Goal: Task Accomplishment & Management: Manage account settings

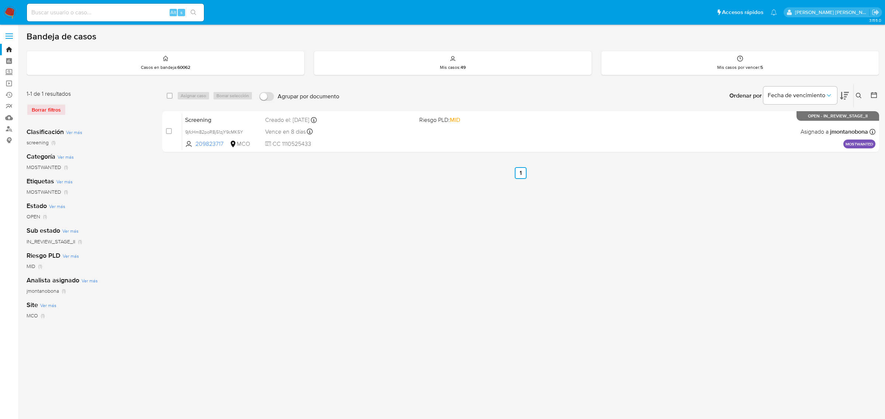
click at [860, 93] on icon at bounding box center [858, 96] width 6 height 6
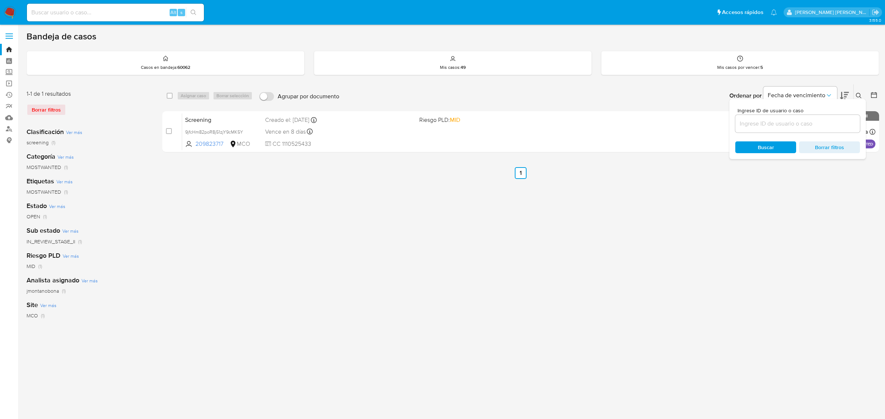
click at [786, 121] on input at bounding box center [797, 124] width 125 height 10
type input "mK8UzNFab9DD1owVA0hLTFtQ"
click at [365, 177] on ul "Anterior 1 Siguiente" at bounding box center [520, 173] width 717 height 12
click at [858, 95] on icon at bounding box center [858, 96] width 6 height 6
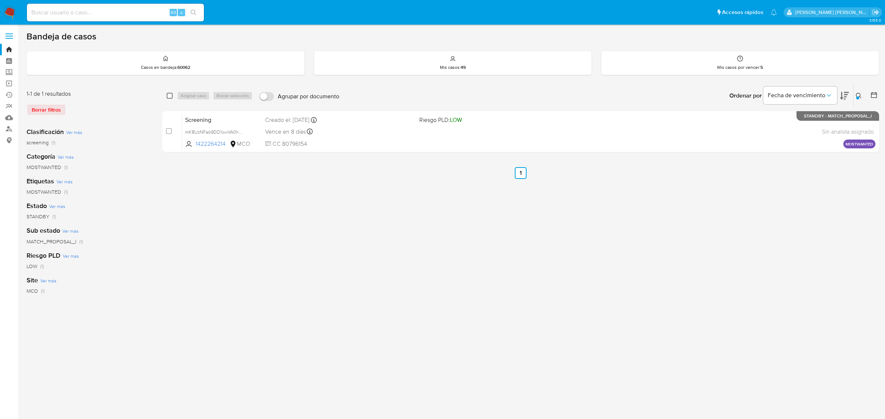
click at [170, 95] on input "checkbox" at bounding box center [170, 96] width 6 height 6
checkbox input "true"
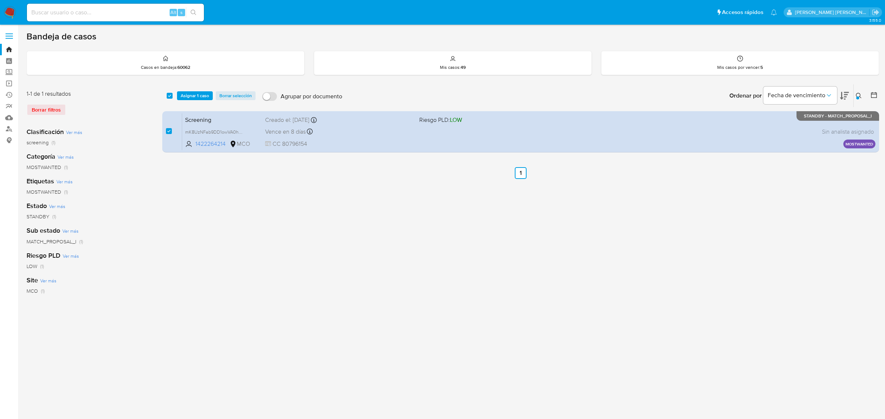
click at [857, 94] on icon at bounding box center [858, 96] width 6 height 6
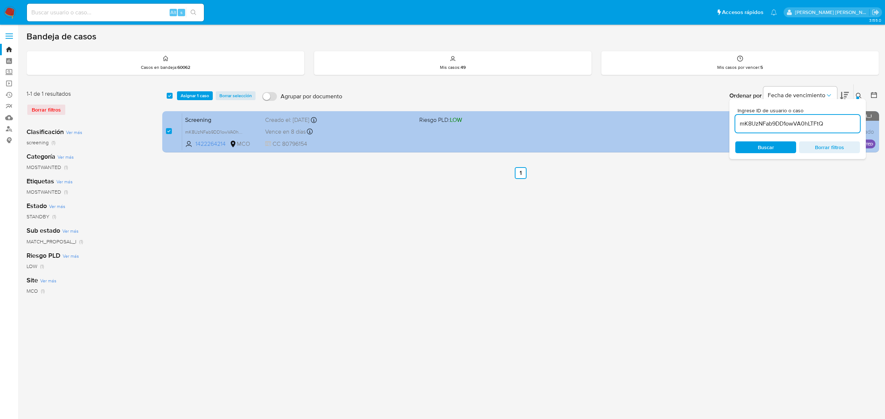
drag, startPoint x: 850, startPoint y: 123, endPoint x: 671, endPoint y: 117, distance: 178.9
click at [673, 117] on div "select-all-cases-checkbox Asignar 1 caso Borrar selección Agrupar por documento…" at bounding box center [520, 120] width 717 height 72
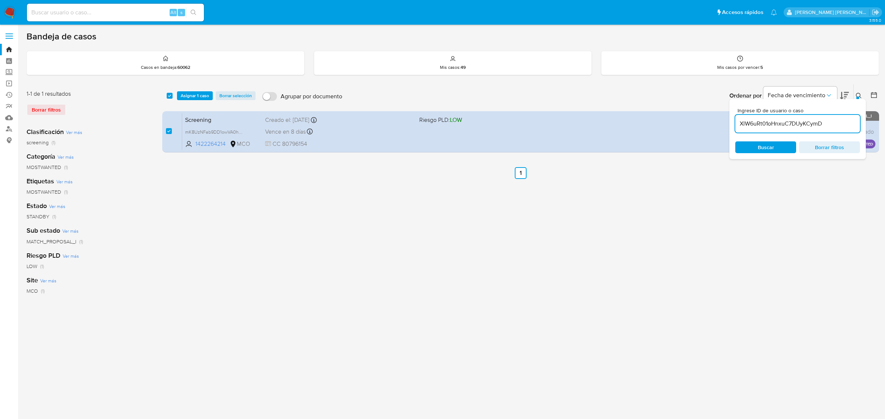
type input "XlW6uRt01oHnxuC7DUyKCymD"
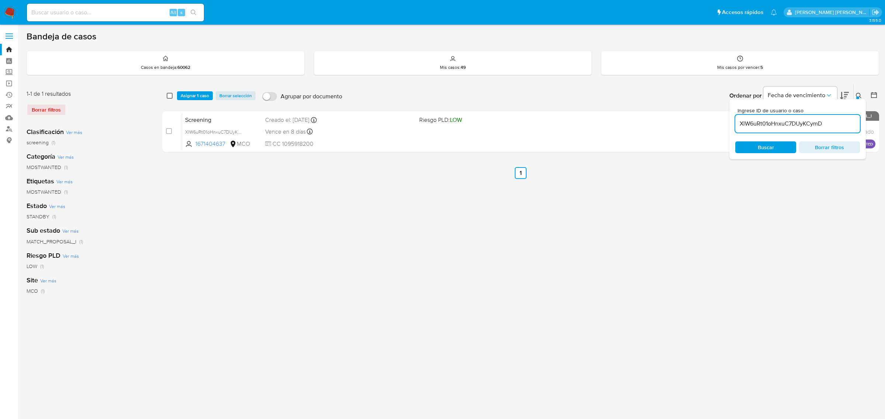
click at [168, 94] on input "checkbox" at bounding box center [170, 96] width 6 height 6
checkbox input "true"
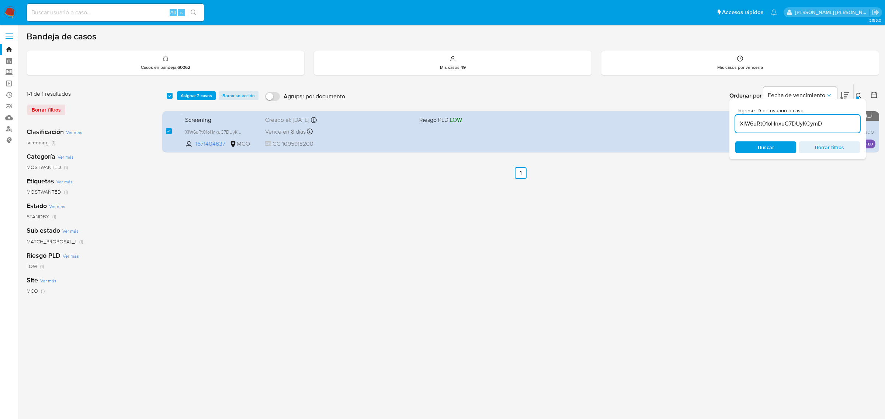
click at [859, 94] on icon at bounding box center [858, 96] width 6 height 6
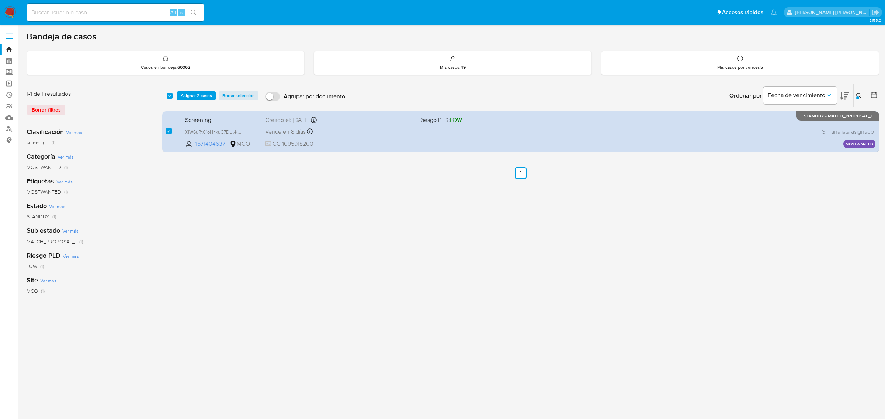
click at [857, 96] on icon at bounding box center [858, 96] width 6 height 6
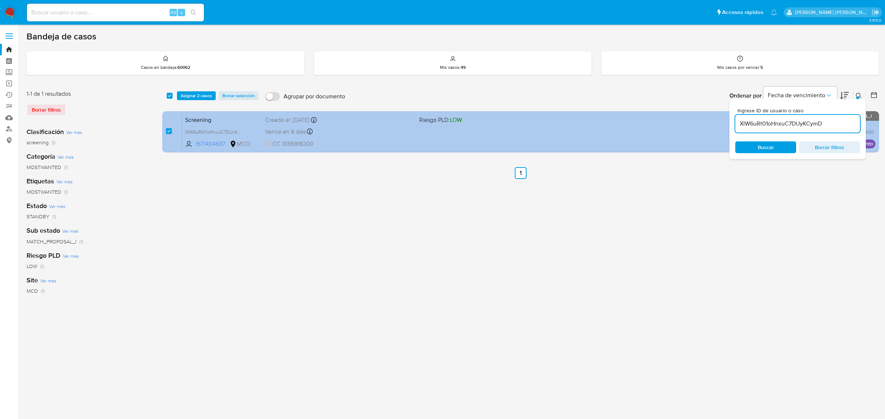
drag, startPoint x: 827, startPoint y: 124, endPoint x: 705, endPoint y: 127, distance: 122.4
click at [706, 127] on div "select-all-cases-checkbox Asignar 2 casos Borrar selección Agrupar por document…" at bounding box center [520, 120] width 717 height 72
type input "qbPhkHJ1jm9RS4iLWEGqCGA9"
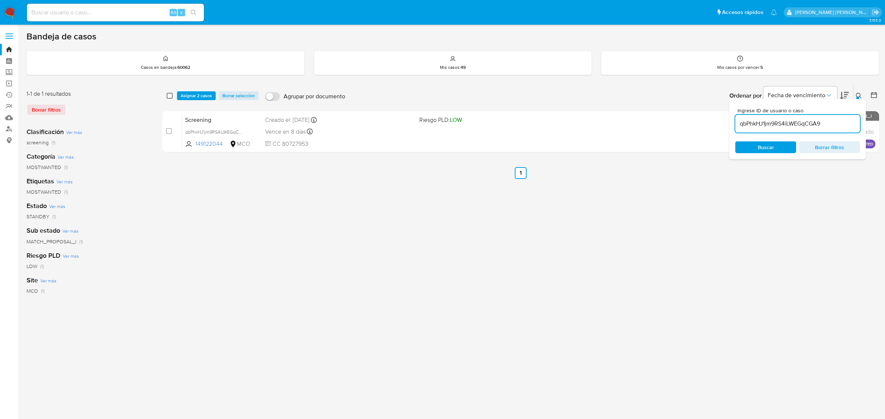
click at [170, 95] on input "checkbox" at bounding box center [170, 96] width 6 height 6
checkbox input "true"
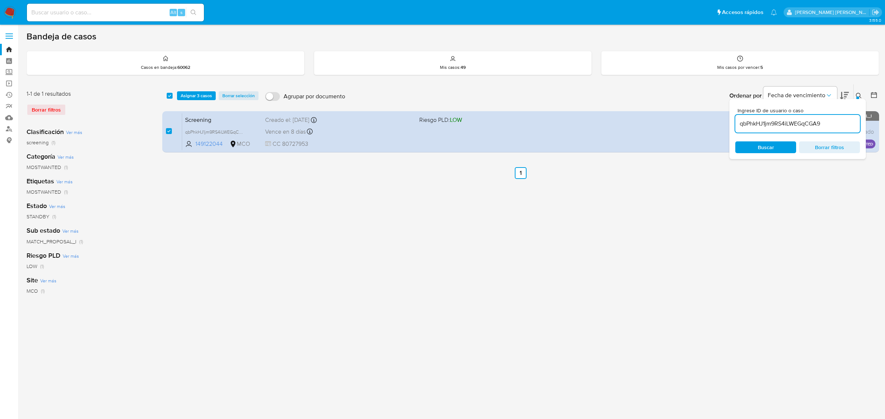
click at [860, 94] on icon at bounding box center [858, 96] width 6 height 6
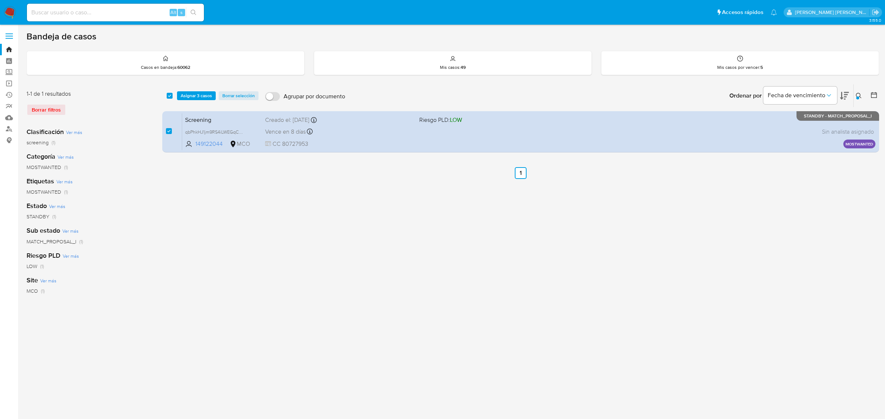
click at [858, 95] on icon at bounding box center [858, 96] width 6 height 6
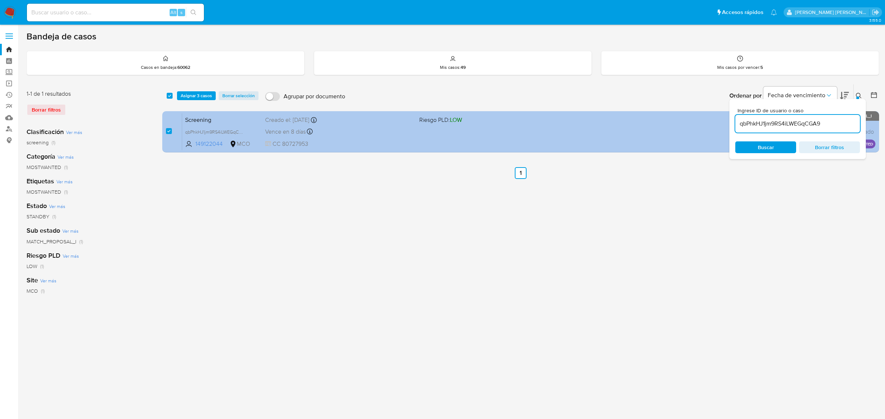
drag, startPoint x: 825, startPoint y: 126, endPoint x: 681, endPoint y: 129, distance: 144.1
click at [686, 128] on div "select-all-cases-checkbox Asignar 3 casos Borrar selección Agrupar por document…" at bounding box center [520, 120] width 717 height 72
type input "D4OXcrxccXaECuE22PBwT7lt"
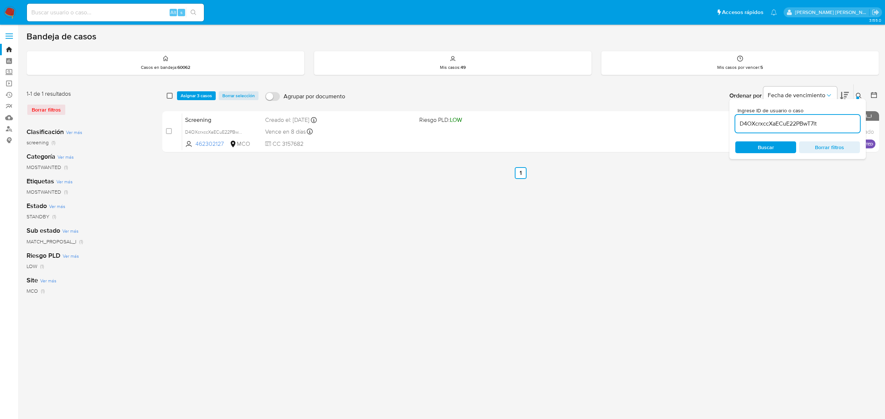
click at [170, 97] on input "checkbox" at bounding box center [170, 96] width 6 height 6
checkbox input "true"
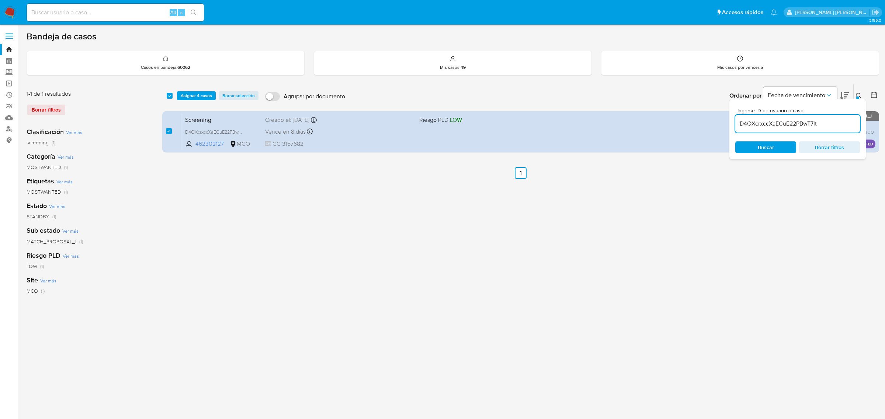
click at [857, 94] on icon at bounding box center [858, 96] width 6 height 6
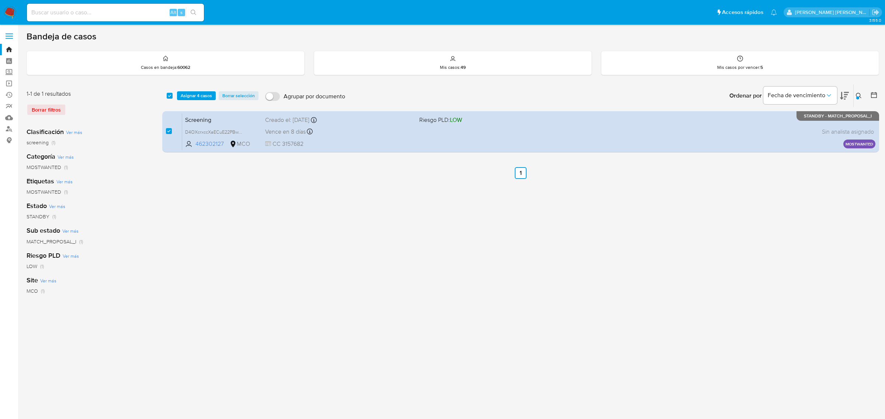
click at [857, 96] on icon at bounding box center [858, 96] width 6 height 6
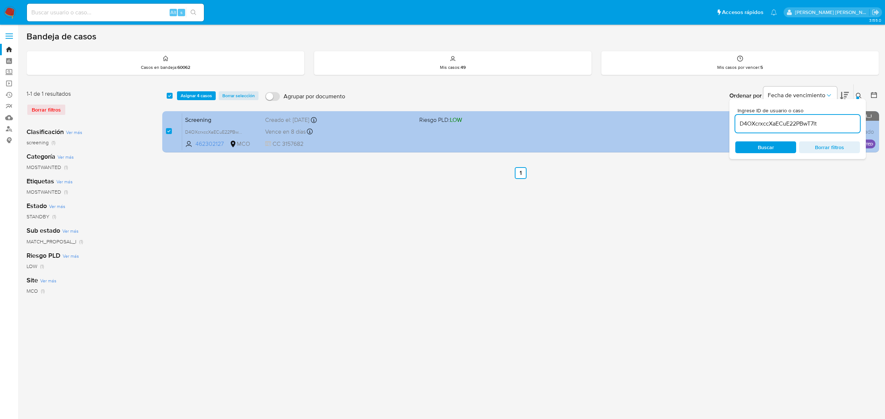
drag, startPoint x: 833, startPoint y: 128, endPoint x: 693, endPoint y: 127, distance: 140.4
click at [693, 127] on div "select-all-cases-checkbox Asignar 4 casos Borrar selección Agrupar por document…" at bounding box center [520, 120] width 717 height 72
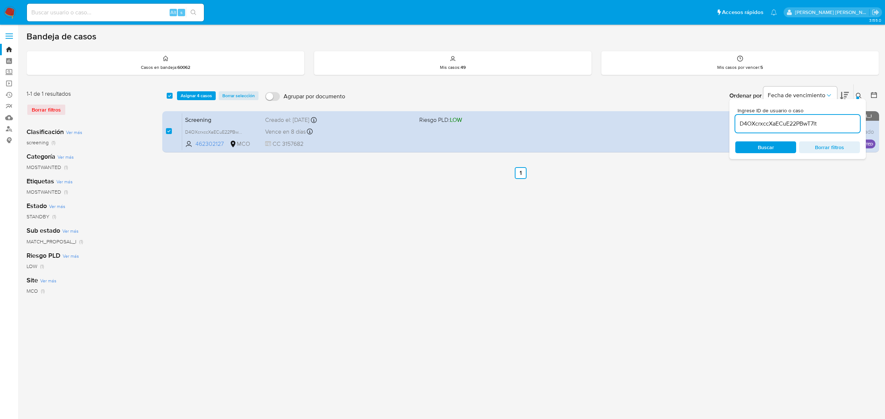
click at [800, 124] on input "D4OXcrxccXaECuE22PBwT7lt" at bounding box center [797, 124] width 125 height 10
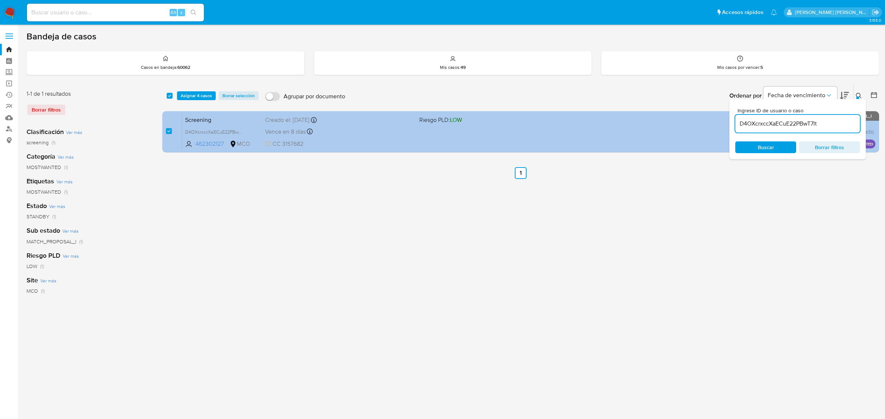
drag, startPoint x: 836, startPoint y: 122, endPoint x: 699, endPoint y: 119, distance: 136.8
click at [701, 119] on div "select-all-cases-checkbox Asignar 4 casos Borrar selección Agrupar por document…" at bounding box center [520, 120] width 717 height 72
paste input "kjhTgDLnnu1RDeFczGWH6c2S"
type input "kjhTgDLnnu1RDeFczGWH6c2S"
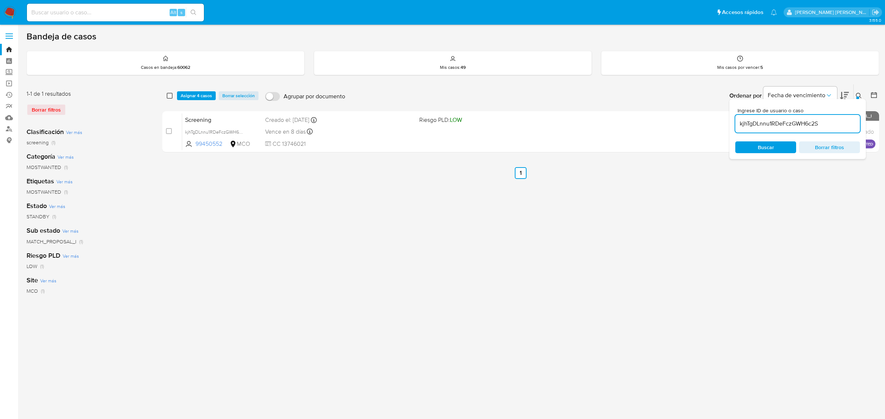
click at [170, 95] on input "checkbox" at bounding box center [170, 96] width 6 height 6
checkbox input "true"
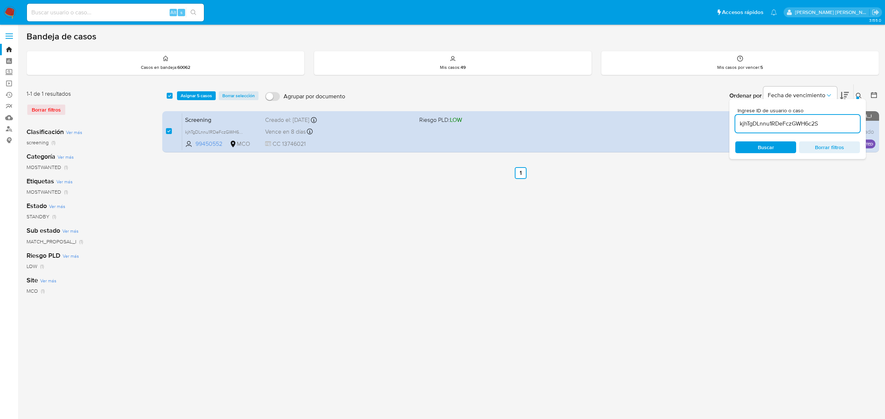
click at [855, 92] on button at bounding box center [859, 95] width 12 height 9
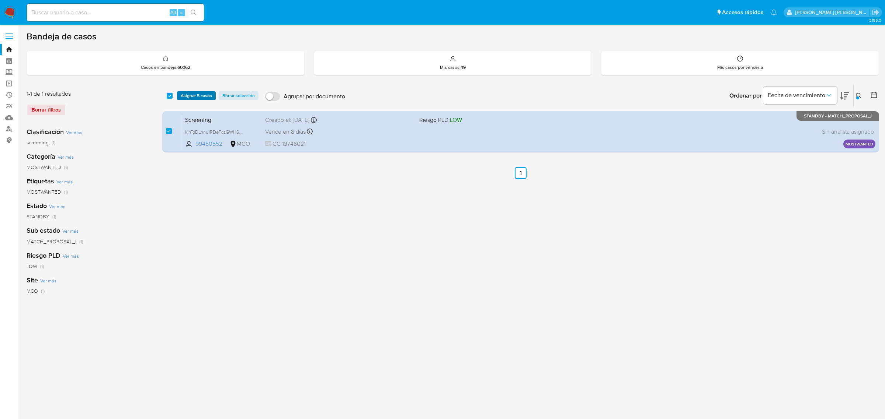
click at [196, 95] on span "Asignar 5 casos" at bounding box center [196, 95] width 31 height 7
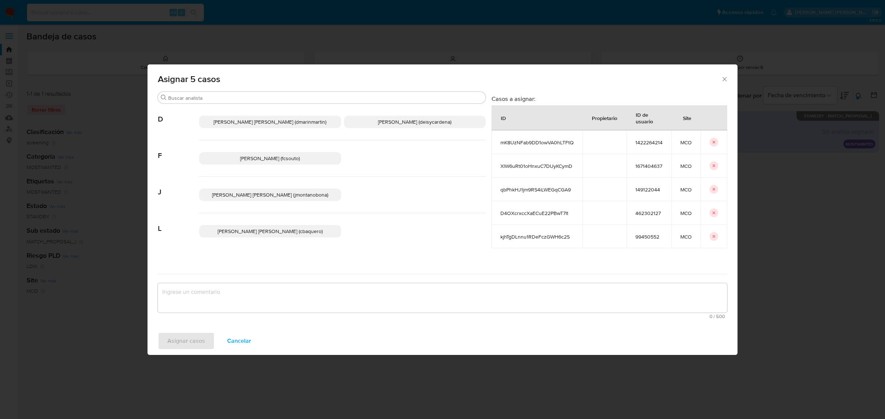
click at [292, 197] on span "Juan Pablo Montano Obonaga (jmontanobona)" at bounding box center [270, 194] width 116 height 7
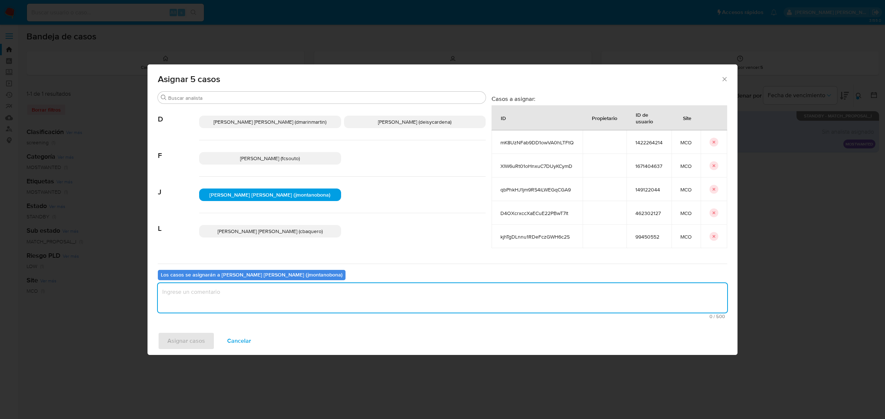
click at [292, 292] on textarea "assign-modal" at bounding box center [442, 297] width 569 height 29
type textarea "Asignación casos"
click at [189, 343] on span "Asignar casos" at bounding box center [186, 341] width 38 height 16
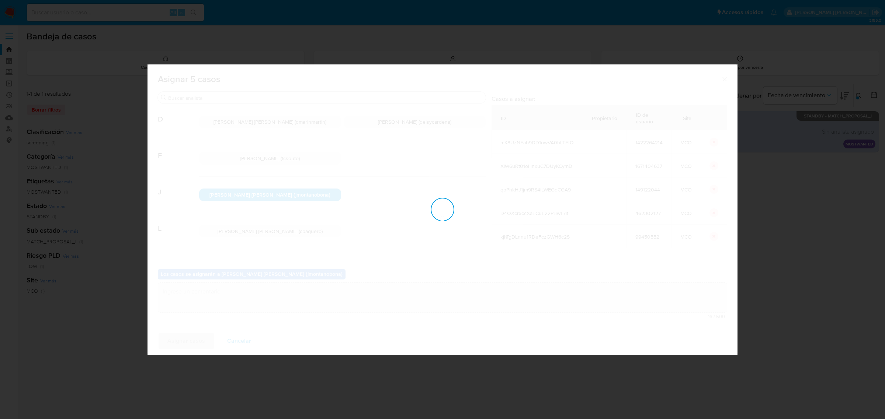
checkbox input "false"
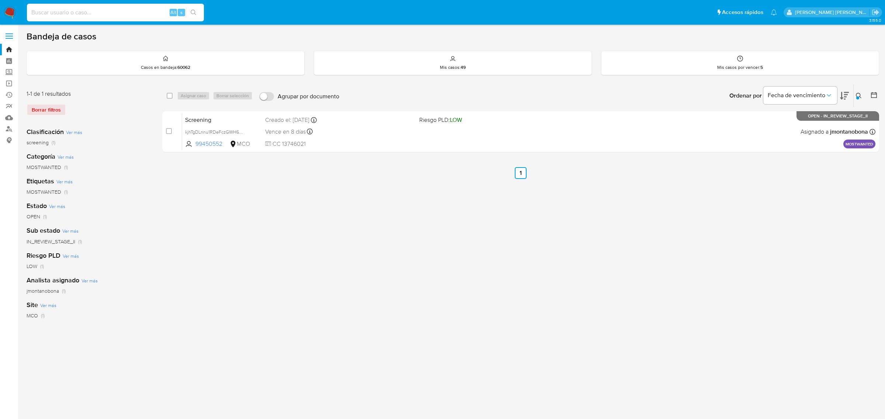
click at [133, 15] on input at bounding box center [115, 13] width 177 height 10
paste input "1103133100"
type input "1103133100"
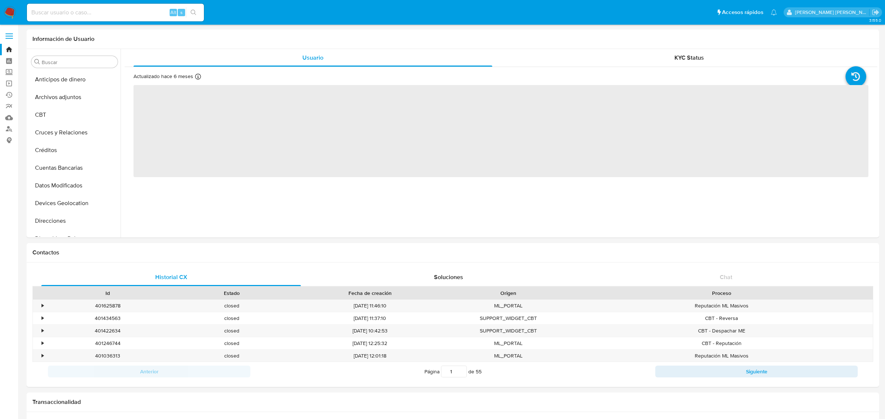
select select "10"
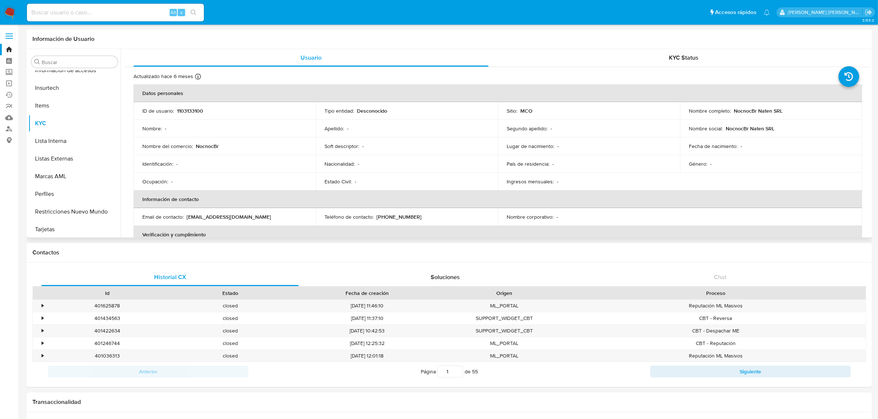
scroll to position [311, 0]
drag, startPoint x: 788, startPoint y: 111, endPoint x: 731, endPoint y: 111, distance: 57.5
click at [731, 111] on div "Nombre completo : NocnocBr Naten SRL" at bounding box center [770, 111] width 164 height 7
copy p "NocnocBr Naten SRL"
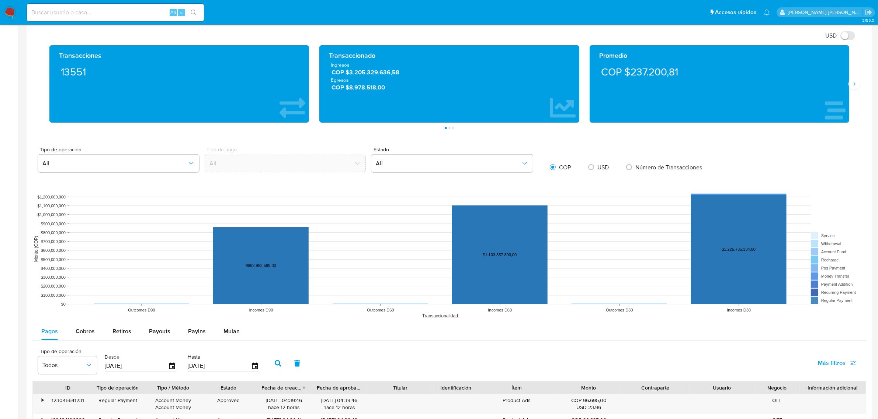
scroll to position [599, 0]
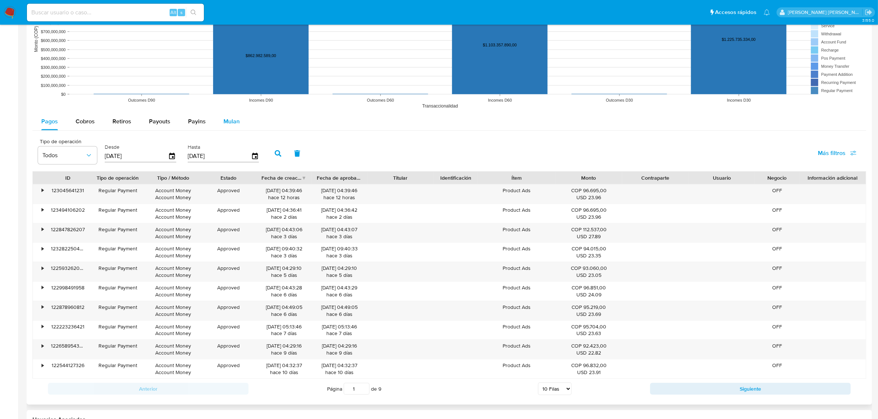
click at [230, 123] on span "Mulan" at bounding box center [231, 121] width 16 height 8
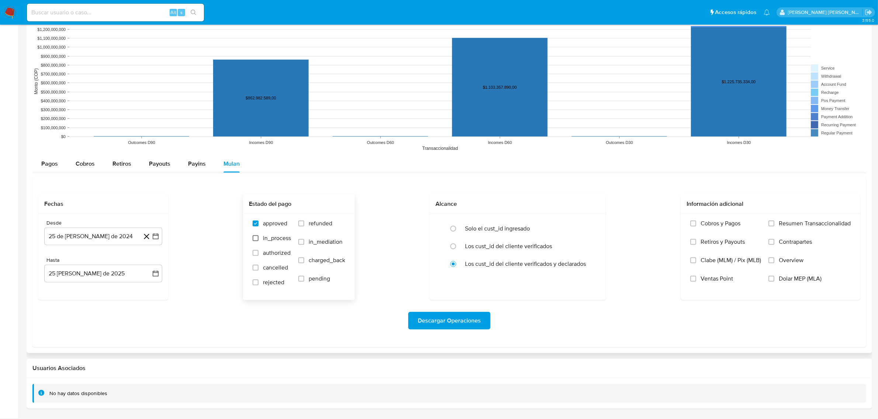
click at [257, 240] on input "in_process" at bounding box center [255, 239] width 6 height 6
checkbox input "true"
click at [256, 284] on input "rejected" at bounding box center [255, 283] width 6 height 6
checkbox input "true"
click at [254, 241] on input "in_process" at bounding box center [255, 239] width 6 height 6
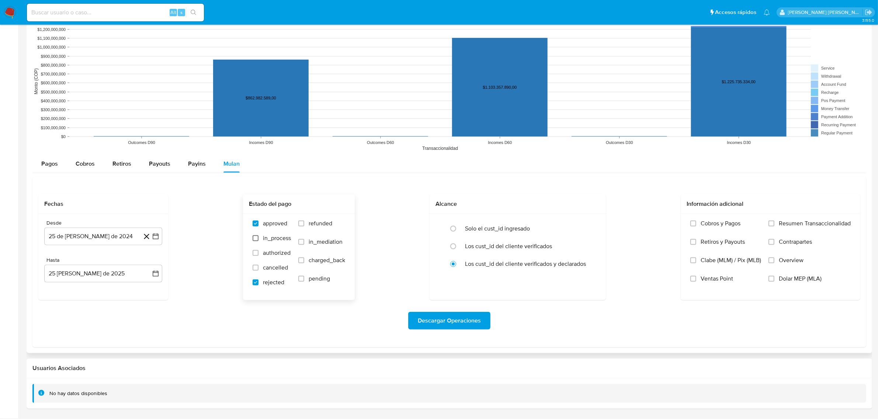
checkbox input "false"
click at [303, 225] on input "refunded" at bounding box center [301, 224] width 6 height 6
checkbox input "true"
click at [257, 271] on span at bounding box center [255, 268] width 6 height 6
click at [257, 271] on input "cancelled" at bounding box center [255, 268] width 6 height 6
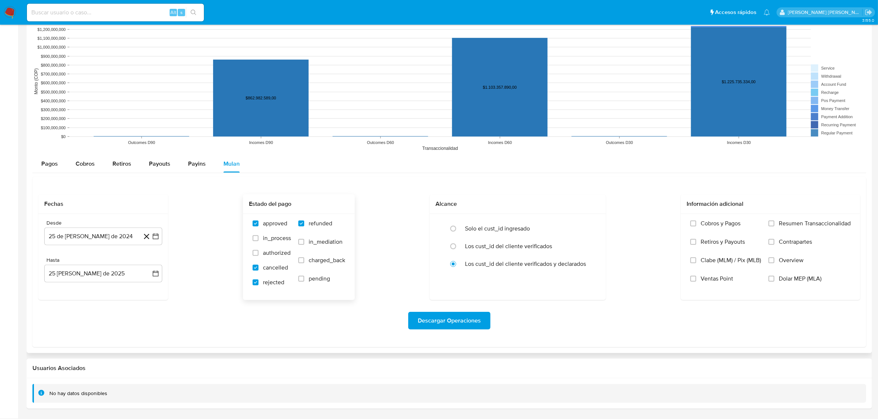
checkbox input "true"
click at [449, 324] on span "Descargar Operaciones" at bounding box center [449, 321] width 63 height 16
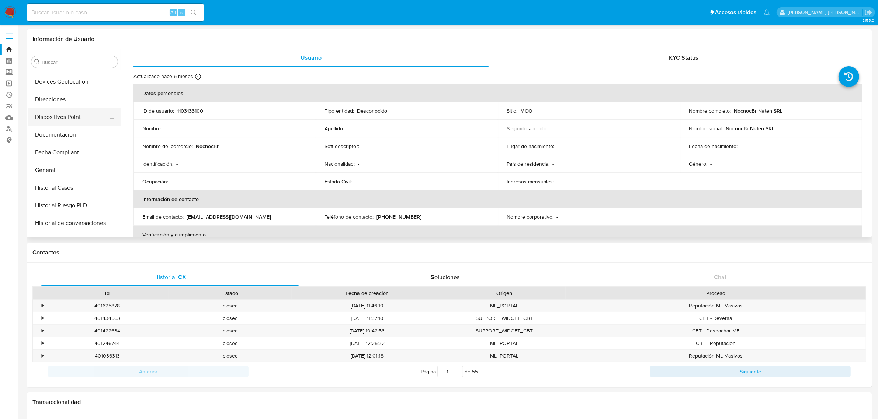
scroll to position [138, 0]
click at [51, 150] on button "General" at bounding box center [71, 154] width 86 height 18
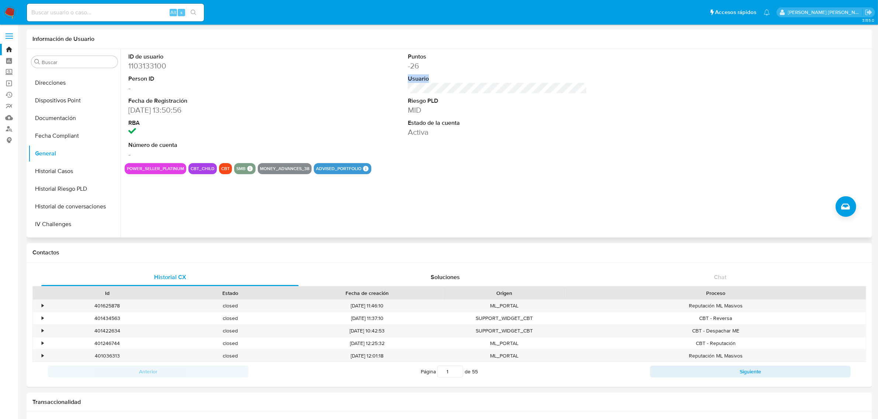
drag, startPoint x: 443, startPoint y: 80, endPoint x: 406, endPoint y: 80, distance: 36.9
click at [406, 80] on div "Puntos -26 Usuario Riesgo PLD MID Estado de la cuenta Activa" at bounding box center [497, 106] width 186 height 114
copy dt "Usuario"
click at [137, 12] on input at bounding box center [115, 13] width 177 height 10
paste input "1203313740"
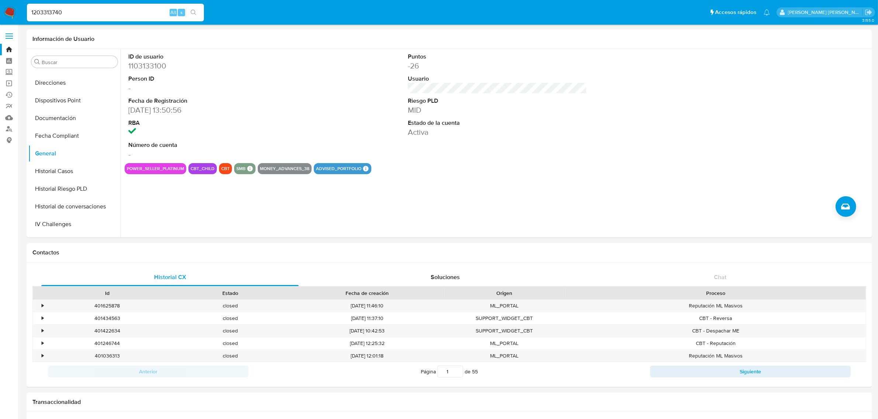
type input "1203313740"
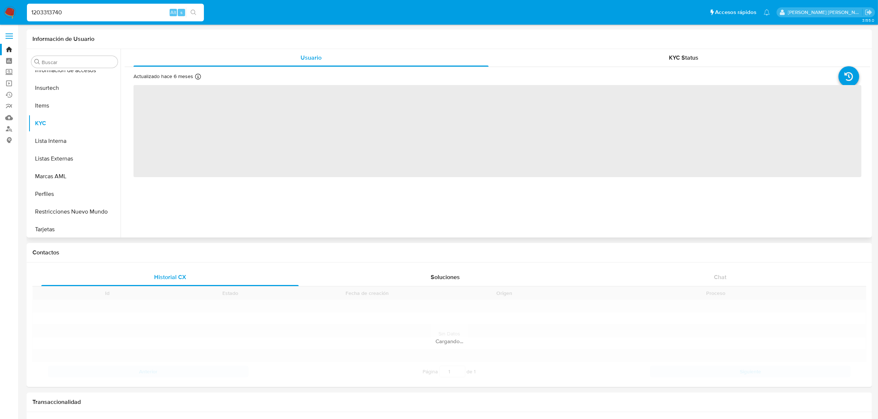
scroll to position [311, 0]
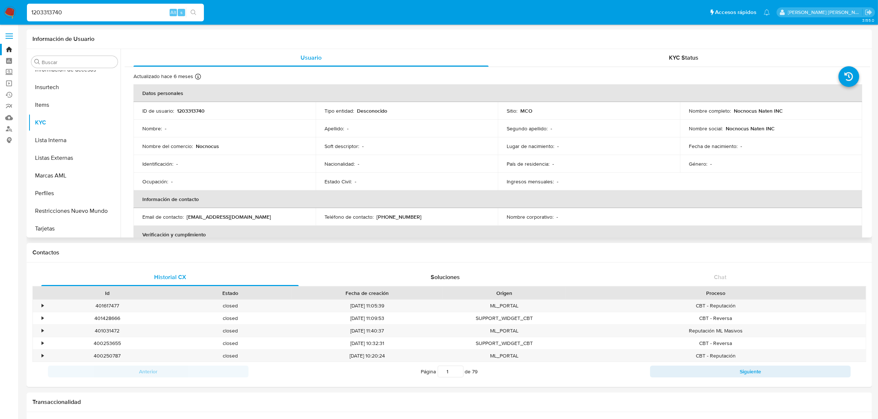
select select "10"
drag, startPoint x: 788, startPoint y: 110, endPoint x: 732, endPoint y: 111, distance: 56.0
click at [732, 111] on div "Nombre completo : Nocnocus Naten INC" at bounding box center [770, 111] width 164 height 7
copy p "Nocnocus Naten INC"
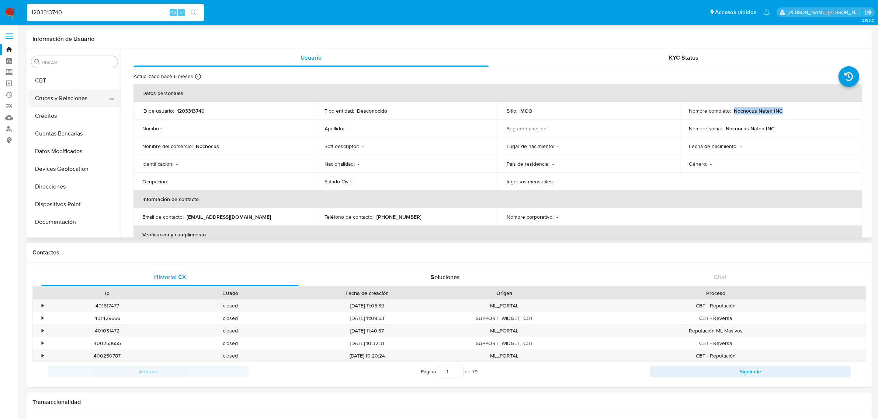
scroll to position [0, 0]
click at [56, 112] on button "CBT" at bounding box center [71, 115] width 86 height 18
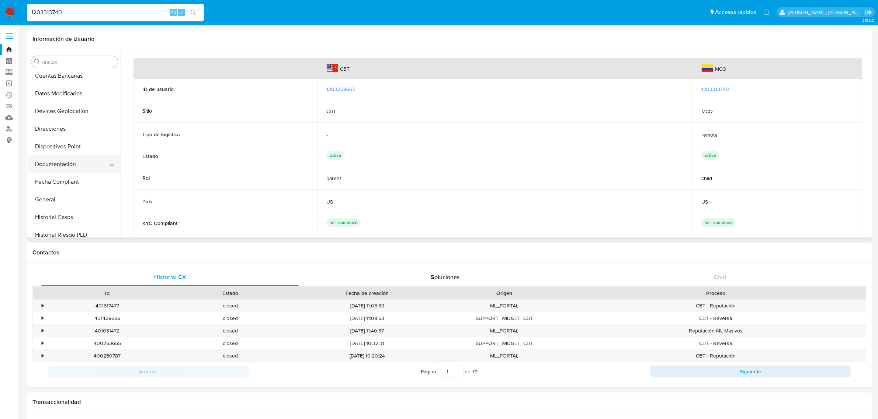
scroll to position [138, 0]
click at [49, 153] on button "General" at bounding box center [71, 154] width 86 height 18
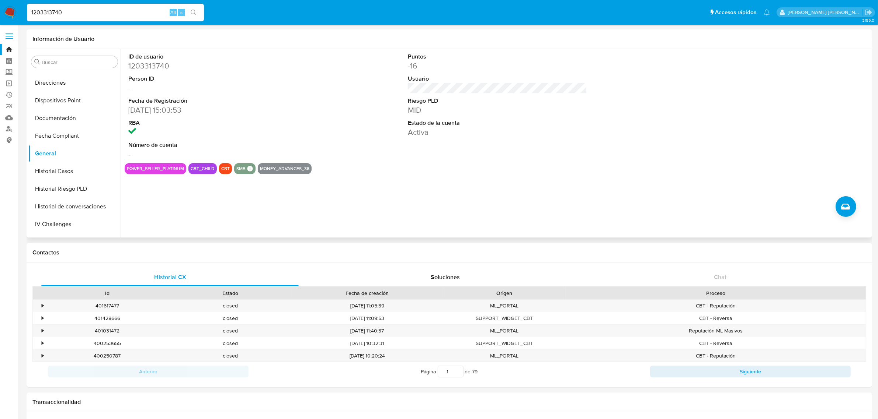
click at [472, 87] on div "Puntos -16 Usuario Riesgo PLD MID Estado de la cuenta Activa" at bounding box center [497, 106] width 186 height 114
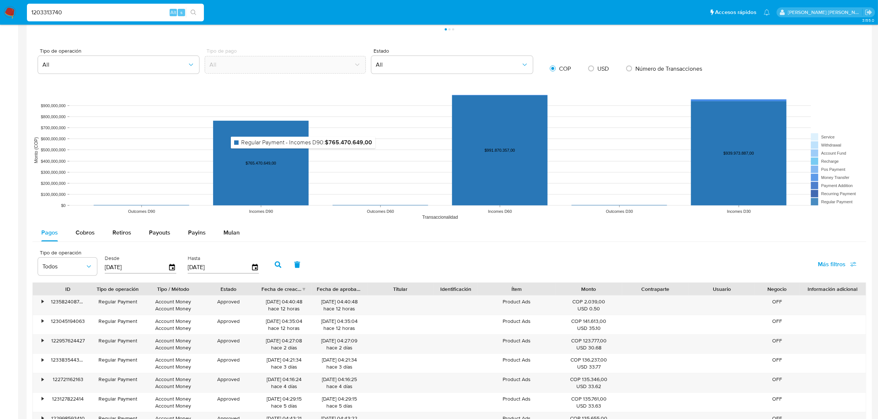
scroll to position [507, 0]
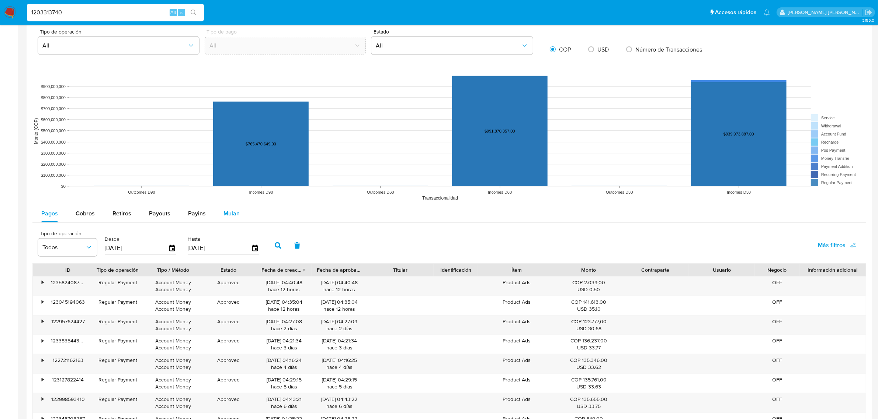
click at [227, 214] on span "Mulan" at bounding box center [231, 213] width 16 height 8
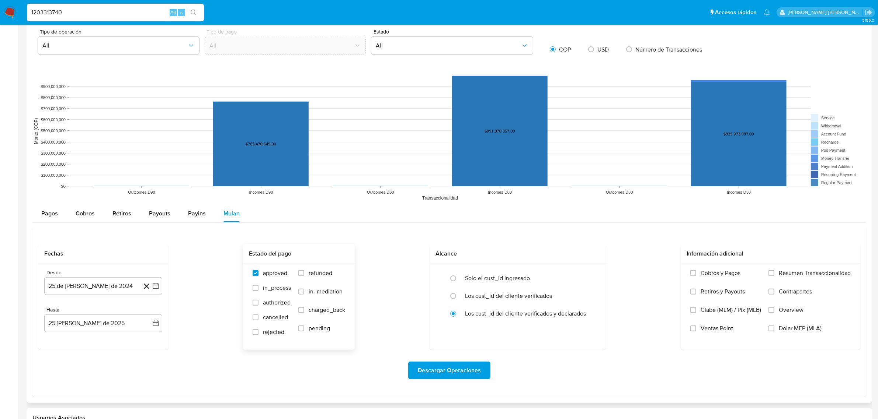
click at [302, 276] on span at bounding box center [301, 274] width 6 height 6
click at [302, 276] on input "refunded" at bounding box center [301, 274] width 6 height 6
checkbox input "true"
click at [257, 315] on label "cancelled" at bounding box center [271, 321] width 38 height 15
click at [257, 315] on input "cancelled" at bounding box center [255, 318] width 6 height 6
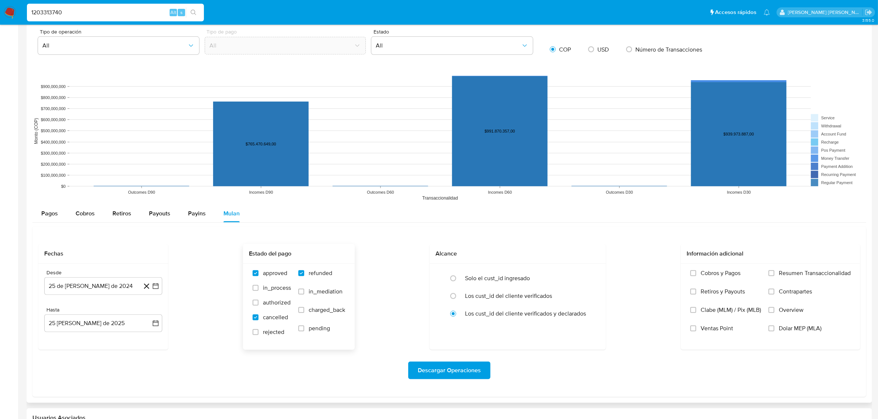
checkbox input "true"
click at [258, 332] on label "rejected" at bounding box center [271, 336] width 38 height 15
click at [258, 332] on input "rejected" at bounding box center [255, 333] width 6 height 6
checkbox input "true"
click at [439, 373] on span "Descargar Operaciones" at bounding box center [449, 371] width 63 height 16
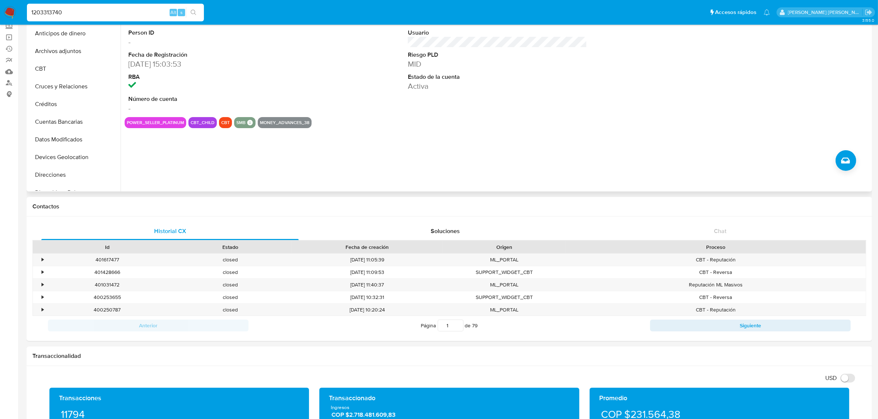
scroll to position [0, 0]
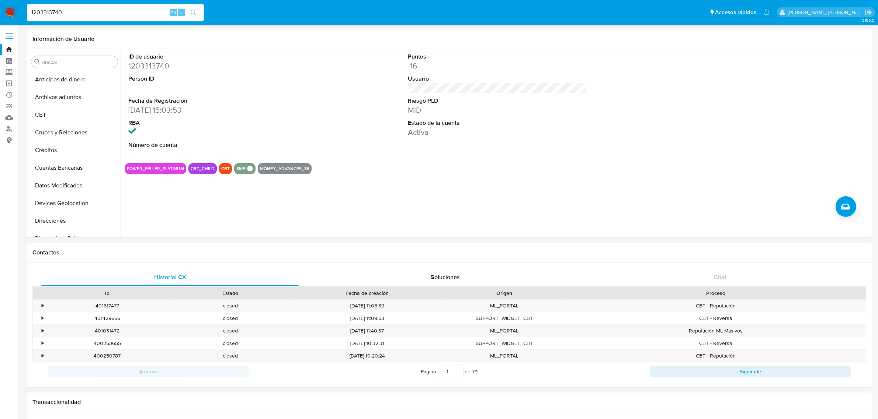
click at [83, 11] on input "1203313740" at bounding box center [115, 13] width 177 height 10
drag, startPoint x: 93, startPoint y: 10, endPoint x: 0, endPoint y: 5, distance: 93.0
click at [0, 5] on nav "Pausado Ver notificaciones 1203313740 Alt s Accesos rápidos Presiona las siguie…" at bounding box center [439, 12] width 878 height 25
paste input "817708959"
type input "817708959"
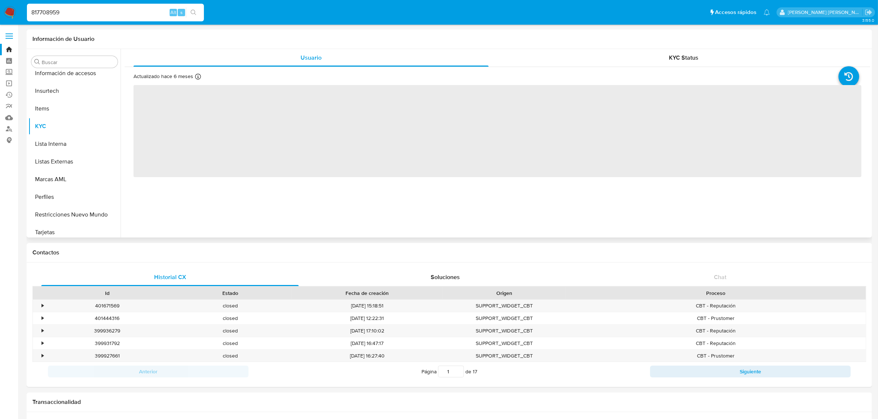
scroll to position [311, 0]
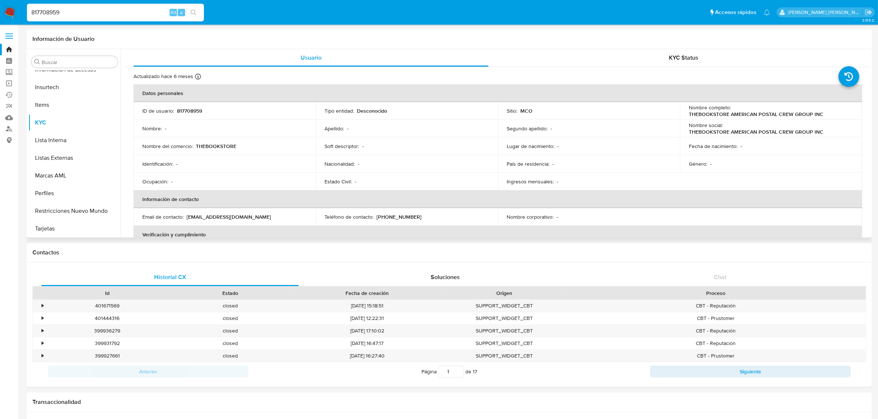
select select "10"
drag, startPoint x: 822, startPoint y: 113, endPoint x: 686, endPoint y: 113, distance: 136.4
click at [686, 113] on td "Nombre completo : THEBOOKSTORE AMERICAN POSTAL CREW GROUP INC" at bounding box center [771, 111] width 182 height 18
copy p "THEBOOKSTORE AMERICAN POSTAL CREW GROUP INC"
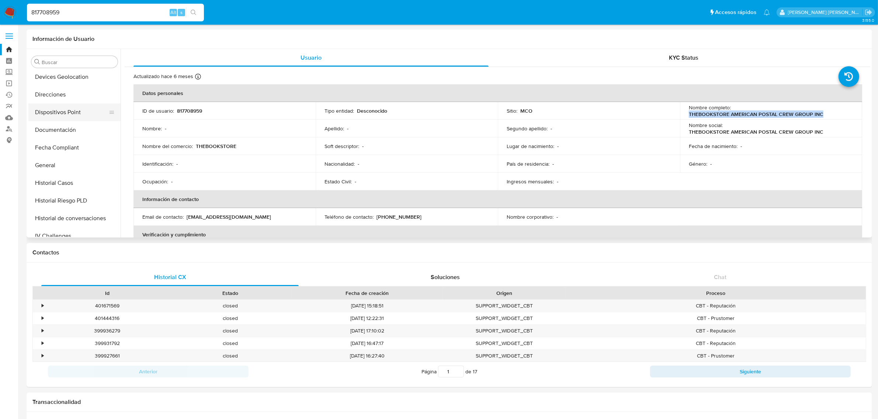
scroll to position [138, 0]
click at [61, 151] on button "General" at bounding box center [71, 154] width 86 height 18
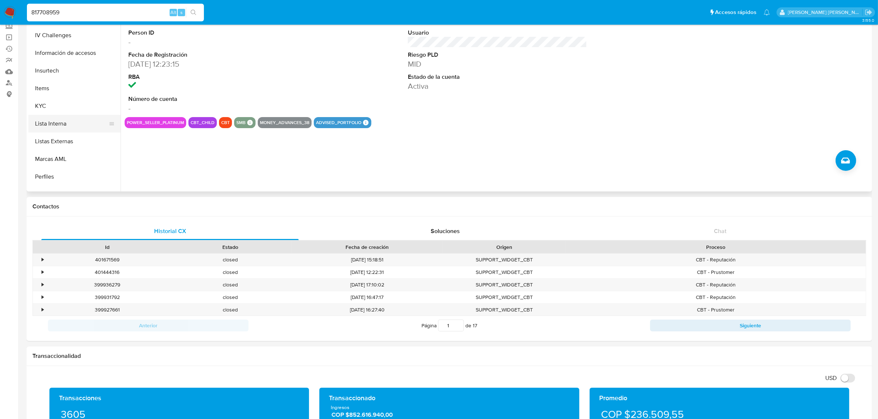
scroll to position [265, 0]
click at [52, 124] on button "KYC" at bounding box center [71, 123] width 86 height 18
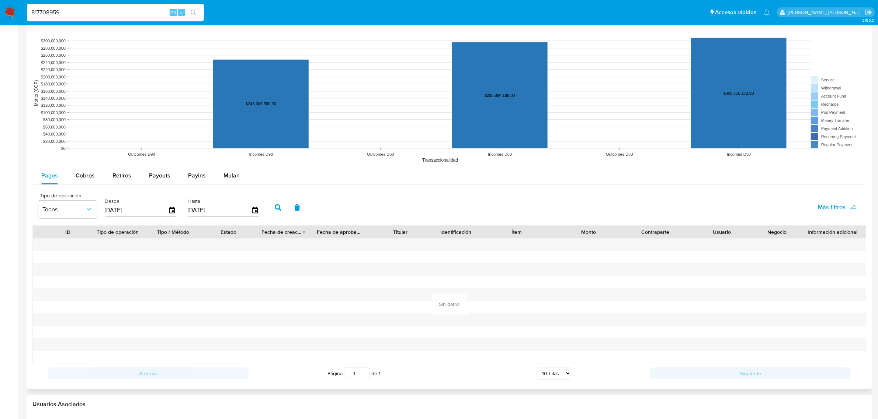
scroll to position [553, 0]
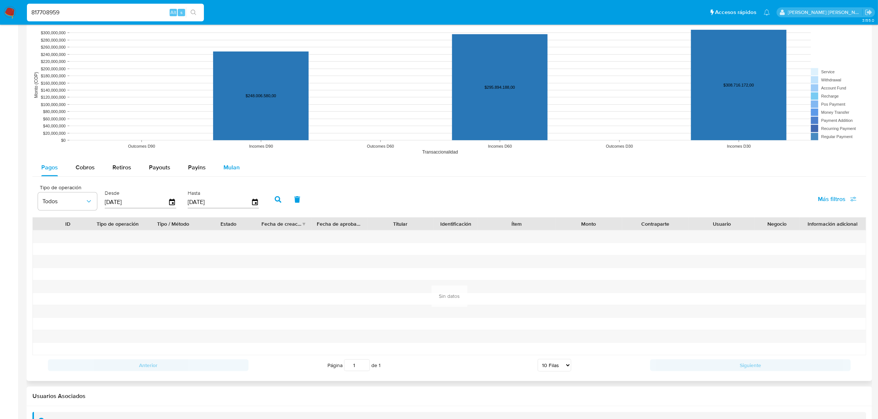
click at [233, 171] on span "Mulan" at bounding box center [231, 167] width 16 height 8
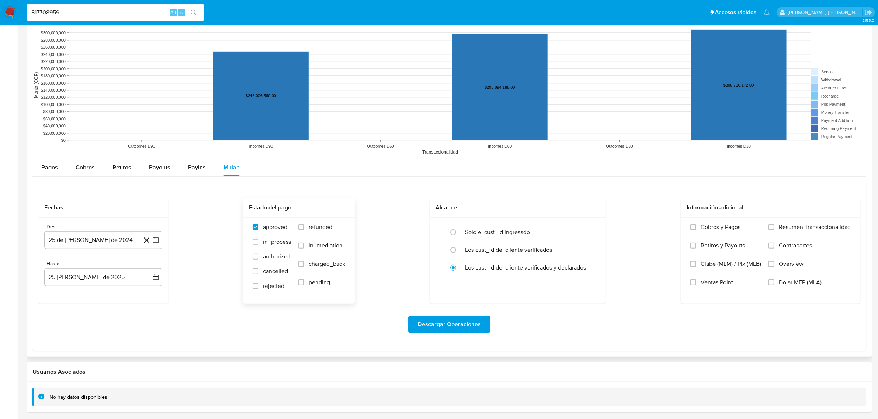
click at [273, 241] on span "in_process" at bounding box center [277, 241] width 28 height 7
click at [258, 241] on input "in_process" at bounding box center [255, 242] width 6 height 6
click at [281, 242] on span "in_process" at bounding box center [277, 241] width 28 height 7
click at [258, 242] on input "in_process" at bounding box center [255, 242] width 6 height 6
checkbox input "false"
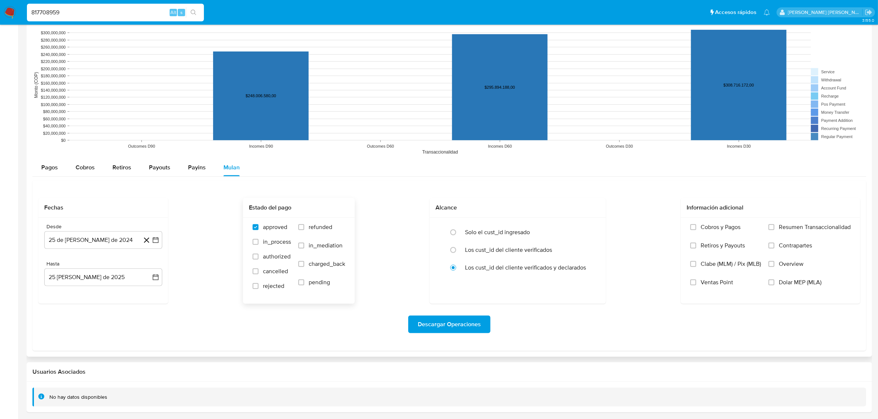
click at [323, 228] on span "refunded" at bounding box center [320, 227] width 24 height 7
click at [304, 228] on input "refunded" at bounding box center [301, 227] width 6 height 6
checkbox input "true"
click at [269, 272] on span "cancelled" at bounding box center [275, 271] width 25 height 7
click at [258, 272] on input "cancelled" at bounding box center [255, 272] width 6 height 6
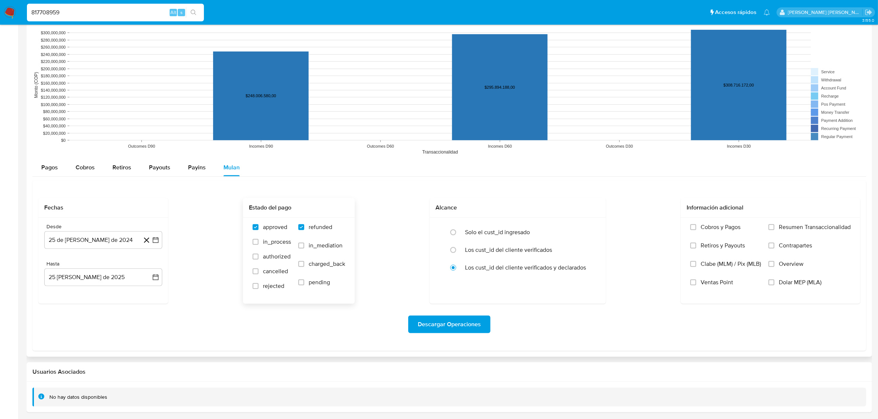
checkbox input "true"
click at [267, 283] on span "rejected" at bounding box center [273, 286] width 21 height 7
click at [258, 283] on input "rejected" at bounding box center [255, 286] width 6 height 6
checkbox input "true"
click at [445, 328] on span "Descargar Operaciones" at bounding box center [449, 325] width 63 height 16
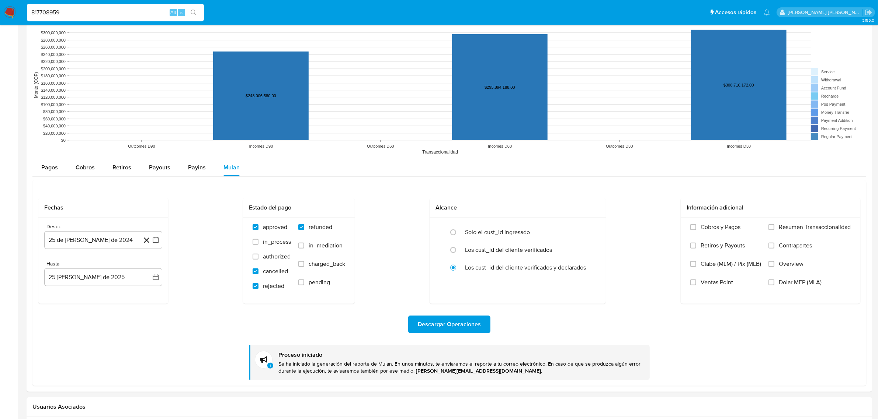
click at [107, 11] on input "817708959" at bounding box center [115, 13] width 177 height 10
drag, startPoint x: 32, startPoint y: 6, endPoint x: 4, endPoint y: 6, distance: 27.6
click at [4, 6] on nav "Pausado Ver notificaciones 817708959 Alt s Accesos rápidos Presiona las siguien…" at bounding box center [439, 12] width 878 height 25
paste input "1140609752"
type input "1140609752"
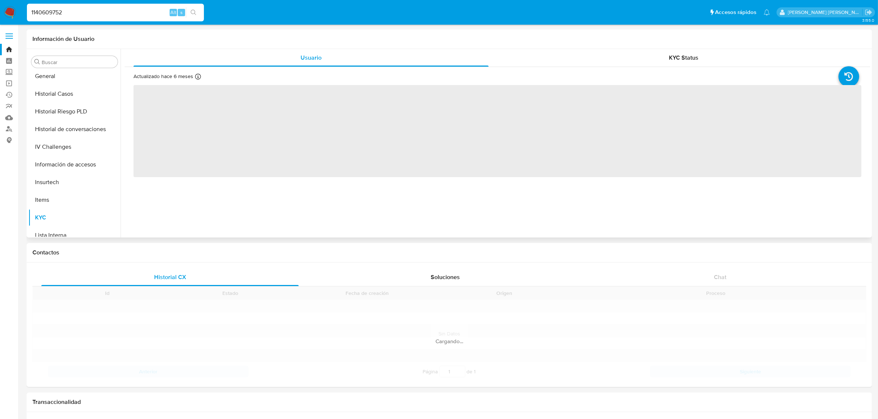
scroll to position [311, 0]
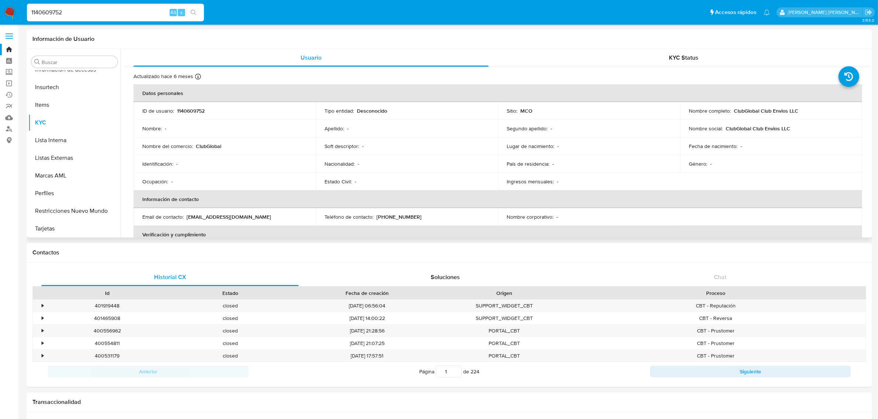
select select "10"
drag, startPoint x: 801, startPoint y: 111, endPoint x: 731, endPoint y: 112, distance: 70.0
click at [731, 112] on div "Nombre completo : ClubGlobal Club Envios LLC" at bounding box center [770, 111] width 164 height 7
copy p "ClubGlobal Club Envios LLC"
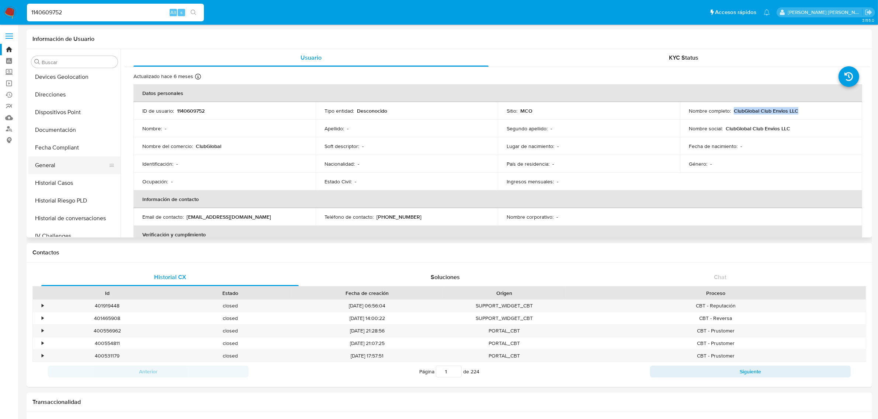
click at [54, 161] on button "General" at bounding box center [71, 166] width 86 height 18
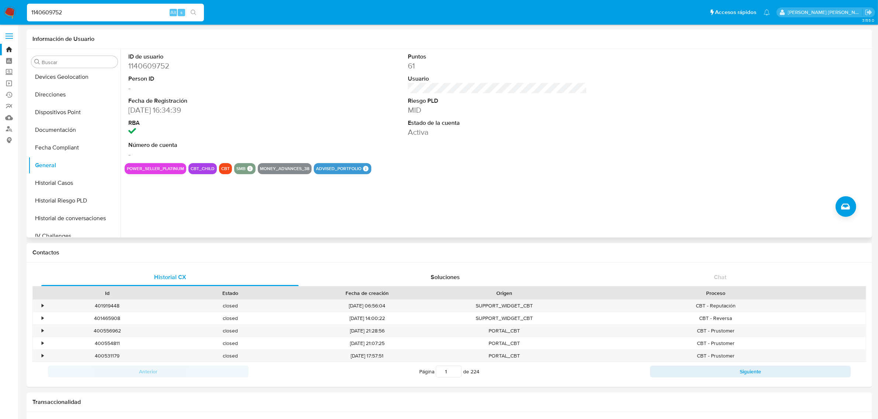
click at [406, 87] on div "Puntos 61 Usuario Riesgo PLD MID Estado de la cuenta Activa" at bounding box center [497, 106] width 186 height 114
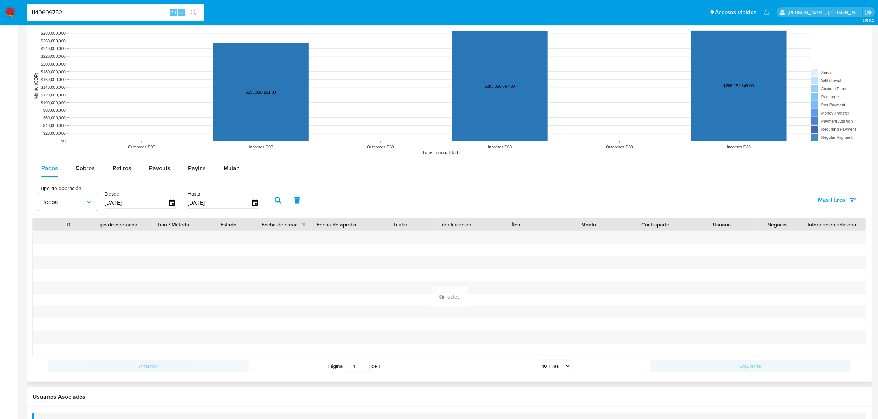
scroll to position [536, 0]
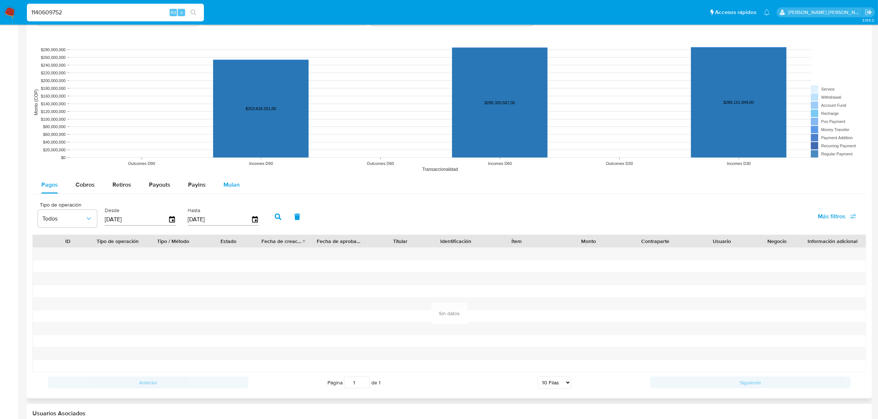
click at [223, 185] on span "Mulan" at bounding box center [231, 185] width 16 height 8
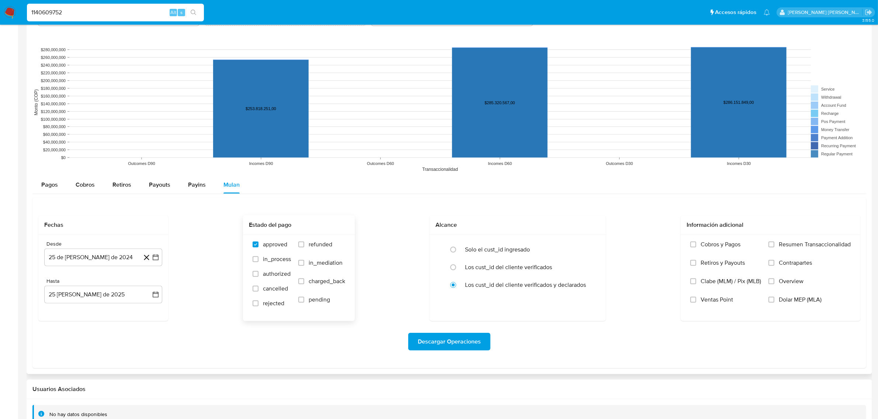
click at [272, 259] on span "in_process" at bounding box center [277, 259] width 28 height 7
click at [258, 259] on input "in_process" at bounding box center [255, 260] width 6 height 6
click at [275, 260] on span "in_process" at bounding box center [277, 259] width 28 height 7
click at [258, 260] on input "in_process" at bounding box center [255, 260] width 6 height 6
checkbox input "false"
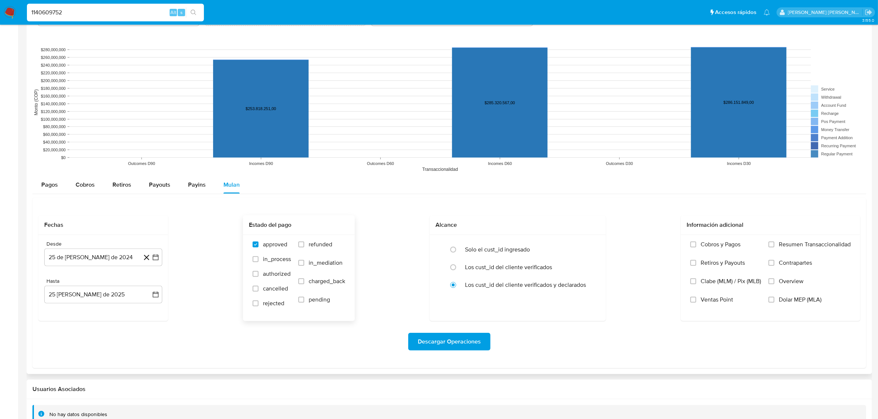
click at [315, 246] on span "refunded" at bounding box center [320, 244] width 24 height 7
click at [304, 246] on input "refunded" at bounding box center [301, 245] width 6 height 6
checkbox input "true"
click at [275, 292] on span "cancelled" at bounding box center [275, 288] width 25 height 7
click at [258, 292] on input "cancelled" at bounding box center [255, 289] width 6 height 6
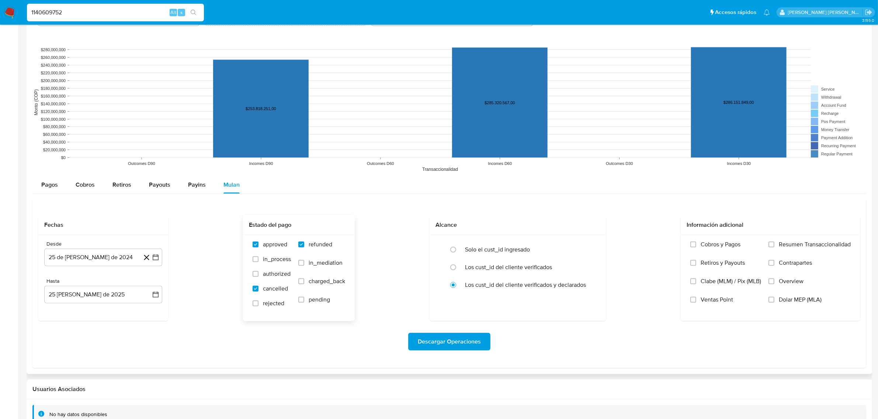
checkbox input "true"
click at [273, 303] on span "rejected" at bounding box center [273, 303] width 21 height 7
click at [258, 303] on input "rejected" at bounding box center [255, 304] width 6 height 6
checkbox input "true"
click at [433, 342] on span "Descargar Operaciones" at bounding box center [449, 342] width 63 height 16
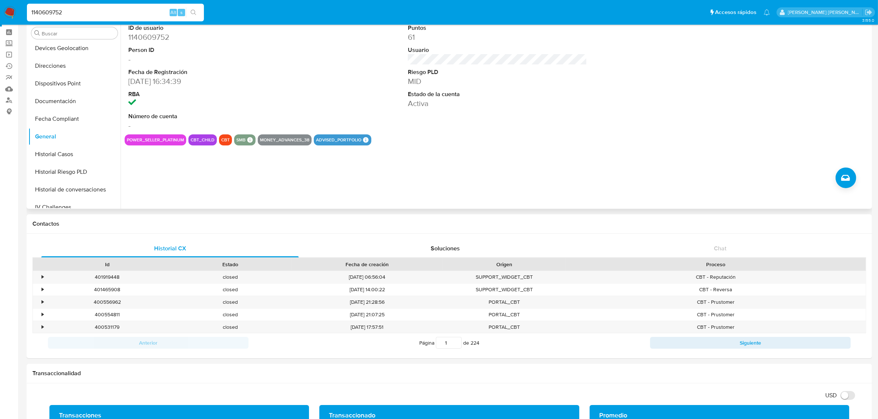
scroll to position [0, 0]
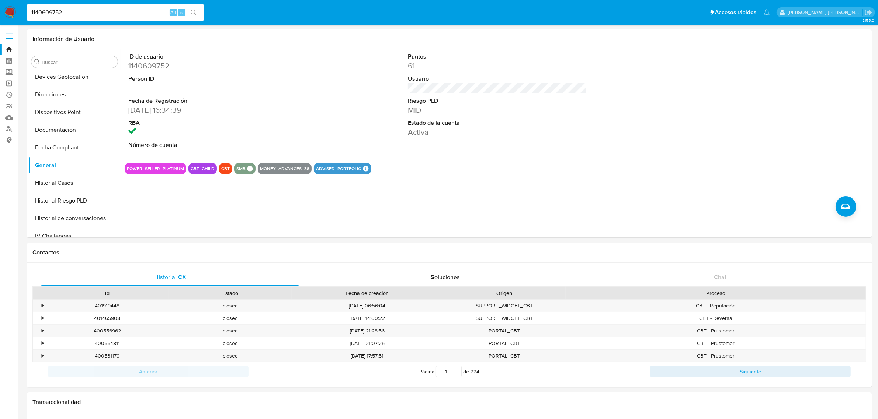
click at [100, 17] on input "1140609752" at bounding box center [115, 13] width 177 height 10
drag, startPoint x: 109, startPoint y: 12, endPoint x: 0, endPoint y: 3, distance: 109.1
click at [0, 3] on nav "Pausado Ver notificaciones 1140609752 Alt s Accesos rápidos Presiona las siguie…" at bounding box center [439, 12] width 878 height 25
paste input "f2579f4c0debff42624ceac55a39a49f"
type input "f2579f4c0debff42624ceac55a39a49f"
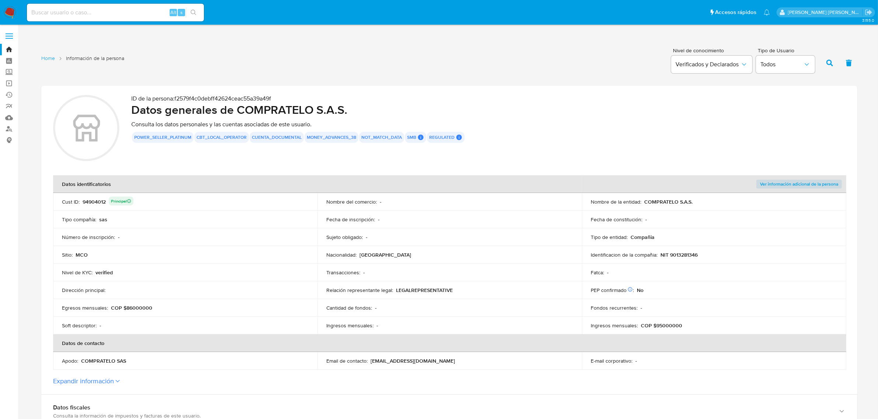
drag, startPoint x: 154, startPoint y: 109, endPoint x: 305, endPoint y: 118, distance: 151.4
click at [304, 117] on h2 "Datos generales de COMPRATELO S.A.S." at bounding box center [488, 109] width 714 height 15
click at [208, 102] on h2 "Datos generales de COMPRATELO S.A.S." at bounding box center [488, 109] width 714 height 15
drag, startPoint x: 179, startPoint y: 98, endPoint x: 277, endPoint y: 100, distance: 98.1
click at [277, 100] on p "ID de la persona : f2579f4c0debff42624ceac55a39a49f" at bounding box center [488, 98] width 714 height 7
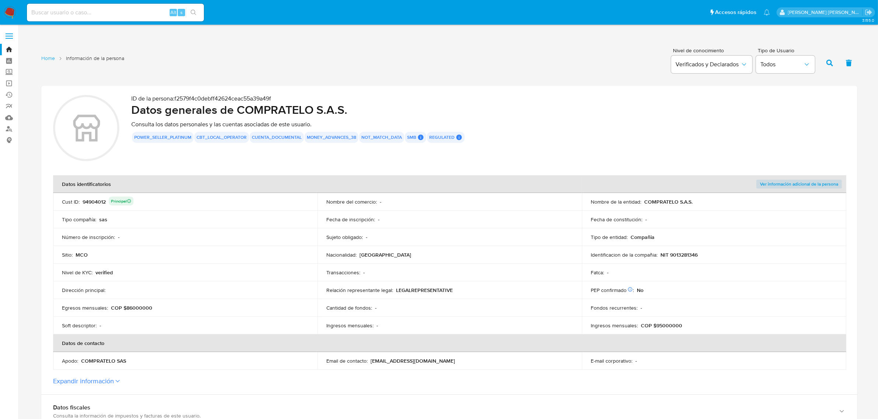
click at [248, 106] on h2 "Datos generales de COMPRATELO S.A.S." at bounding box center [488, 109] width 714 height 15
drag, startPoint x: 215, startPoint y: 107, endPoint x: 286, endPoint y: 107, distance: 71.5
click at [286, 107] on h2 "Datos generales de COMPRATELO S.A.S." at bounding box center [488, 109] width 714 height 15
click at [246, 108] on h2 "Datos generales de COMPRATELO S.A.S." at bounding box center [488, 109] width 714 height 15
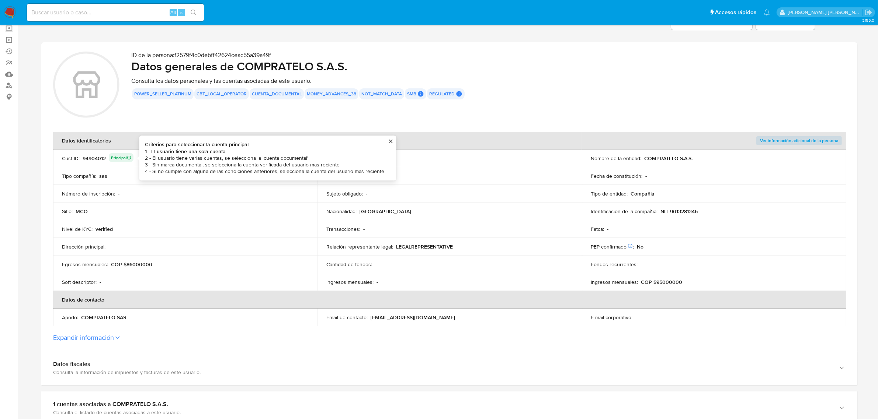
scroll to position [46, 0]
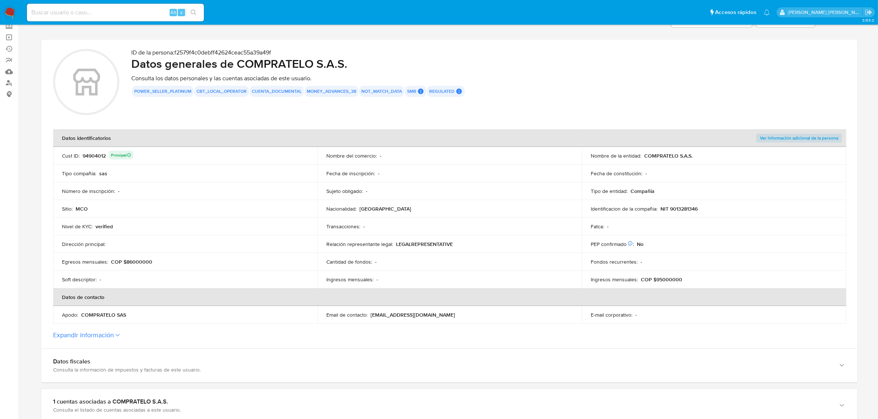
click at [91, 156] on div "94904012 Principal" at bounding box center [108, 156] width 51 height 10
drag, startPoint x: 82, startPoint y: 157, endPoint x: 105, endPoint y: 158, distance: 23.7
click at [105, 158] on div "94904012 Principal" at bounding box center [108, 156] width 51 height 10
click at [126, 15] on input at bounding box center [115, 13] width 177 height 10
paste input "94904012"
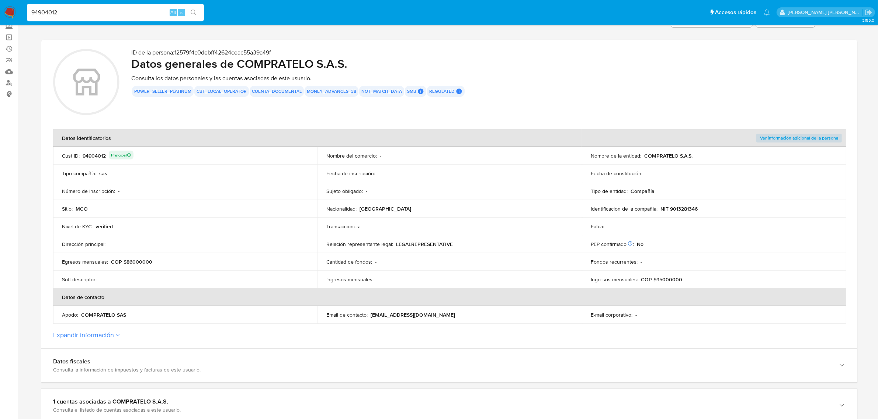
type input "94904012"
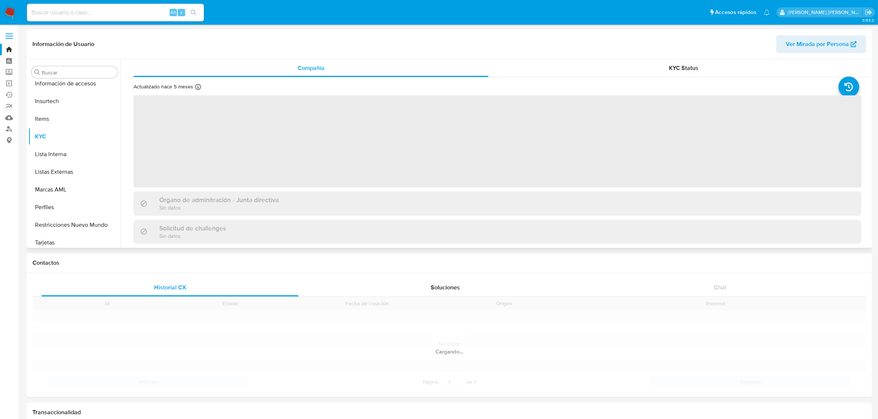
scroll to position [311, 0]
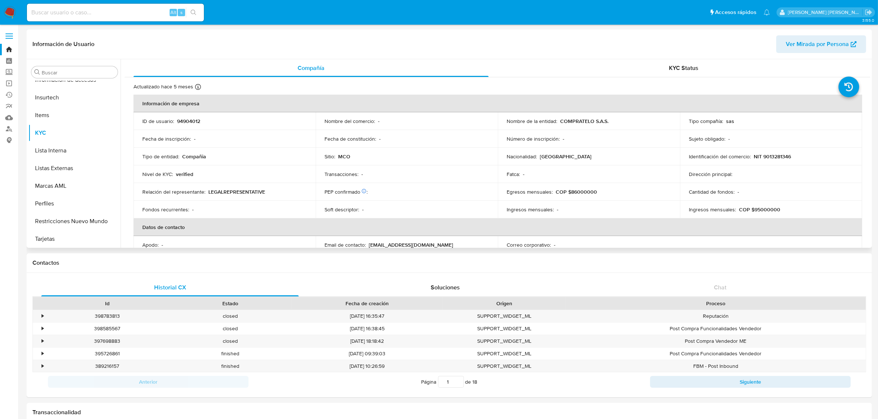
select select "10"
drag, startPoint x: 616, startPoint y: 122, endPoint x: 558, endPoint y: 123, distance: 57.5
click at [558, 123] on div "Nombre de la entidad : COMPRATELO S.A.S." at bounding box center [588, 121] width 164 height 7
copy p "COMPRATELO S.A.S."
drag, startPoint x: 208, startPoint y: 119, endPoint x: 176, endPoint y: 122, distance: 31.8
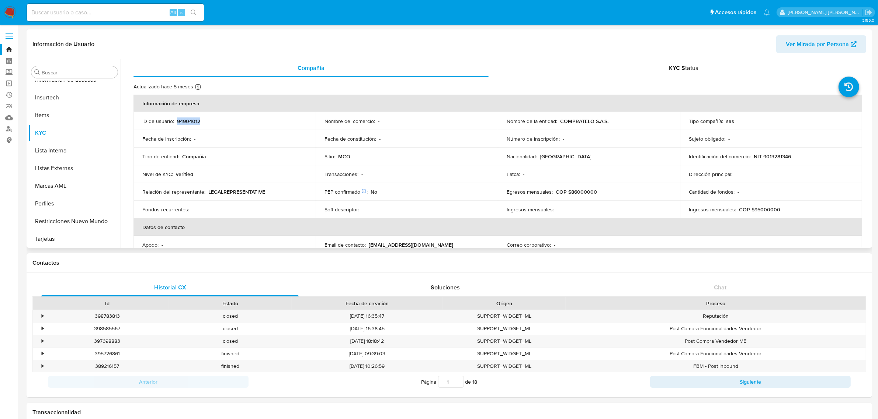
click at [176, 122] on div "ID de usuario : 94904012" at bounding box center [224, 121] width 164 height 7
copy p "94904012"
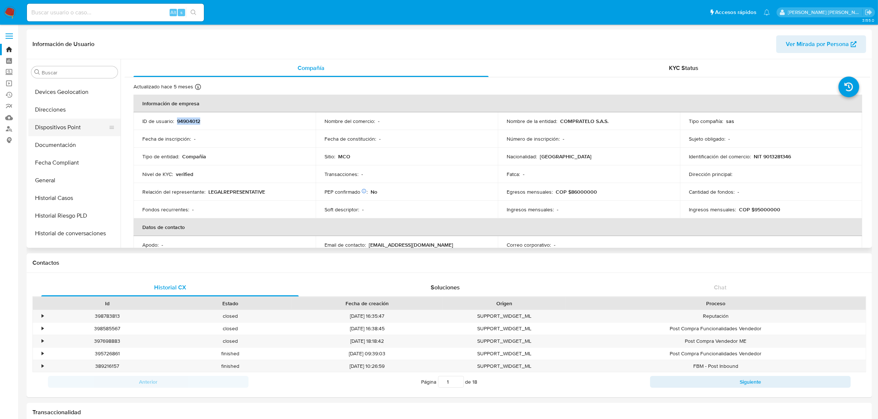
scroll to position [138, 0]
click at [56, 156] on button "General" at bounding box center [71, 164] width 86 height 18
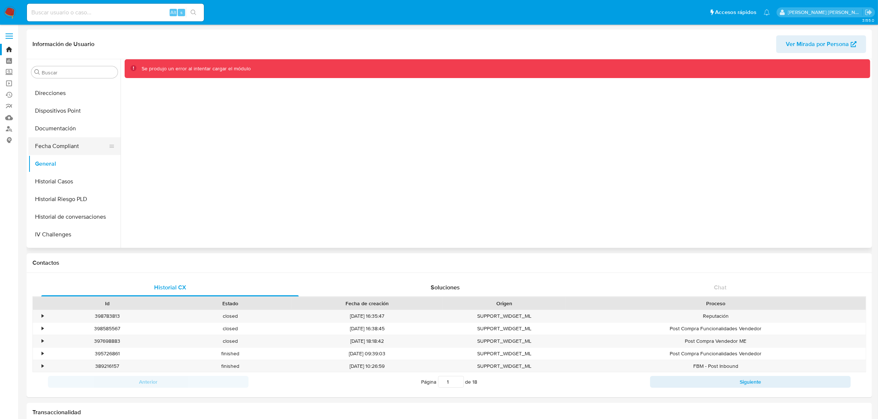
click at [50, 149] on button "Fecha Compliant" at bounding box center [71, 146] width 86 height 18
click at [65, 116] on button "Dispositivos Point" at bounding box center [71, 111] width 86 height 18
click at [57, 231] on button "IV Challenges" at bounding box center [71, 235] width 86 height 18
click at [56, 126] on button "CBT" at bounding box center [71, 125] width 86 height 18
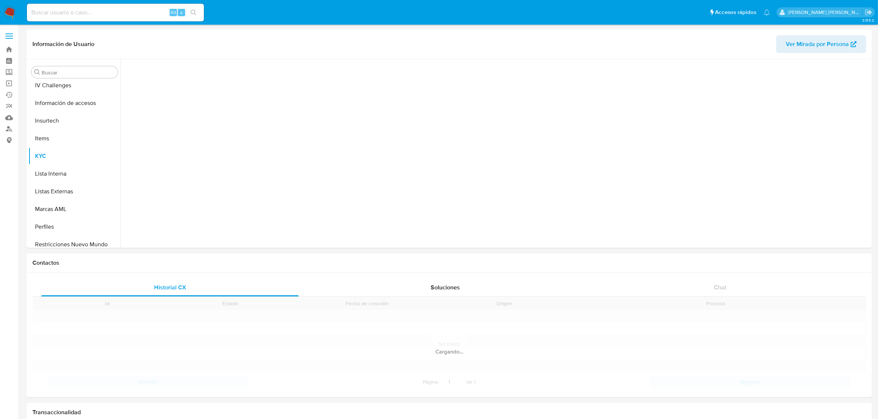
scroll to position [311, 0]
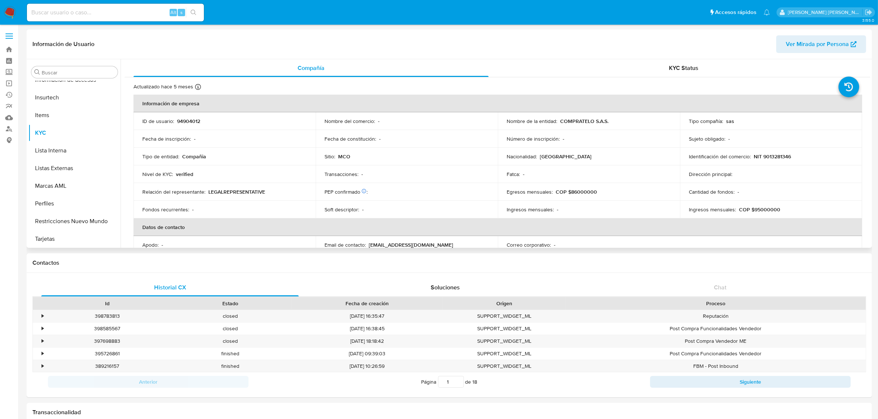
select select "10"
click at [46, 158] on button "General" at bounding box center [71, 164] width 86 height 18
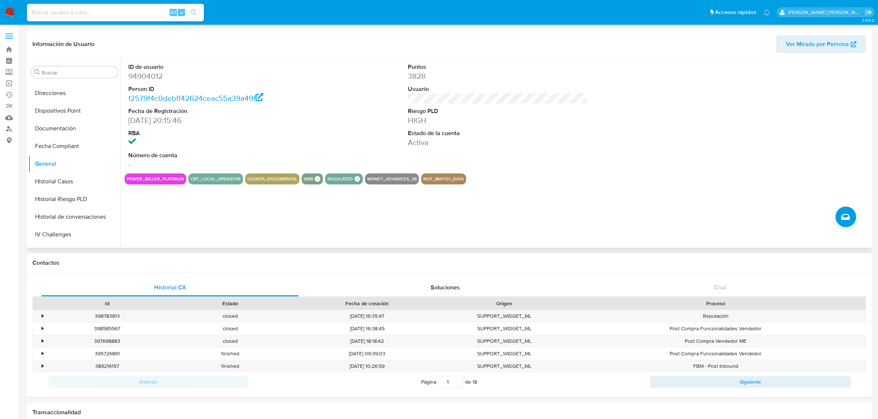
click at [405, 96] on div "Puntos 3828 Usuario Riesgo PLD HIGH Estado de la cuenta Activa" at bounding box center [497, 116] width 186 height 114
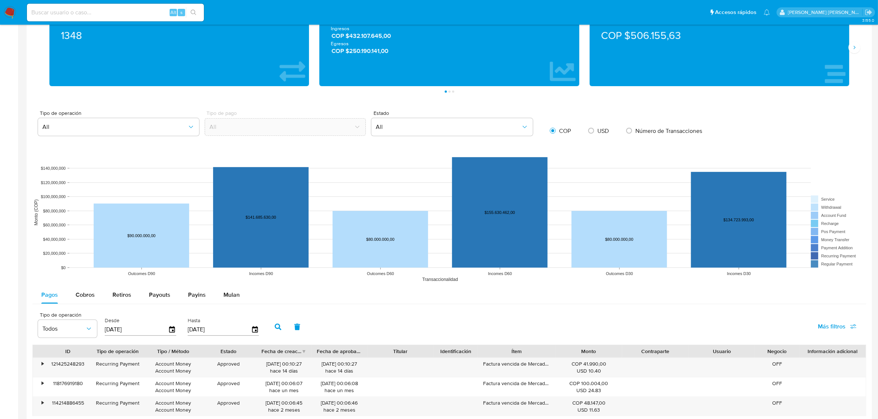
scroll to position [507, 0]
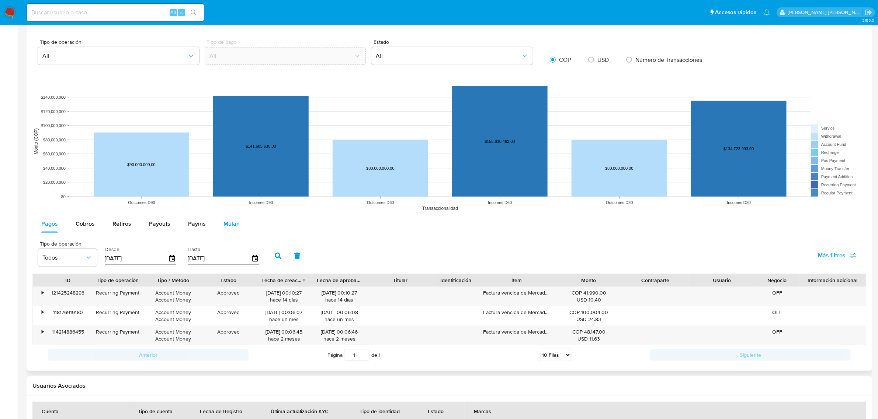
click at [235, 221] on span "Mulan" at bounding box center [231, 224] width 16 height 8
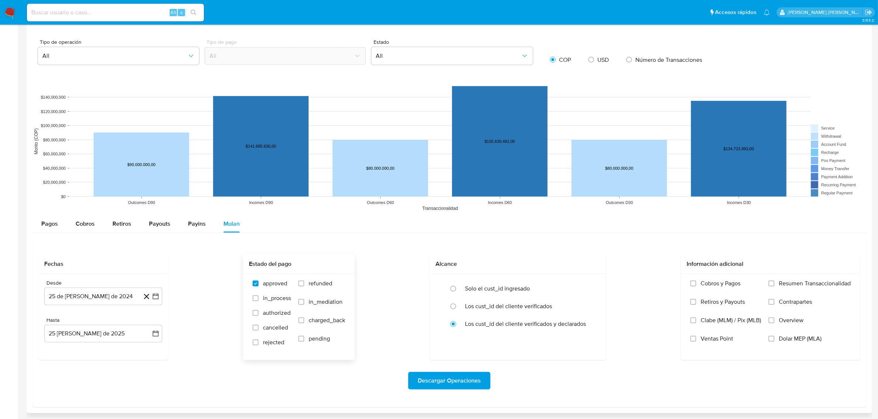
click at [319, 290] on label "refunded" at bounding box center [321, 289] width 47 height 18
click at [304, 287] on input "refunded" at bounding box center [301, 284] width 6 height 6
checkbox input "true"
click at [268, 328] on span "cancelled" at bounding box center [275, 327] width 25 height 7
click at [258, 328] on input "cancelled" at bounding box center [255, 328] width 6 height 6
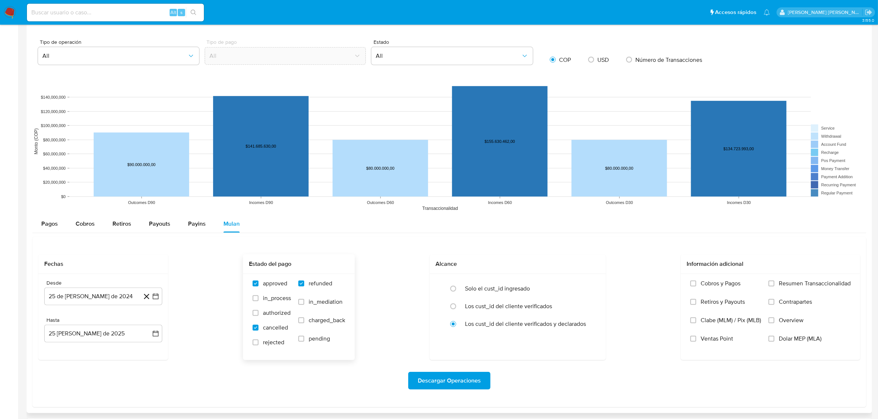
checkbox input "true"
click at [268, 345] on span "rejected" at bounding box center [273, 342] width 21 height 7
click at [258, 345] on input "rejected" at bounding box center [255, 343] width 6 height 6
checkbox input "true"
click at [452, 384] on span "Descargar Operaciones" at bounding box center [449, 381] width 63 height 16
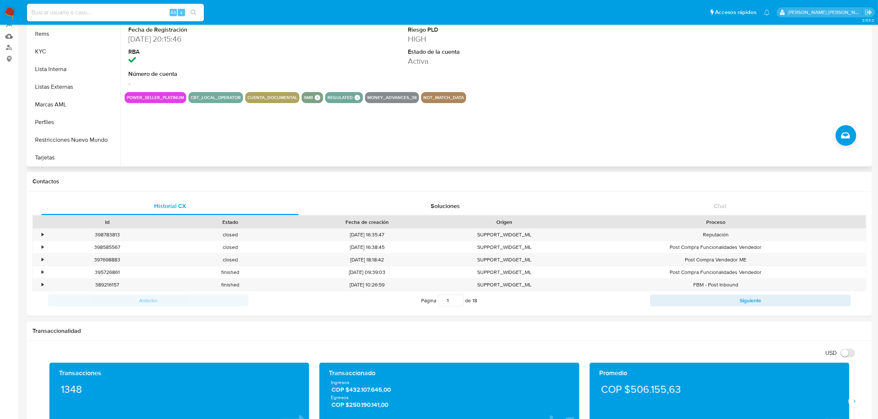
scroll to position [0, 0]
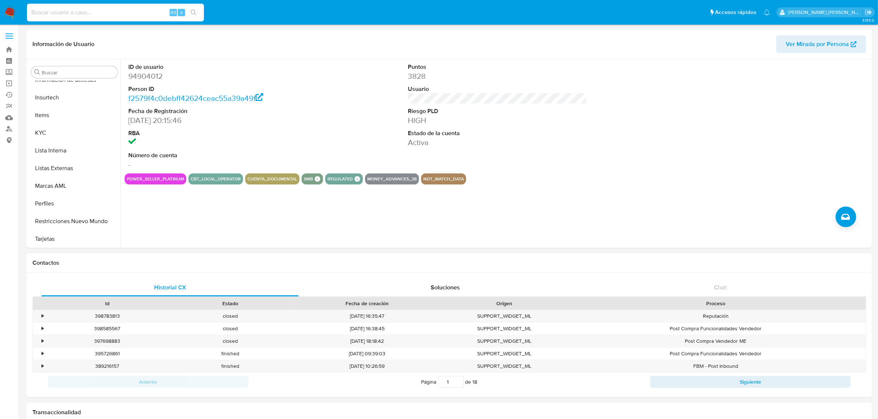
click at [120, 13] on input at bounding box center [115, 13] width 177 height 10
paste input "88eabe8b900a9c52ea86c7efd840576d"
type input "88eabe8b900a9c52ea86c7efd840576d"
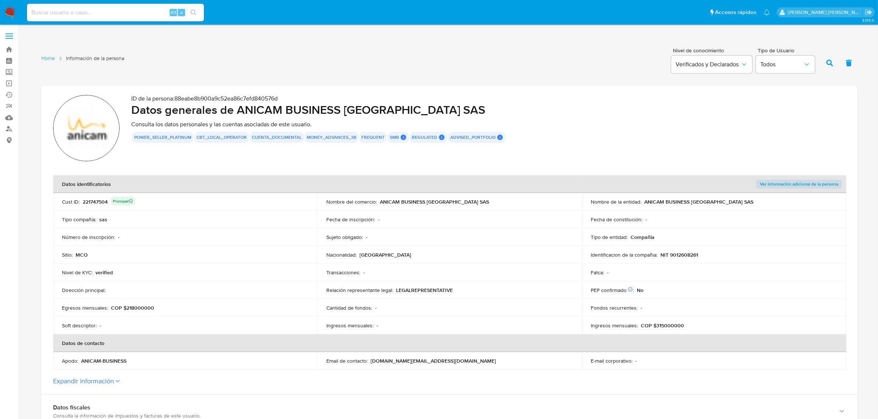
drag, startPoint x: 81, startPoint y: 202, endPoint x: 107, endPoint y: 202, distance: 26.2
click at [107, 202] on div "Cust ID : 221747504 Principal" at bounding box center [185, 202] width 247 height 10
click at [94, 202] on div "221747504 Principal" at bounding box center [109, 202] width 53 height 10
click at [83, 202] on div "221747504 Principal" at bounding box center [109, 202] width 53 height 10
click at [81, 202] on div "Cust ID : 221747504 Principal" at bounding box center [185, 202] width 247 height 10
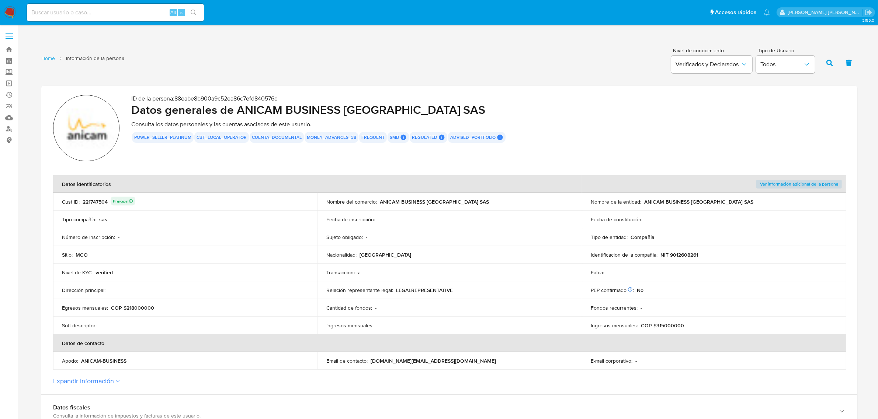
drag, startPoint x: 82, startPoint y: 201, endPoint x: 107, endPoint y: 202, distance: 25.1
click at [107, 202] on div "221747504 Principal" at bounding box center [109, 202] width 53 height 10
click at [127, 13] on input at bounding box center [115, 13] width 177 height 10
paste input "221747504"
type input "221747504"
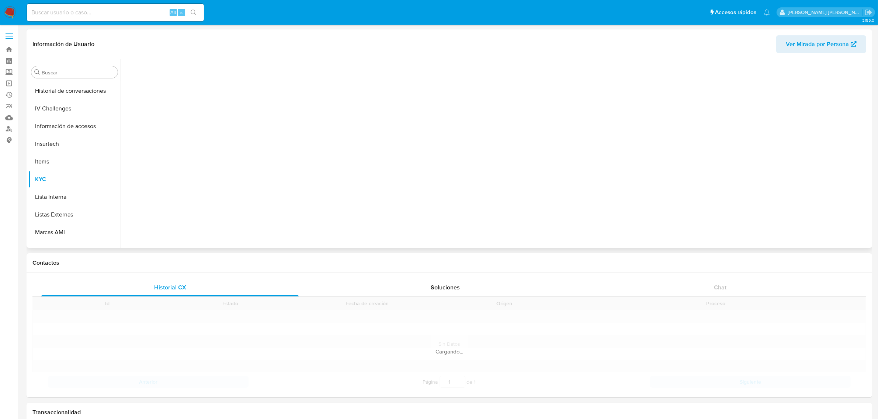
scroll to position [311, 0]
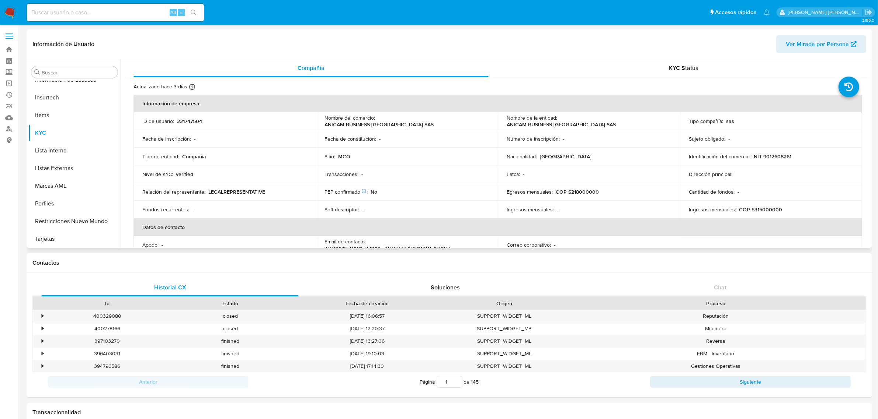
select select "10"
drag, startPoint x: 557, startPoint y: 122, endPoint x: 642, endPoint y: 120, distance: 84.8
click at [642, 120] on div "Nombre de la entidad : ANICAM BUSINESS COLOMBIA SAS" at bounding box center [588, 121] width 164 height 13
copy div "ANICAM BUSINESS COLOMBIA SAS"
click at [572, 121] on p "ANICAM BUSINESS COLOMBIA SAS" at bounding box center [560, 124] width 109 height 7
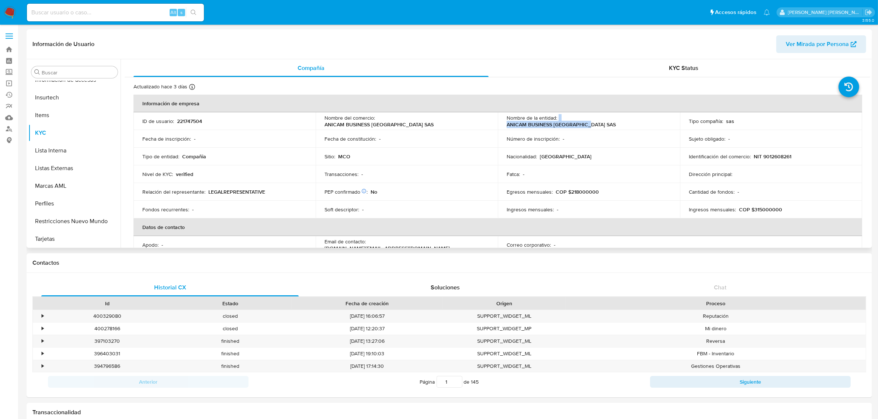
click at [560, 121] on p "ANICAM BUSINESS COLOMBIA SAS" at bounding box center [560, 124] width 109 height 7
click at [558, 121] on p "ANICAM BUSINESS COLOMBIA SAS" at bounding box center [560, 124] width 109 height 7
drag, startPoint x: 559, startPoint y: 121, endPoint x: 642, endPoint y: 122, distance: 82.9
click at [616, 122] on p "ANICAM BUSINESS COLOMBIA SAS" at bounding box center [560, 124] width 109 height 7
copy p "ANICAM BUSINESS COLOMBIA SAS"
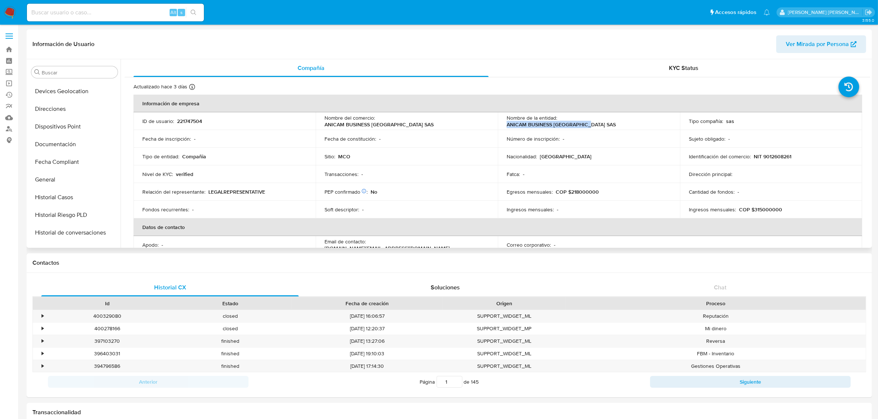
scroll to position [138, 0]
click at [52, 158] on button "General" at bounding box center [71, 164] width 86 height 18
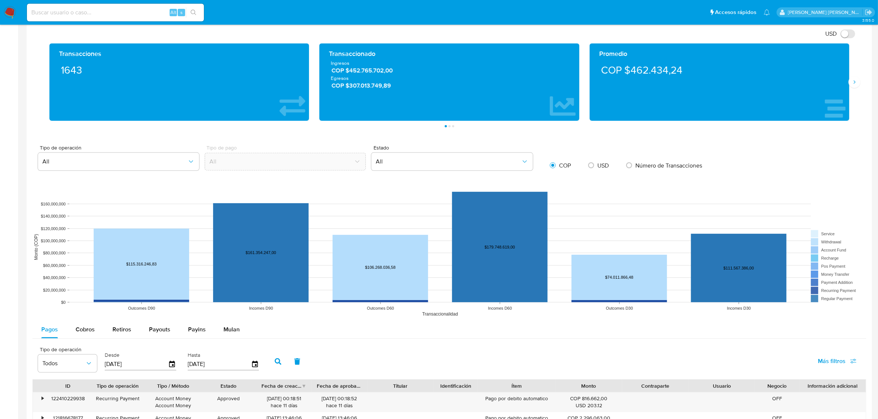
scroll to position [415, 0]
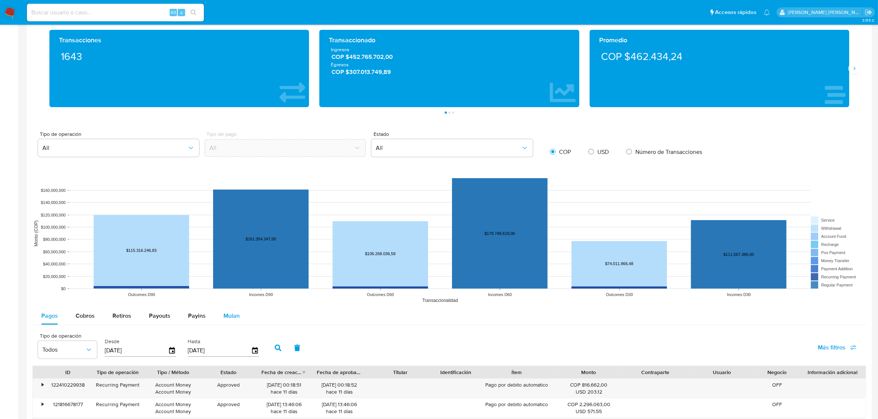
click at [234, 318] on span "Mulan" at bounding box center [231, 316] width 16 height 8
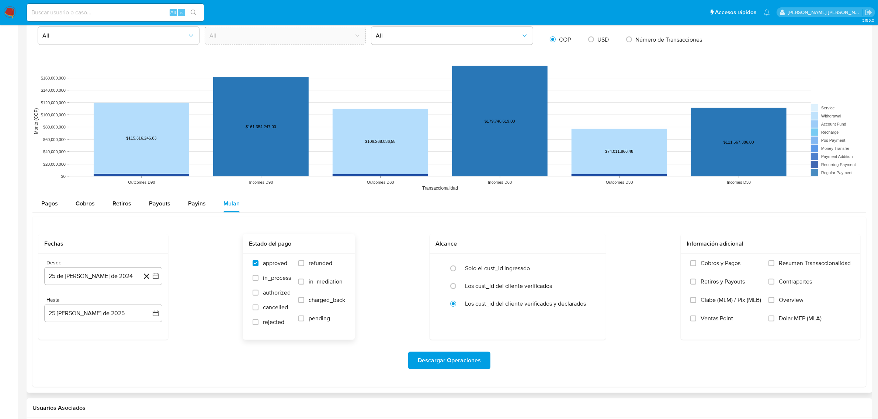
scroll to position [553, 0]
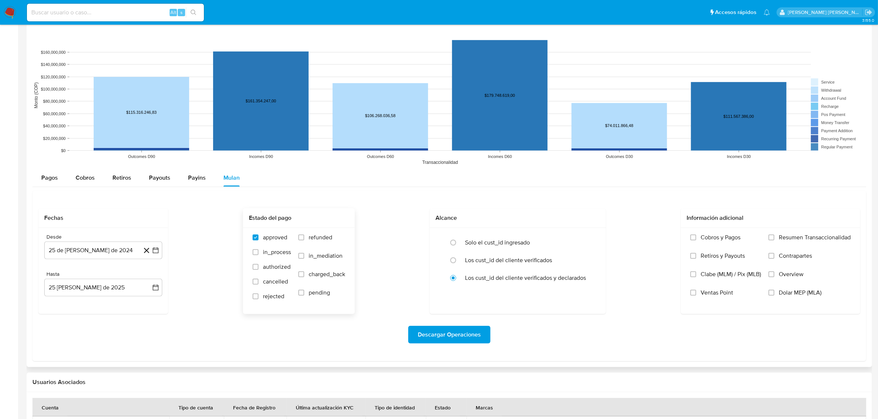
click at [305, 238] on label "refunded" at bounding box center [321, 243] width 47 height 18
click at [304, 238] on input "refunded" at bounding box center [301, 238] width 6 height 6
checkbox input "true"
click at [265, 283] on span "cancelled" at bounding box center [275, 281] width 25 height 7
click at [258, 283] on input "cancelled" at bounding box center [255, 282] width 6 height 6
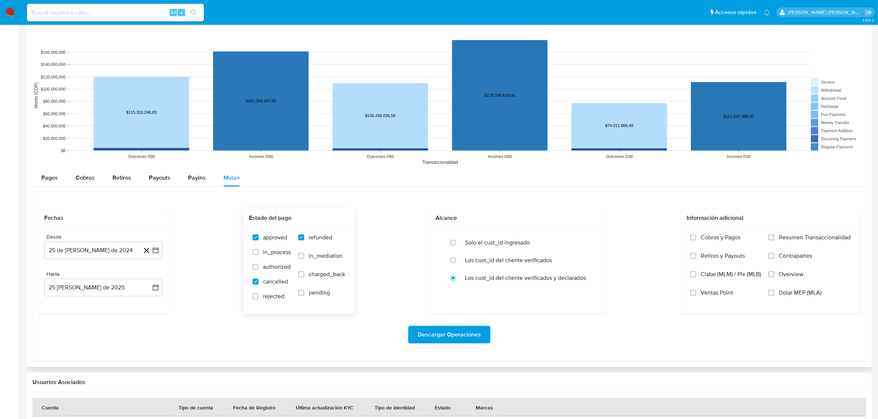
checkbox input "true"
click at [268, 299] on span "rejected" at bounding box center [273, 296] width 21 height 7
click at [258, 299] on input "rejected" at bounding box center [255, 297] width 6 height 6
checkbox input "true"
click at [452, 338] on span "Descargar Operaciones" at bounding box center [449, 335] width 63 height 16
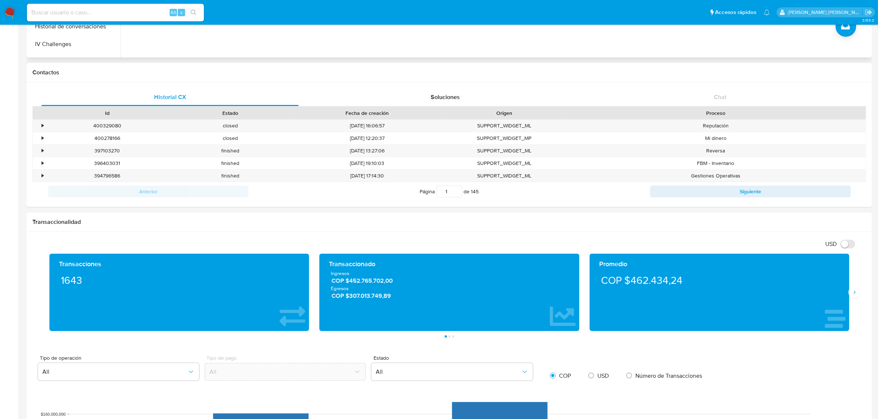
scroll to position [0, 0]
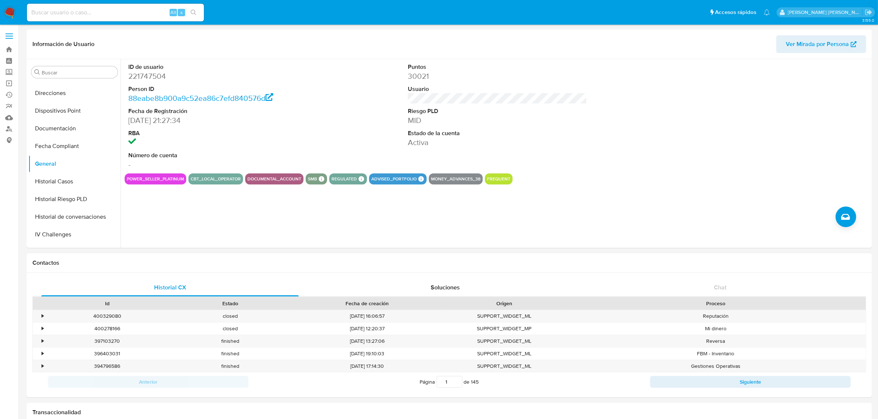
click at [141, 20] on div "Alt s" at bounding box center [115, 13] width 177 height 18
click at [139, 15] on input at bounding box center [115, 13] width 177 height 10
paste input "4e0c0874b7ba623bd12d76e607de4ad4"
type input "4e0c0874b7ba623bd12d76e607de4ad4"
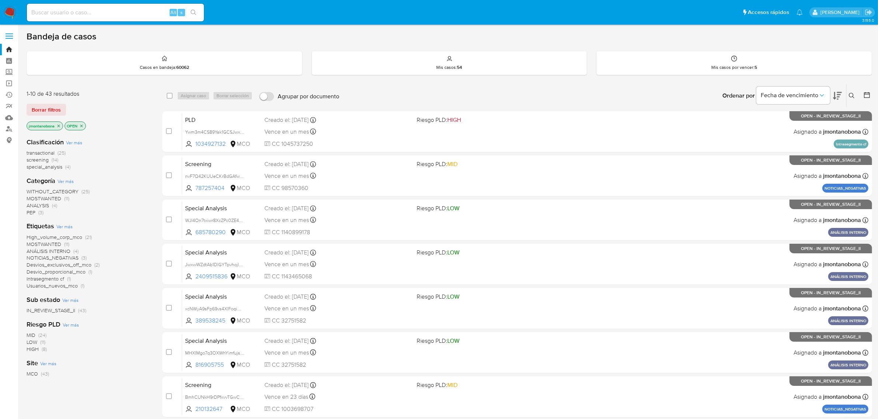
click at [58, 125] on icon "close-filter" at bounding box center [58, 126] width 3 height 3
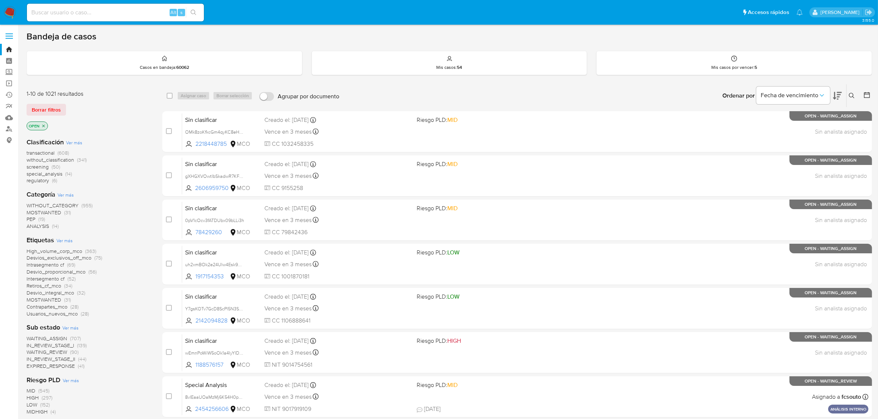
click at [43, 125] on icon "close-filter" at bounding box center [43, 126] width 3 height 3
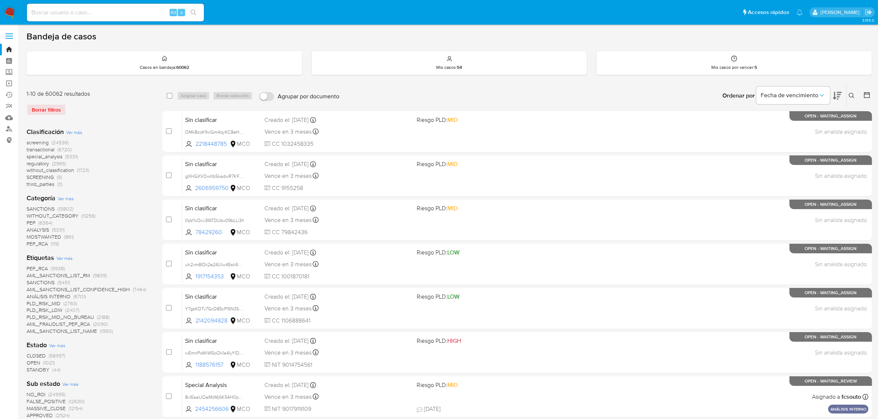
click at [848, 97] on icon at bounding box center [851, 96] width 6 height 6
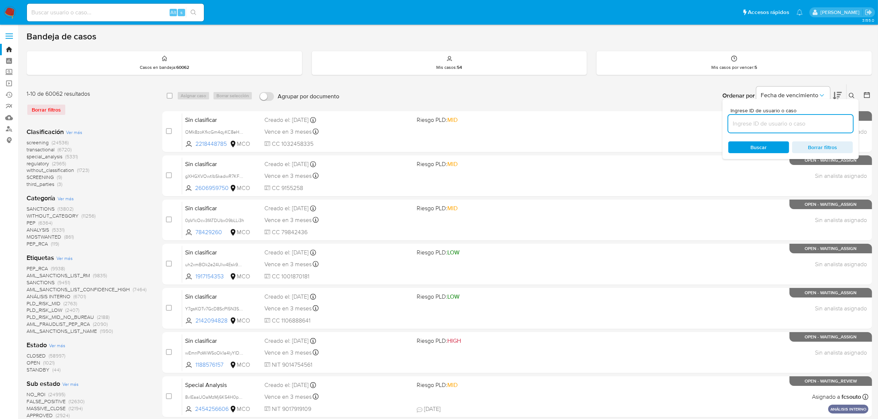
click at [781, 125] on input at bounding box center [790, 124] width 125 height 10
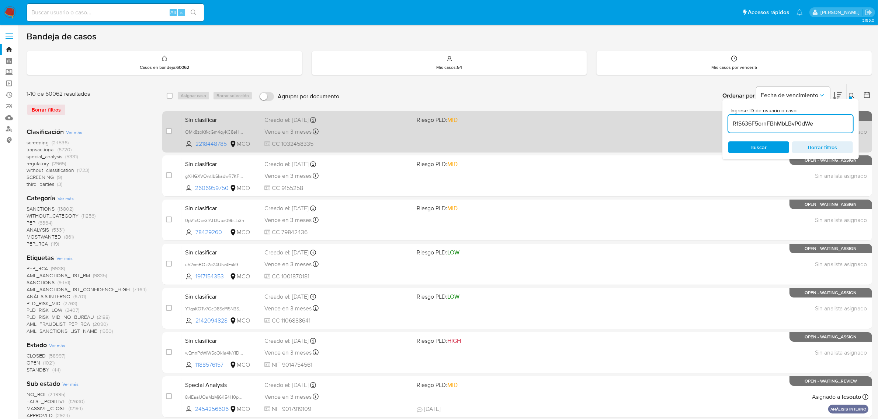
type input "R1S636F5ornFBhMbLBvP0dWe"
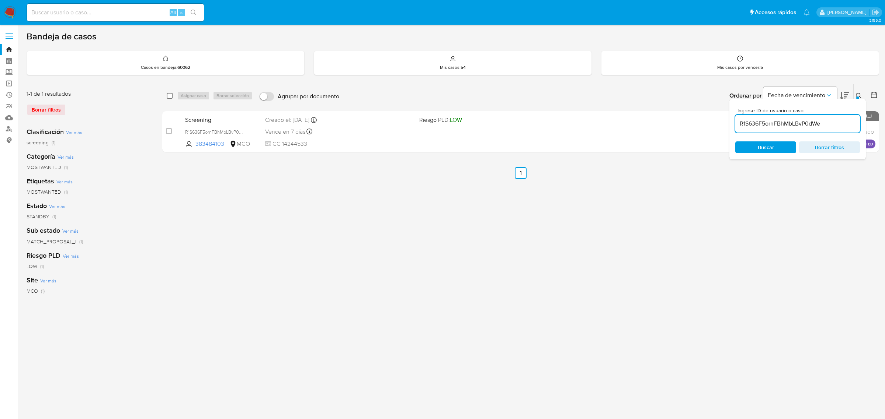
click at [168, 97] on input "checkbox" at bounding box center [170, 96] width 6 height 6
checkbox input "true"
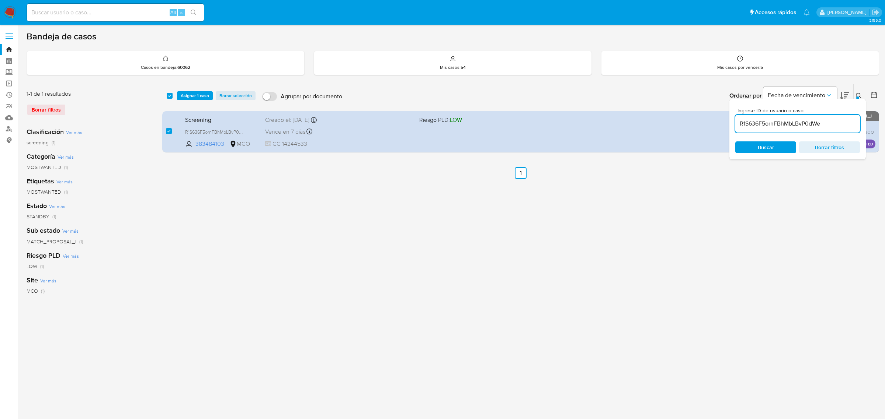
click at [834, 121] on input "R1S636F5ornFBhMbLBvP0dWe" at bounding box center [797, 124] width 125 height 10
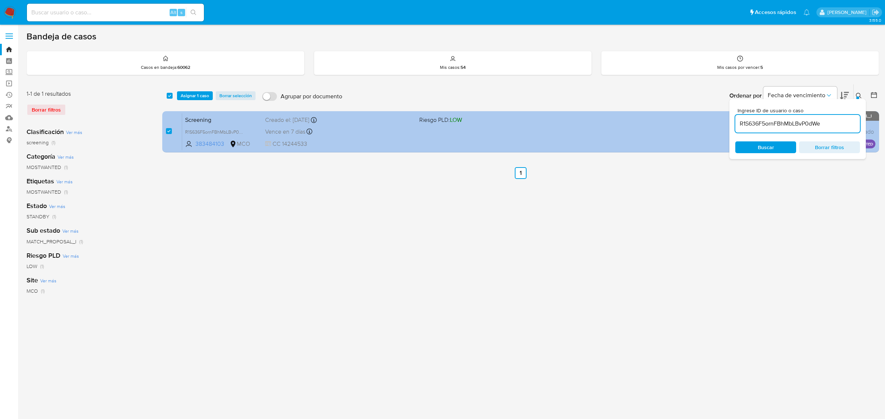
drag, startPoint x: 835, startPoint y: 122, endPoint x: 716, endPoint y: 124, distance: 119.4
click at [716, 124] on div "select-all-cases-checkbox Asignar 1 caso Borrar selección Agrupar por documento…" at bounding box center [520, 120] width 717 height 72
type input "jy9BWXSeD2X0D5X8YdC7P6Qk"
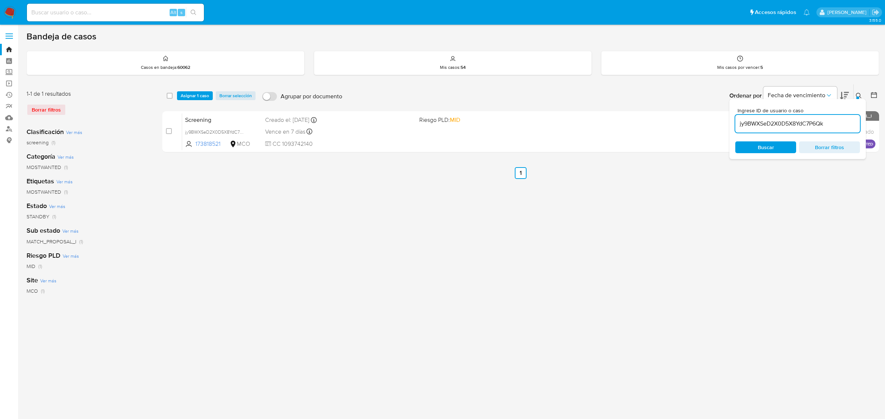
click at [774, 144] on span "Buscar" at bounding box center [765, 147] width 50 height 10
click at [171, 97] on input "checkbox" at bounding box center [170, 96] width 6 height 6
checkbox input "true"
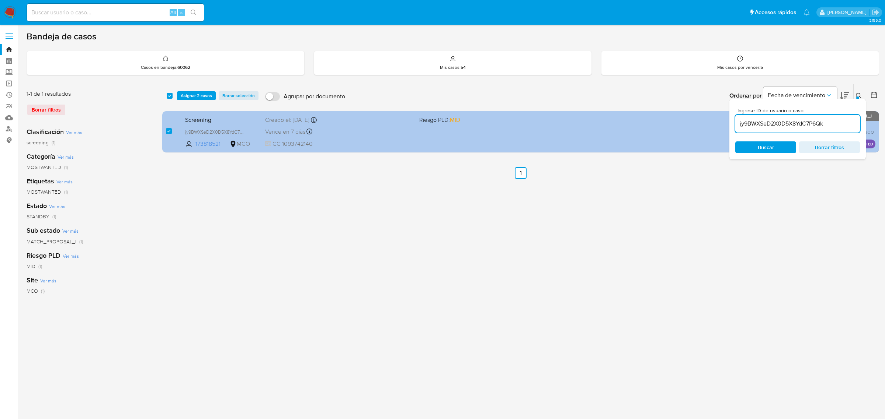
drag, startPoint x: 839, startPoint y: 125, endPoint x: 686, endPoint y: 118, distance: 153.1
click at [686, 118] on div "select-all-cases-checkbox Asignar 2 casos Borrar selección Agrupar por document…" at bounding box center [520, 120] width 717 height 72
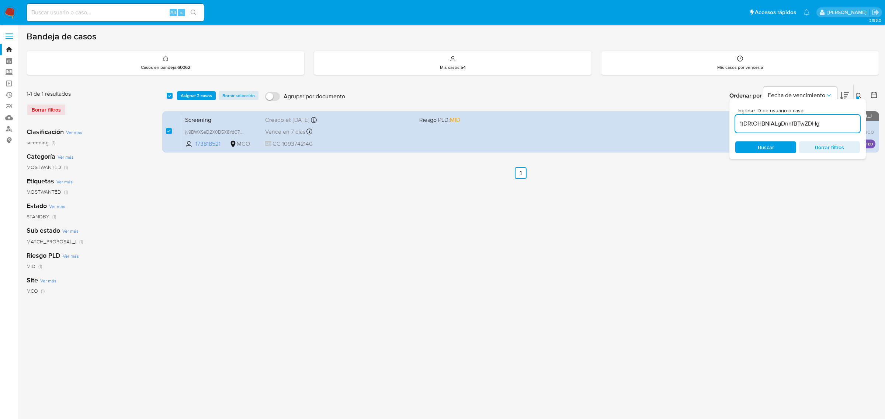
type input "1tDRtOHBNIALgDnnfBTwZDHg"
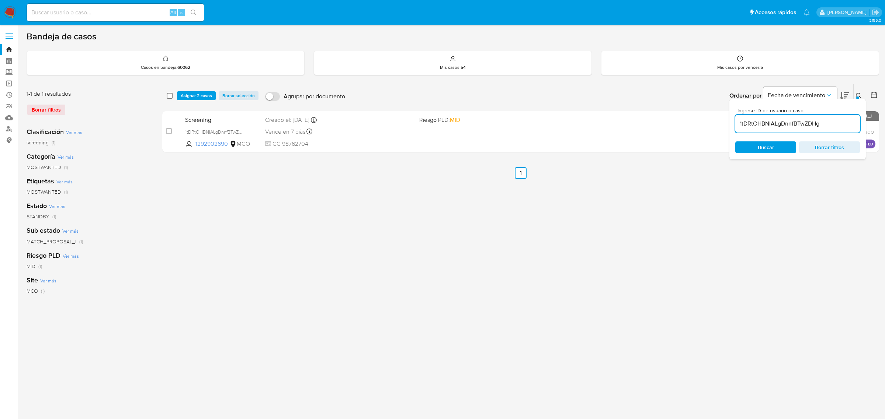
click at [171, 97] on input "checkbox" at bounding box center [170, 96] width 6 height 6
checkbox input "true"
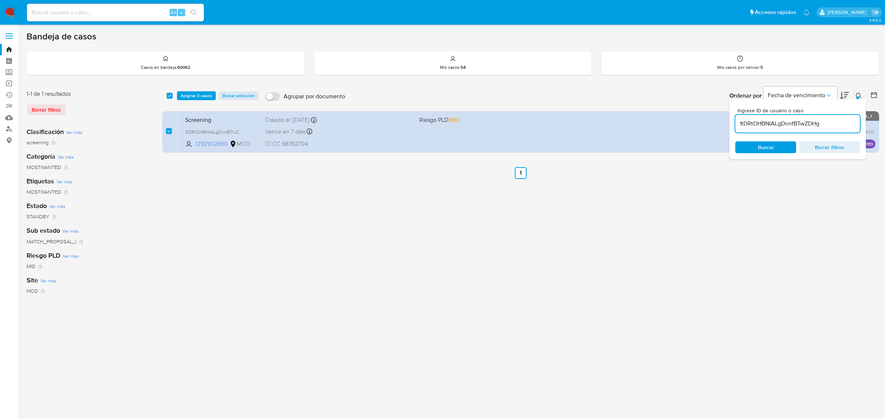
drag, startPoint x: 195, startPoint y: 96, endPoint x: 291, endPoint y: 81, distance: 97.0
click at [276, 80] on div "Bandeja de casos Casos en bandeja : 60062 Mis casos : 54 Mis casos por vencer :…" at bounding box center [453, 219] width 852 height 377
click at [834, 125] on input "1tDRtOHBNIALgDnnfBTwZDHg" at bounding box center [797, 124] width 125 height 10
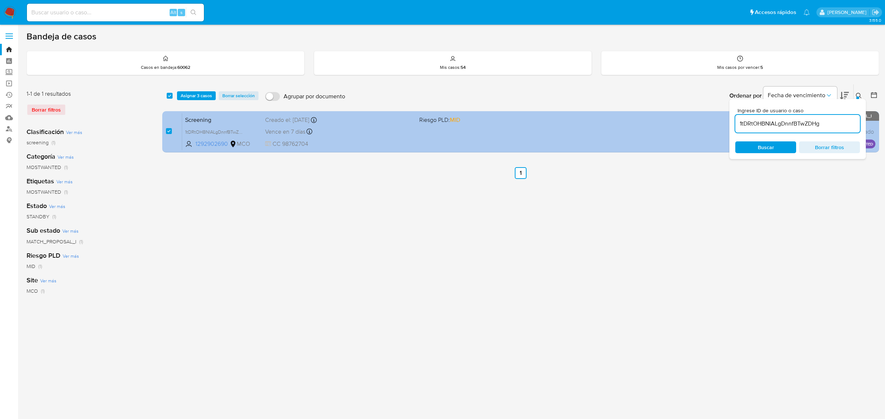
drag, startPoint x: 840, startPoint y: 122, endPoint x: 723, endPoint y: 123, distance: 116.8
click at [723, 123] on div "select-all-cases-checkbox Asignar 3 casos Borrar selección Agrupar por document…" at bounding box center [520, 120] width 717 height 72
type input "LzYk8NDwVdbQnB0LJ35RdqJD"
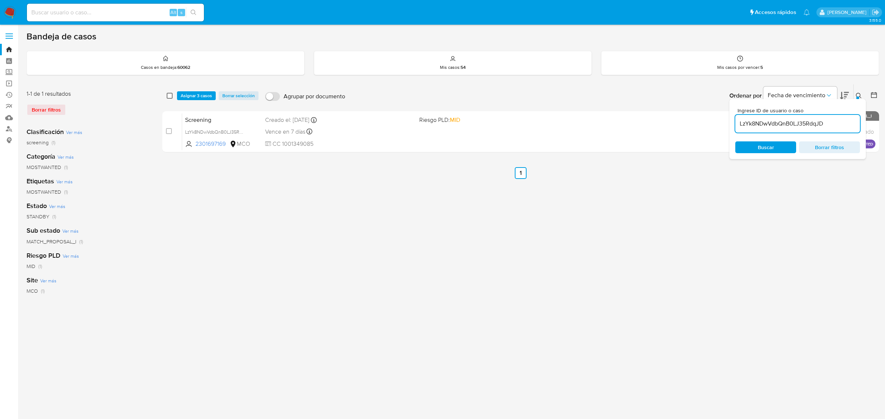
click at [171, 93] on input "checkbox" at bounding box center [170, 96] width 6 height 6
checkbox input "true"
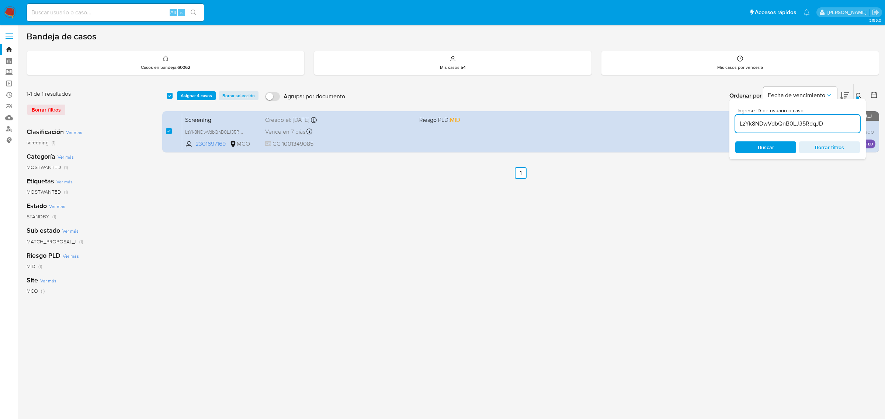
click at [837, 123] on input "LzYk8NDwVdbQnB0LJ35RdqJD" at bounding box center [797, 124] width 125 height 10
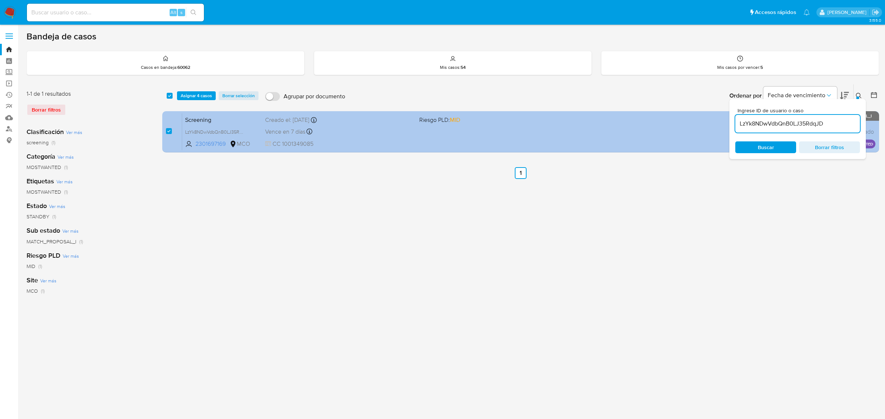
drag, startPoint x: 844, startPoint y: 123, endPoint x: 720, endPoint y: 117, distance: 124.8
click at [720, 117] on div "select-all-cases-checkbox Asignar 4 casos Borrar selección Agrupar por document…" at bounding box center [520, 120] width 717 height 72
type input "5VtEMYZIVdvSMBBUdN23WxF0"
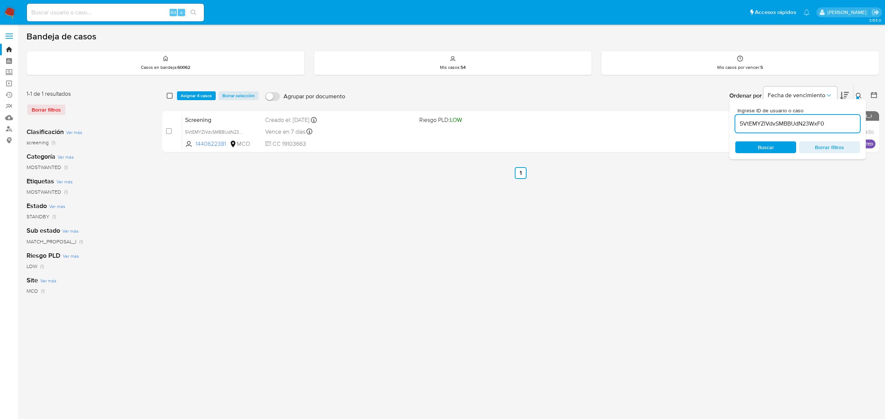
click at [169, 97] on input "checkbox" at bounding box center [170, 96] width 6 height 6
checkbox input "true"
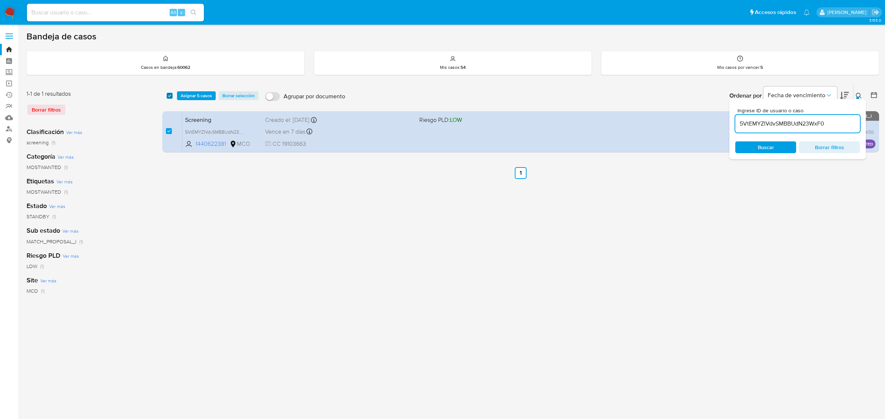
click at [169, 98] on input "checkbox" at bounding box center [170, 96] width 6 height 6
checkbox input "false"
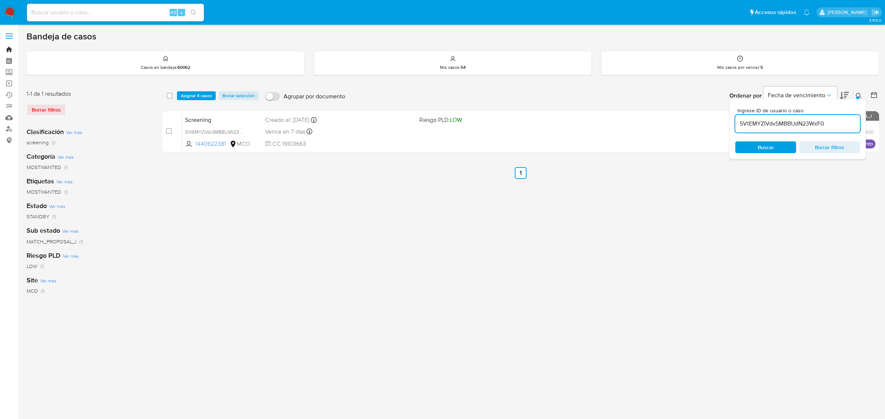
click at [8, 49] on link "Bandeja" at bounding box center [44, 49] width 88 height 11
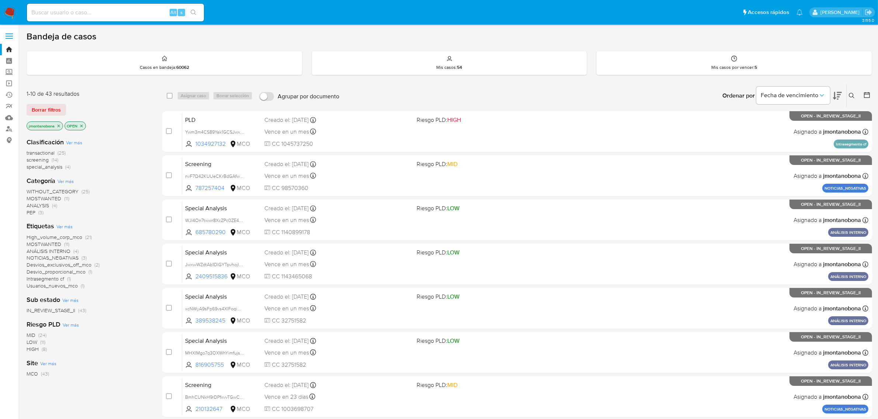
click at [129, 15] on input at bounding box center [115, 13] width 177 height 10
paste input "9jfcHm82poR8j51zjY9cMK5Y"
type input "9jfcHm82poR8j51zjY9cMK5Y"
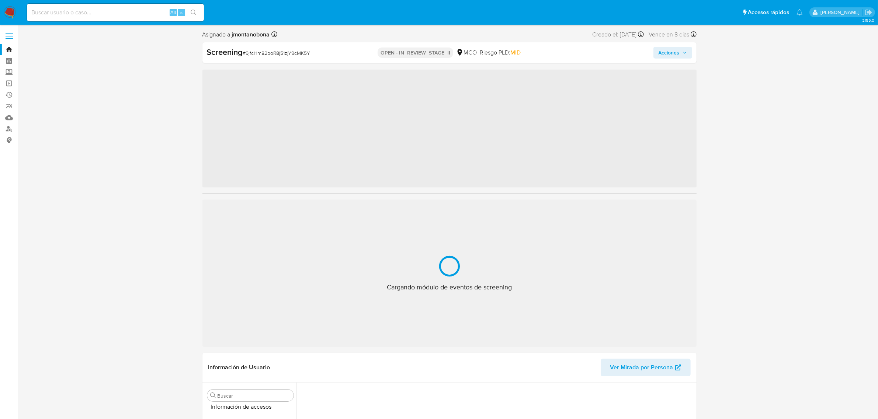
scroll to position [311, 0]
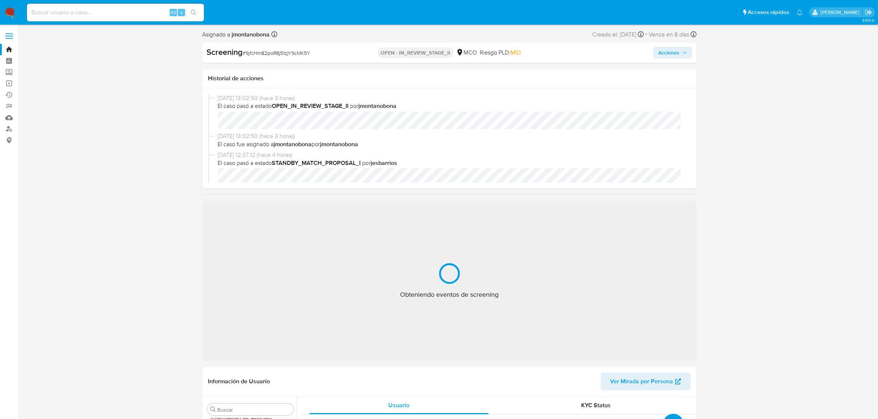
select select "10"
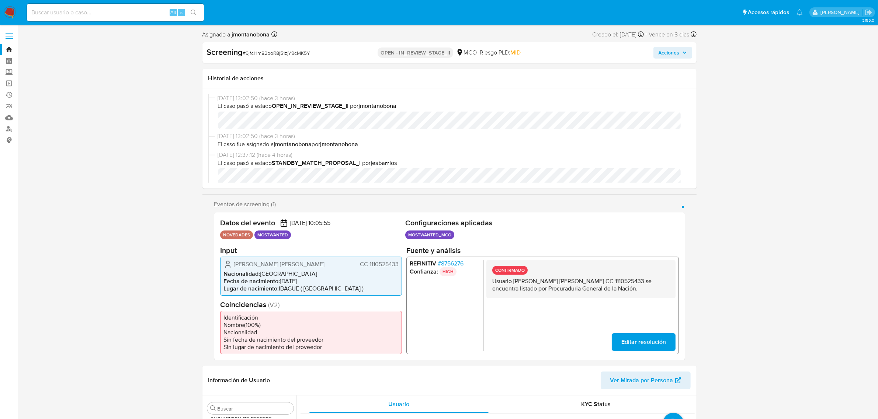
click at [133, 4] on div "Alt s" at bounding box center [115, 13] width 177 height 18
click at [136, 11] on input at bounding box center [115, 13] width 177 height 10
paste input "mK8UzNFab9DD1owVA0hLTFtQ"
type input "mK8UzNFab9DD1owVA0hLTFtQ"
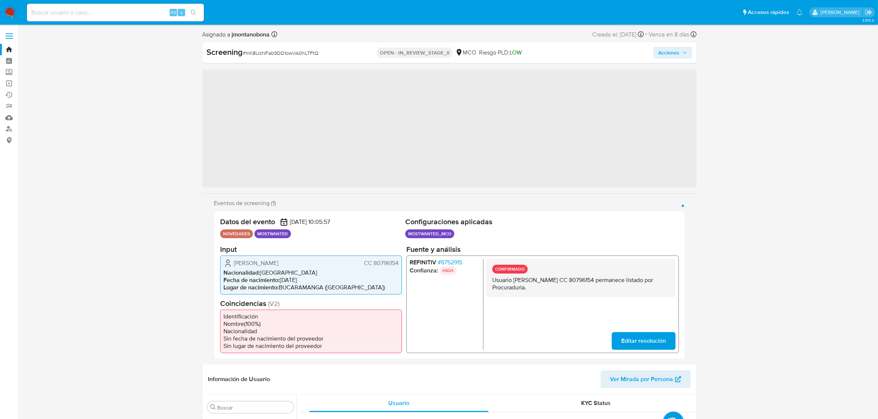
scroll to position [311, 0]
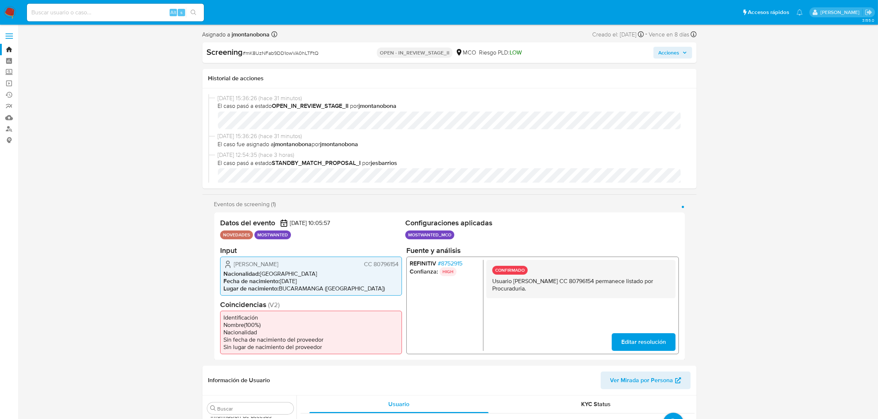
select select "10"
click at [142, 17] on input at bounding box center [115, 13] width 177 height 10
paste input "XlW6uRt01oHnxuC7DUyKCymD"
type input "XlW6uRt01oHnxuC7DUyKCymD"
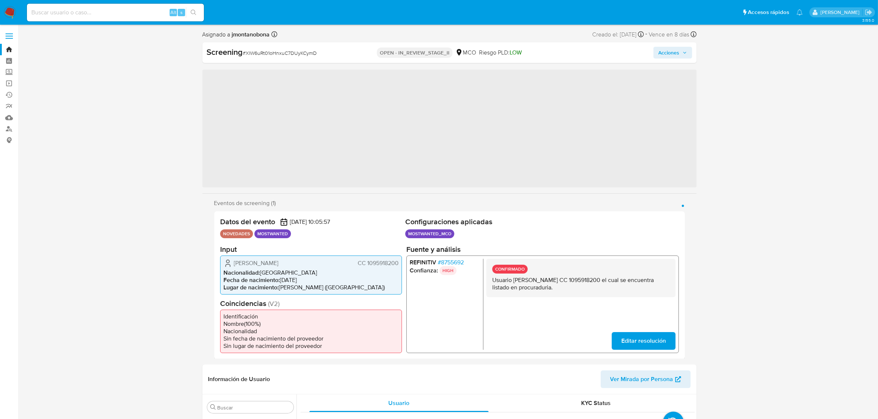
scroll to position [311, 0]
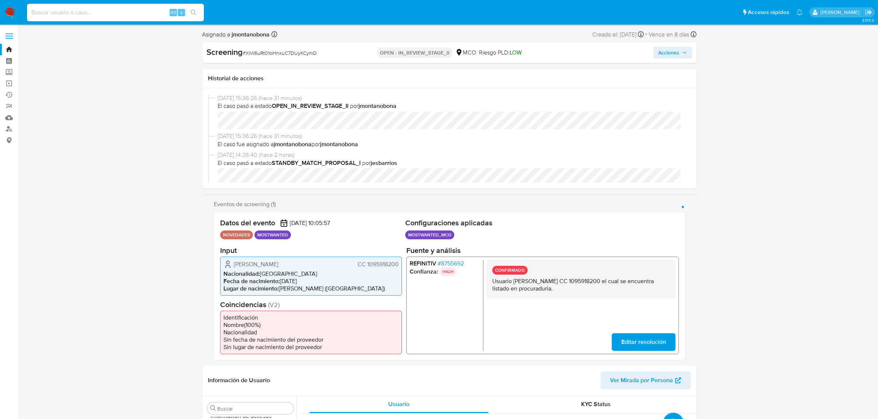
select select "10"
click at [122, 12] on input at bounding box center [115, 13] width 177 height 10
paste input "qbPhkHJ1jm9RS4iLWEGqCGA9"
type input "qbPhkHJ1jm9RS4iLWEGqCGA9"
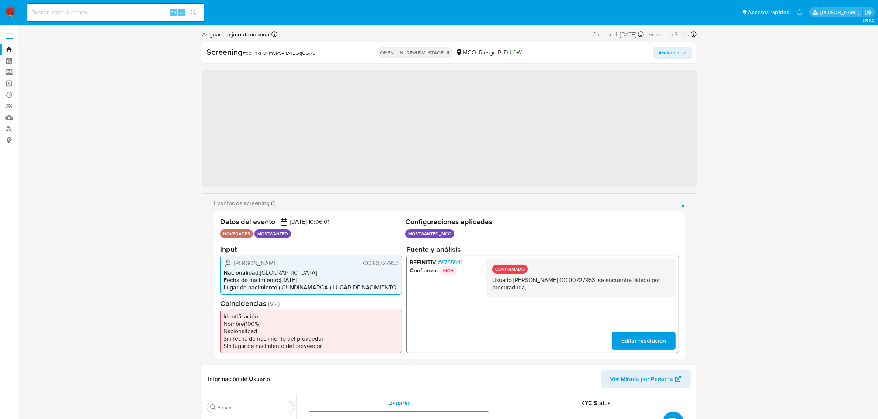
scroll to position [311, 0]
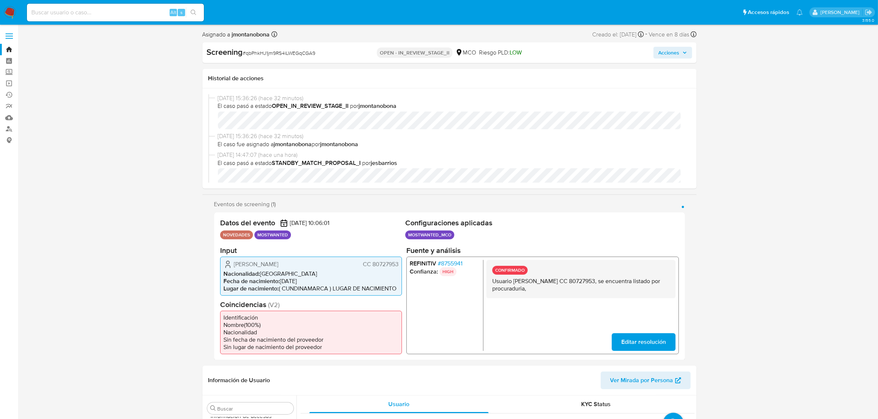
select select "10"
click at [116, 13] on input at bounding box center [115, 13] width 177 height 10
paste input "D4OXcrxccXaECuE22PBwT7lt"
type input "D4OXcrxccXaECuE22PBwT7lt"
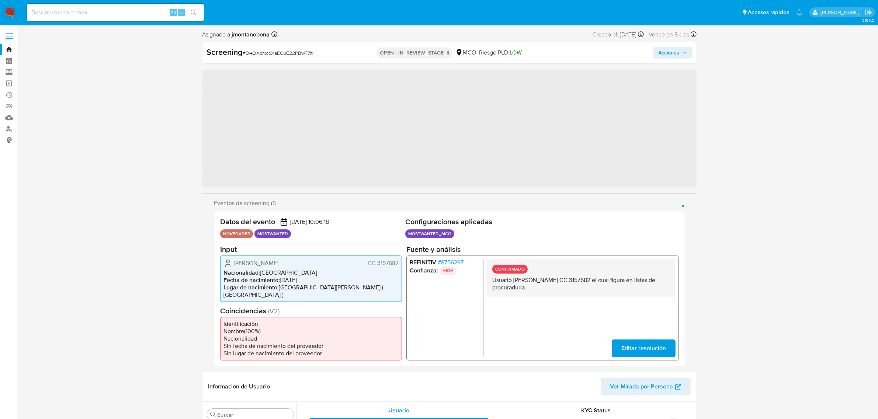
scroll to position [311, 0]
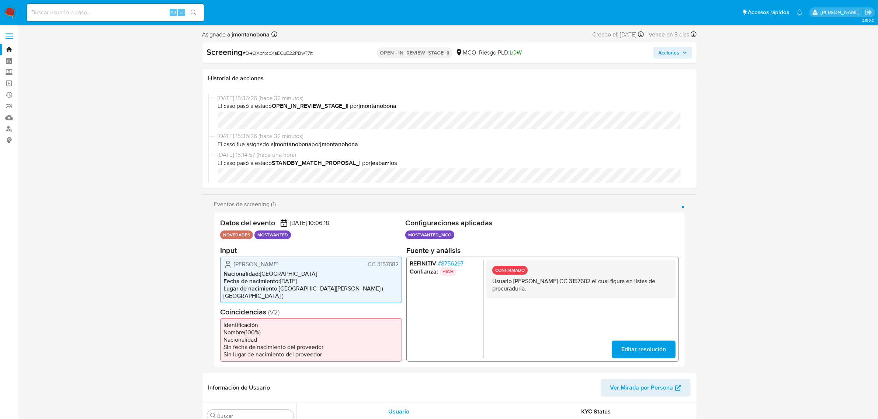
select select "10"
click at [126, 11] on input at bounding box center [115, 13] width 177 height 10
paste input "kjhTgDLnnu1RDeFczGWH6c2S"
type input "kjhTgDLnnu1RDeFczGWH6c2S"
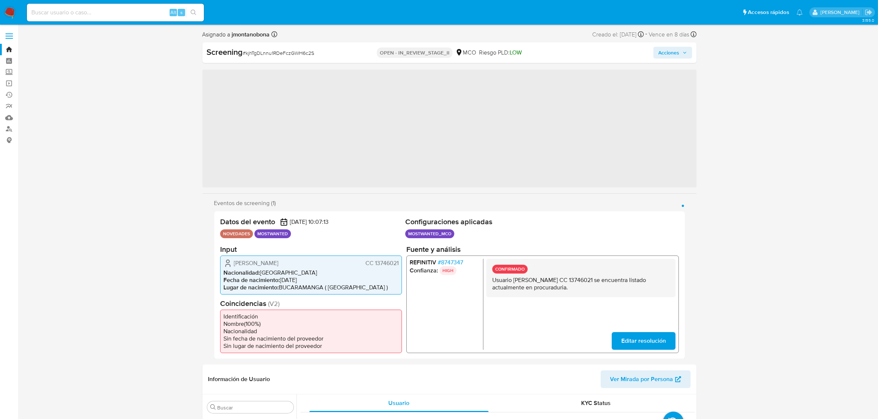
scroll to position [311, 0]
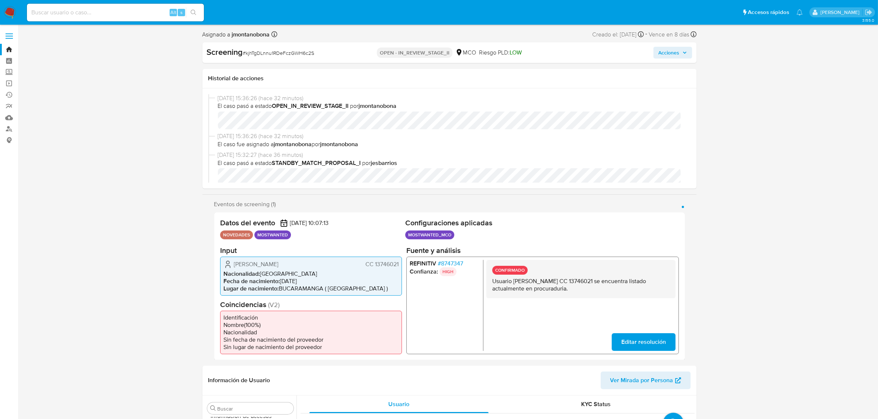
select select "10"
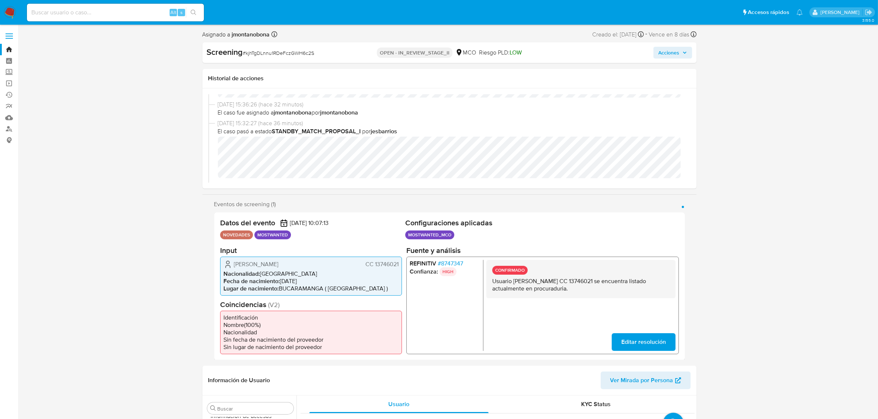
scroll to position [92, 0]
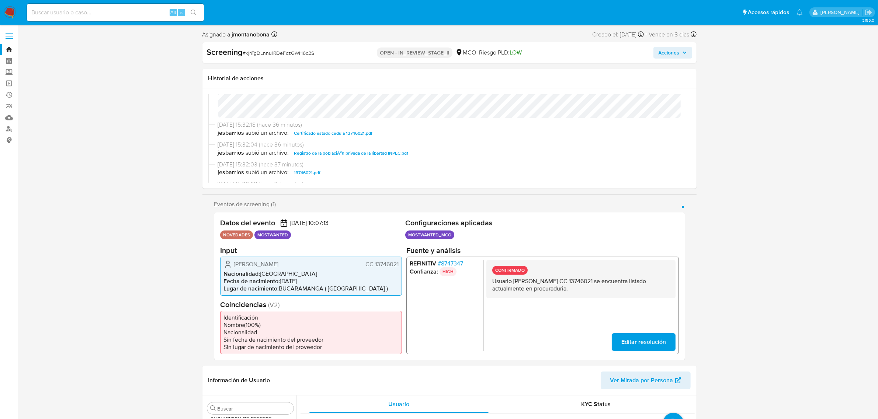
click at [10, 47] on link "Bandeja" at bounding box center [44, 49] width 88 height 11
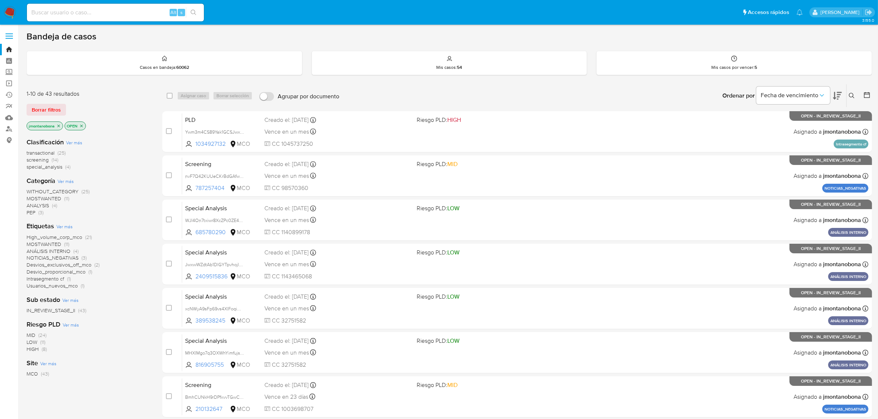
click at [58, 126] on icon "close-filter" at bounding box center [58, 126] width 4 height 4
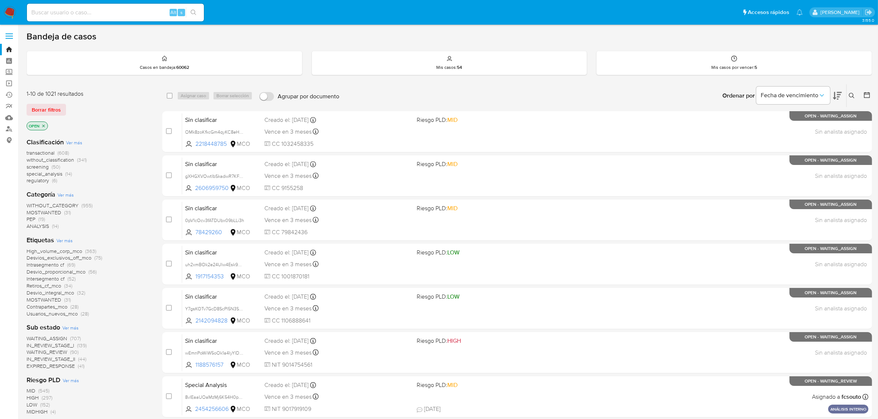
click at [45, 125] on icon "close-filter" at bounding box center [43, 126] width 4 height 4
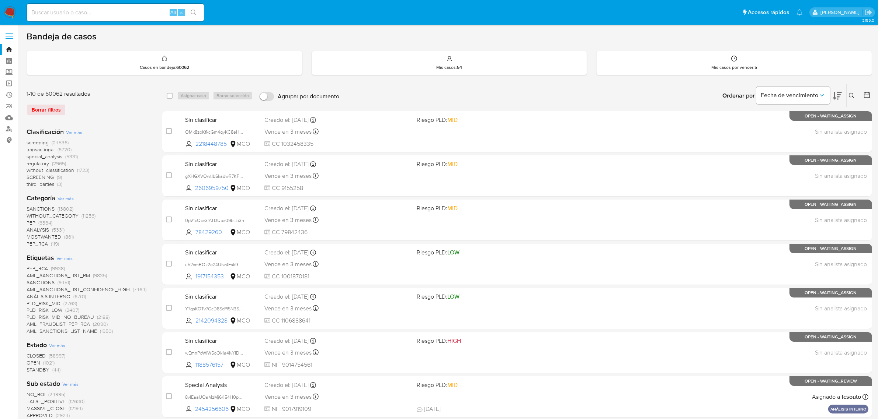
click at [851, 93] on icon at bounding box center [851, 96] width 6 height 6
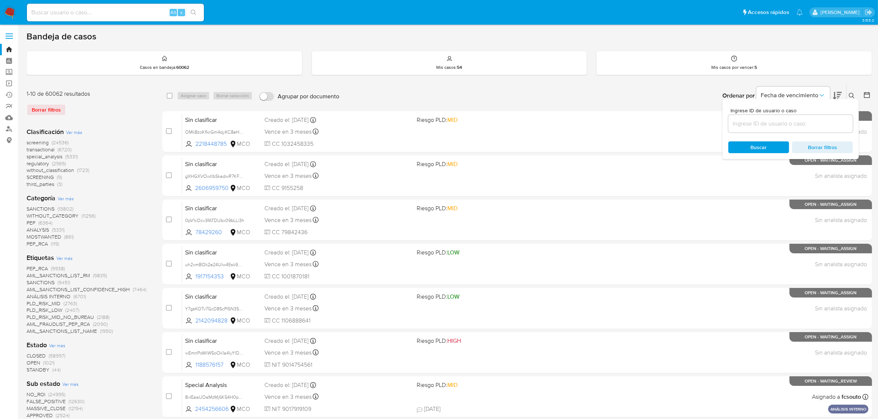
click at [793, 117] on div at bounding box center [790, 124] width 125 height 18
click at [792, 122] on input at bounding box center [790, 124] width 125 height 10
paste input "R1S636F5ornFBhMbLBvP0dWe"
type input "R1S636F5ornFBhMbLBvP0dWe"
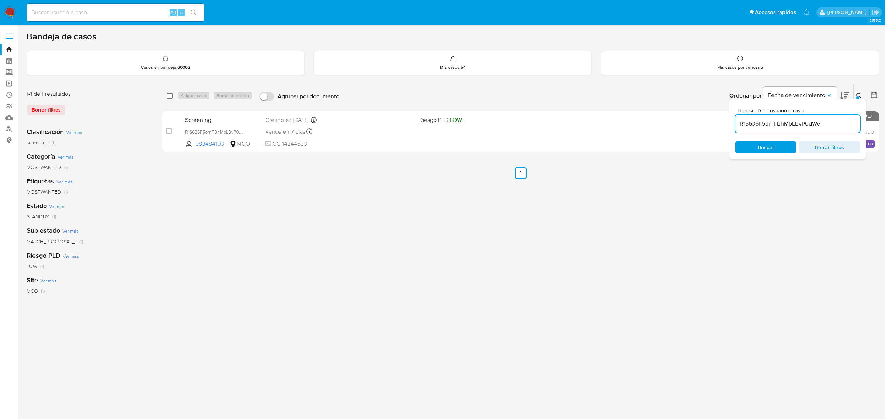
click at [170, 96] on input "checkbox" at bounding box center [170, 96] width 6 height 6
checkbox input "true"
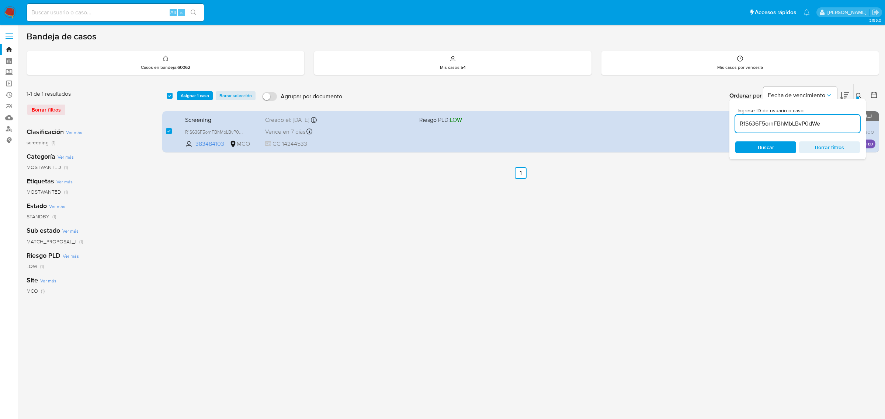
click at [835, 122] on input "R1S636F5ornFBhMbLBvP0dWe" at bounding box center [797, 124] width 125 height 10
click at [835, 121] on input "R1S636F5ornFBhMbLBvP0dWe" at bounding box center [797, 124] width 125 height 10
type input "jy9BWXSeD2X0D5X8YdC7P6Qk"
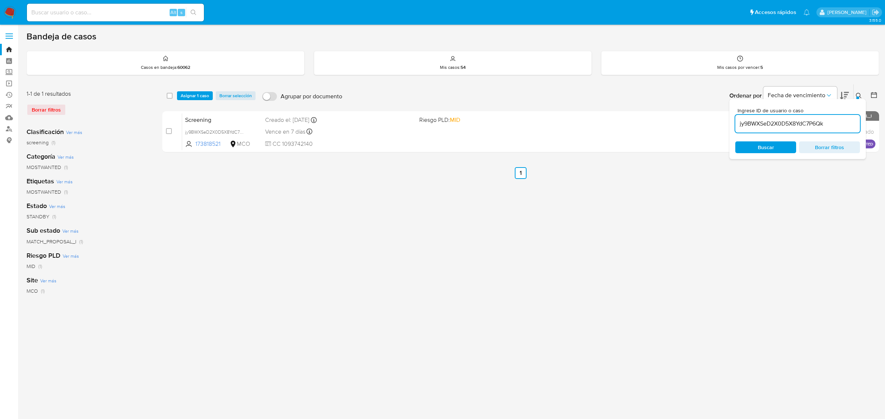
click at [170, 92] on div "select-all-cases-checkbox" at bounding box center [170, 95] width 6 height 7
click at [170, 97] on input "checkbox" at bounding box center [170, 96] width 6 height 6
checkbox input "true"
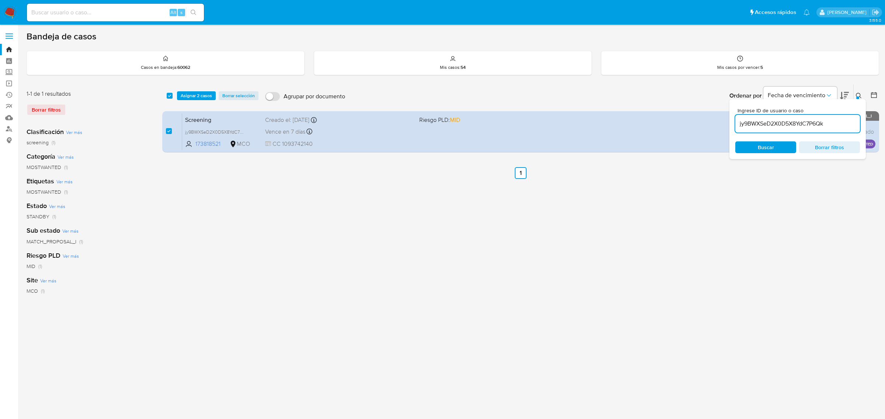
click at [832, 123] on input "jy9BWXSeD2X0D5X8YdC7P6Qk" at bounding box center [797, 124] width 125 height 10
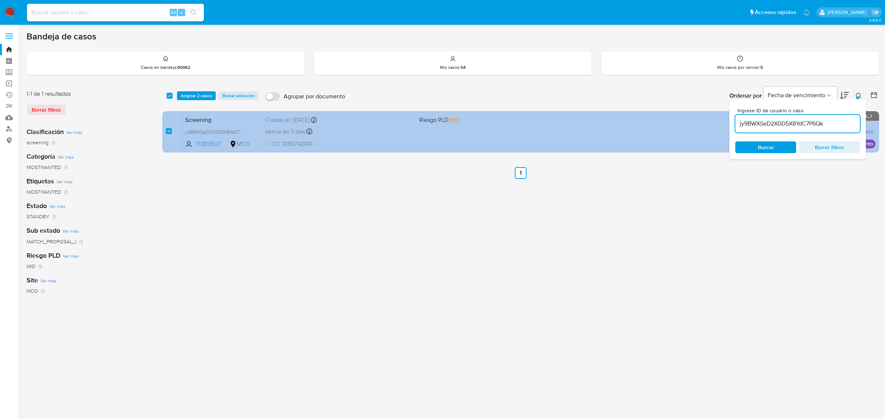
drag, startPoint x: 837, startPoint y: 122, endPoint x: 723, endPoint y: 116, distance: 114.0
click at [724, 117] on div "select-all-cases-checkbox Asignar 2 casos Borrar selección Agrupar por document…" at bounding box center [520, 120] width 717 height 72
type input "1tDRtOHBNIALgDnnfBTwZDHg"
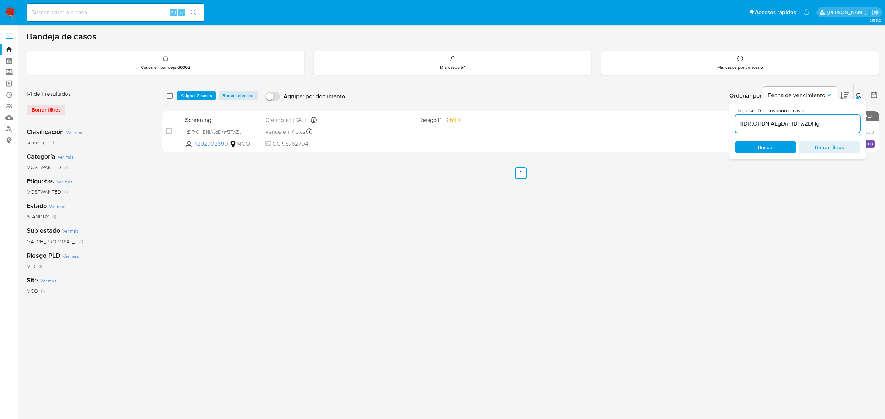
click at [169, 95] on input "checkbox" at bounding box center [170, 96] width 6 height 6
checkbox input "true"
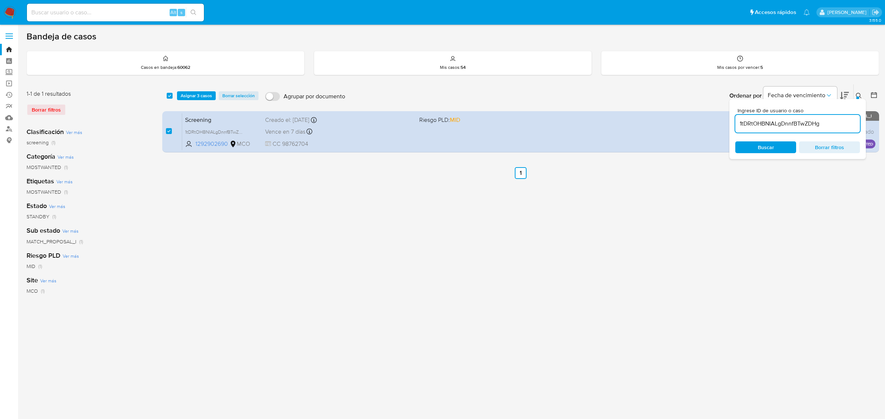
click at [824, 125] on input "1tDRtOHBNIALgDnnfBTwZDHg" at bounding box center [797, 124] width 125 height 10
type input "LzYk8NDwVdbQnB0LJ35RdqJD"
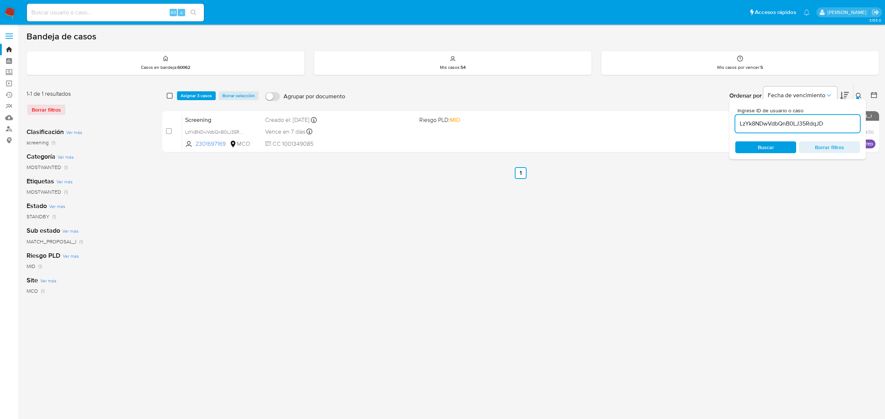
click at [169, 96] on input "checkbox" at bounding box center [170, 96] width 6 height 6
checkbox input "true"
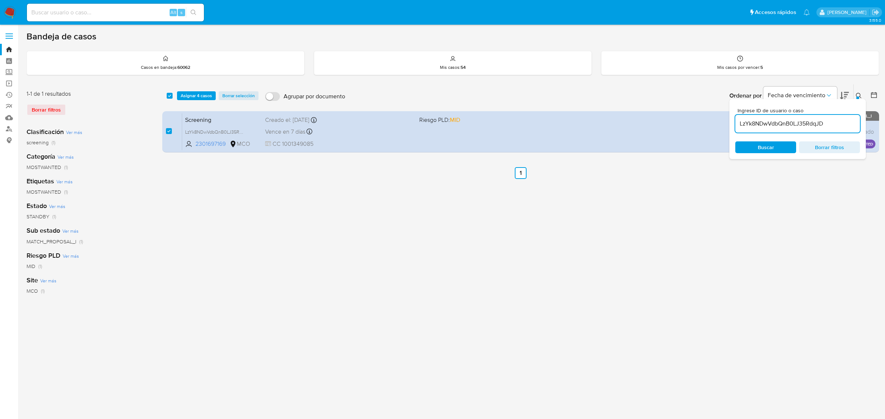
click at [829, 126] on input "LzYk8NDwVdbQnB0LJ35RdqJD" at bounding box center [797, 124] width 125 height 10
type input "5VtEMYZIVdvSMBBUdN23WxF0"
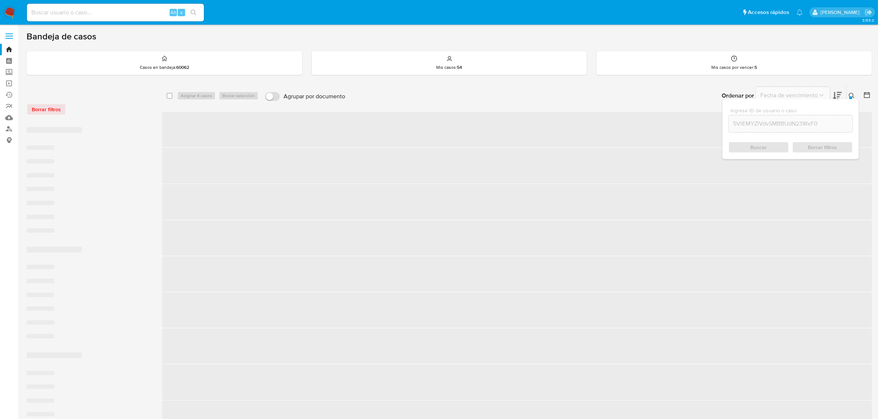
checkbox input "false"
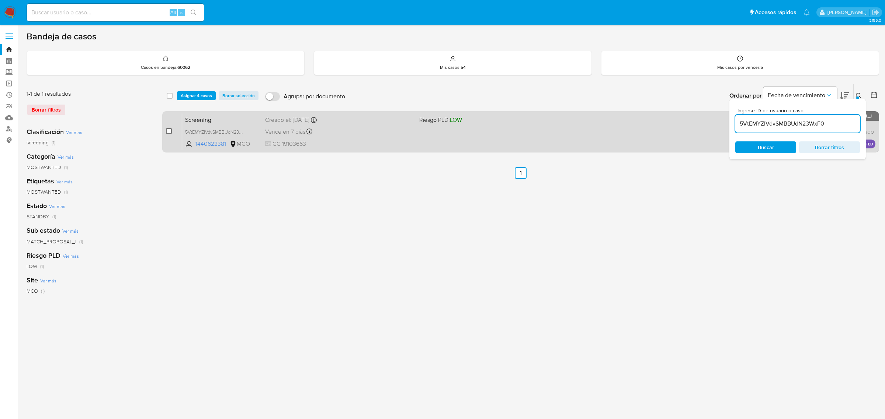
click at [168, 129] on input "checkbox" at bounding box center [169, 131] width 6 height 6
checkbox input "true"
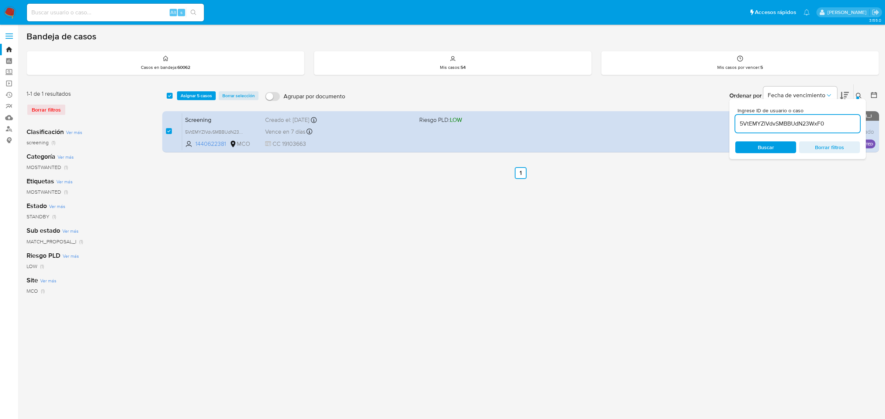
click at [824, 122] on input "5VtEMYZIVdvSMBBUdN23WxF0" at bounding box center [797, 124] width 125 height 10
click at [825, 122] on input "5VtEMYZIVdvSMBBUdN23WxF0" at bounding box center [797, 124] width 125 height 10
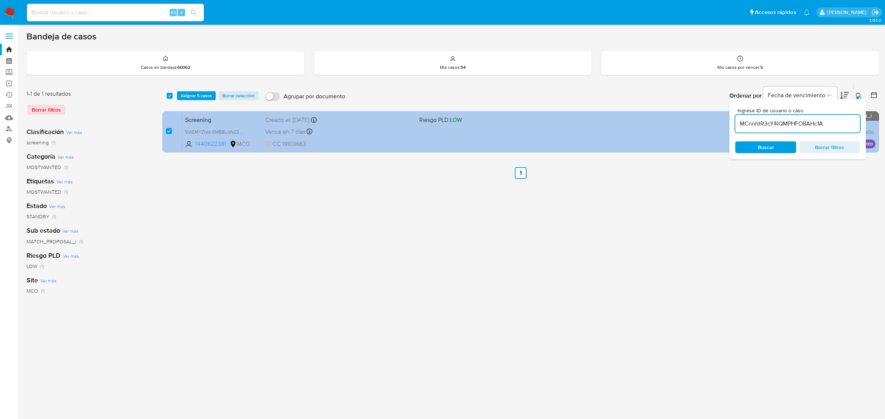
type input "MCnnhtR3cY4lQMPHFO8AHc1A"
checkbox input "false"
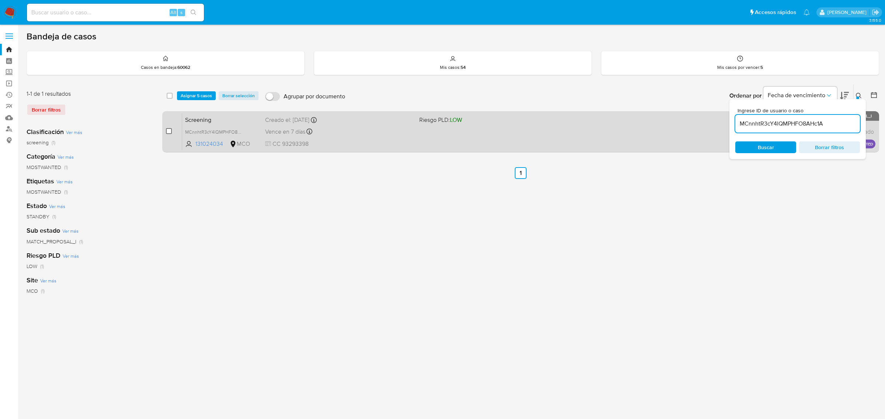
click at [171, 131] on input "checkbox" at bounding box center [169, 131] width 6 height 6
checkbox input "true"
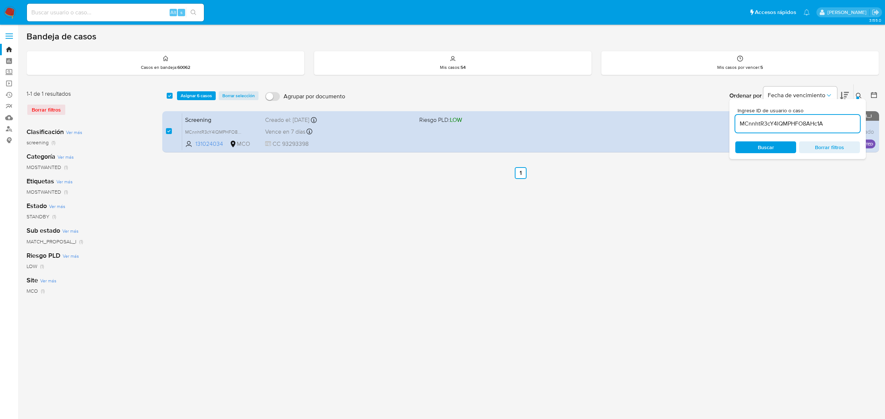
click at [839, 126] on input "MCnnhtR3cY4lQMPHFO8AHc1A" at bounding box center [797, 124] width 125 height 10
type input "m5Y5AtQZXWxOp46N4IaZZj8a"
checkbox input "false"
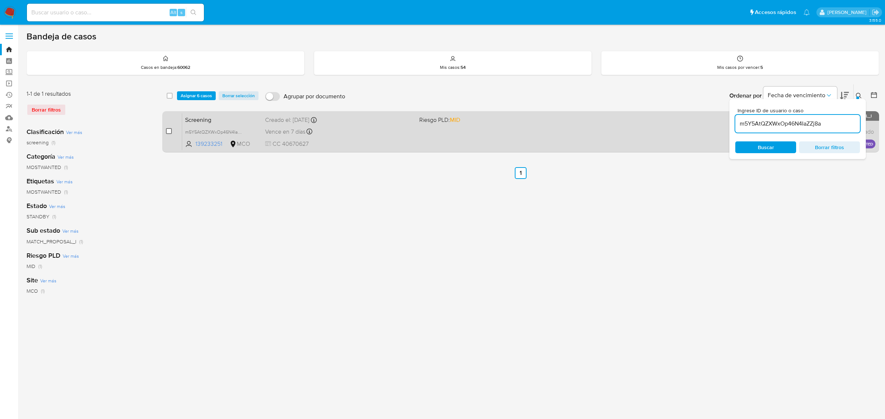
click at [168, 131] on input "checkbox" at bounding box center [169, 131] width 6 height 6
checkbox input "true"
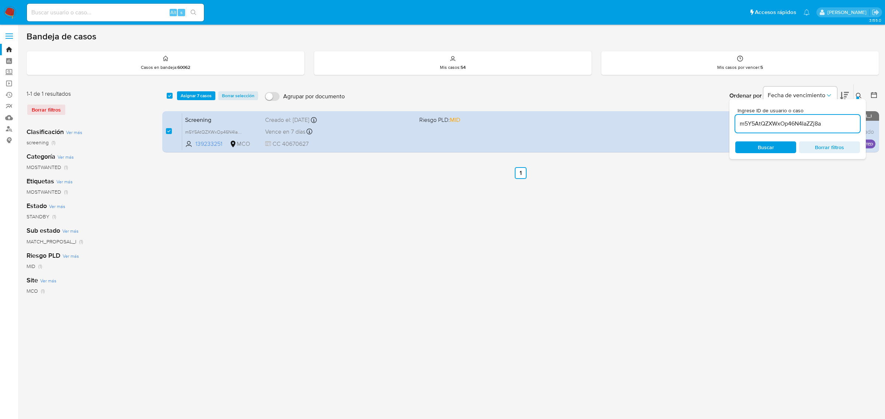
click at [859, 94] on icon at bounding box center [858, 96] width 6 height 6
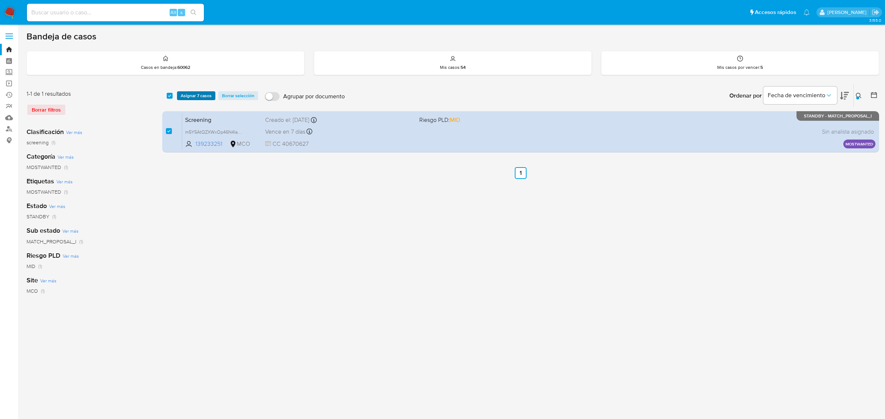
click at [198, 97] on span "Asignar 7 casos" at bounding box center [196, 95] width 31 height 7
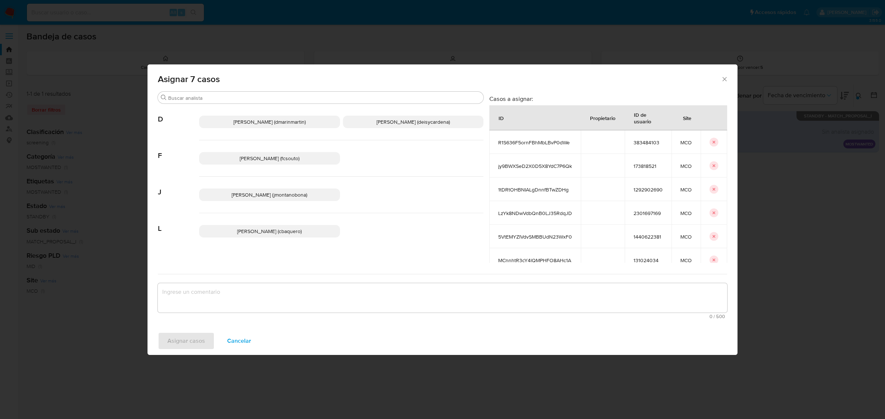
click at [263, 194] on span "[PERSON_NAME] (jmontanobona)" at bounding box center [269, 194] width 76 height 7
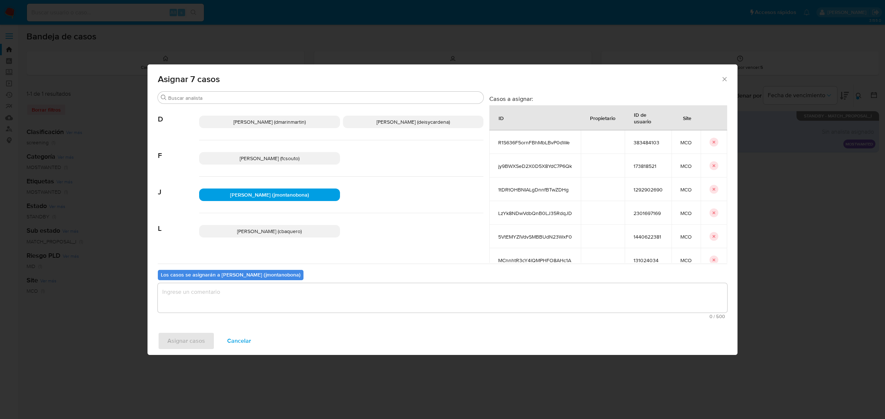
click at [267, 297] on textarea "assign-modal" at bounding box center [442, 297] width 569 height 29
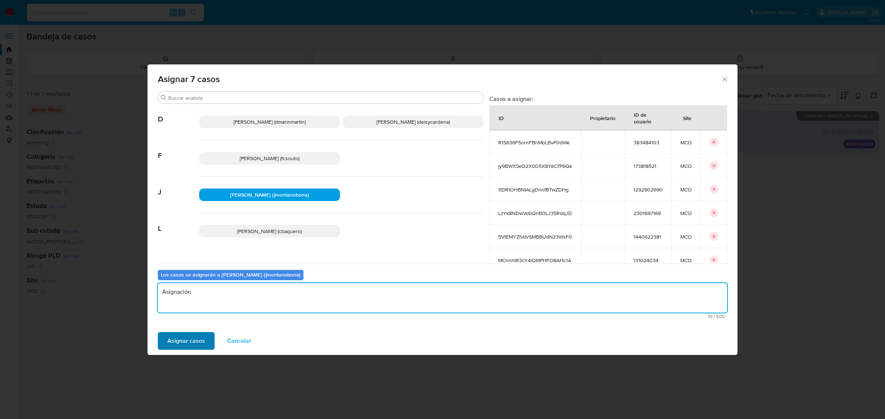
type textarea "Asignación"
click at [204, 343] on button "Asignar casos" at bounding box center [186, 341] width 57 height 18
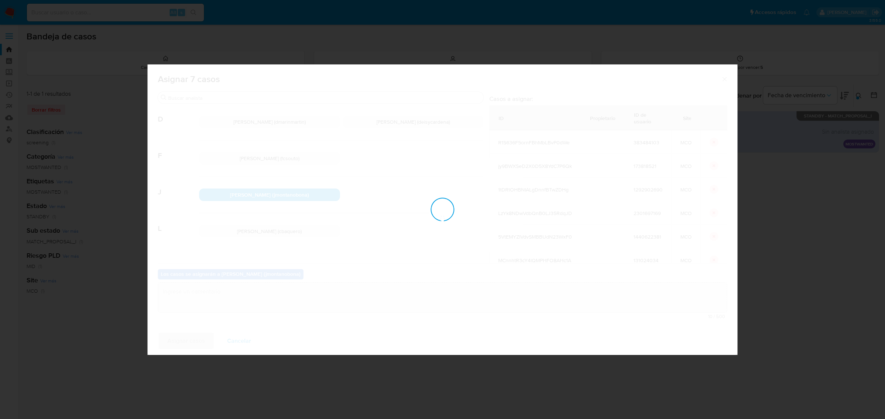
checkbox input "false"
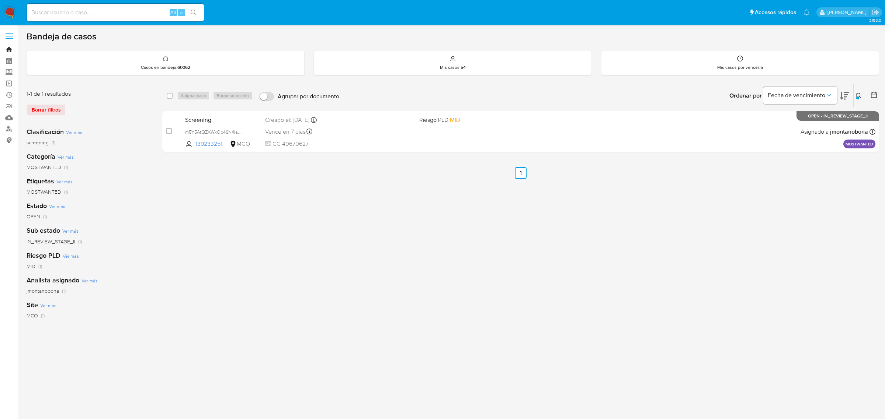
click at [9, 47] on link "Bandeja" at bounding box center [44, 49] width 88 height 11
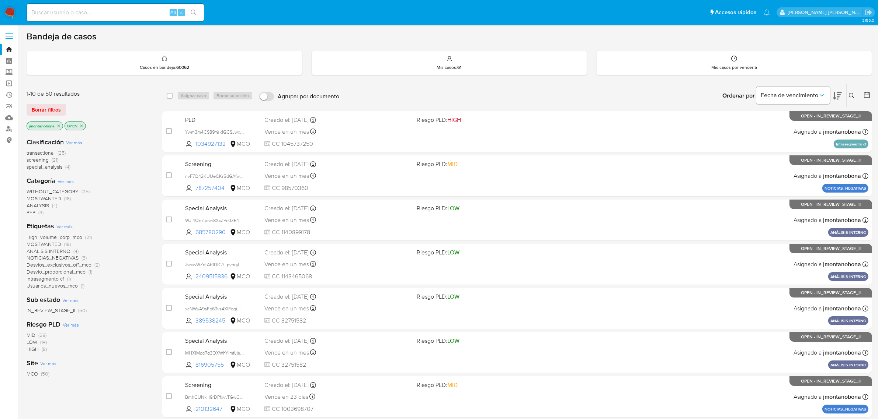
click at [111, 18] on div "Alt s" at bounding box center [115, 13] width 177 height 18
click at [117, 14] on input at bounding box center [115, 13] width 177 height 10
paste input "4e0c0874b7ba623bd12d76e607de4ad4"
type input "4e0c0874b7ba623bd12d76e607de4ad4"
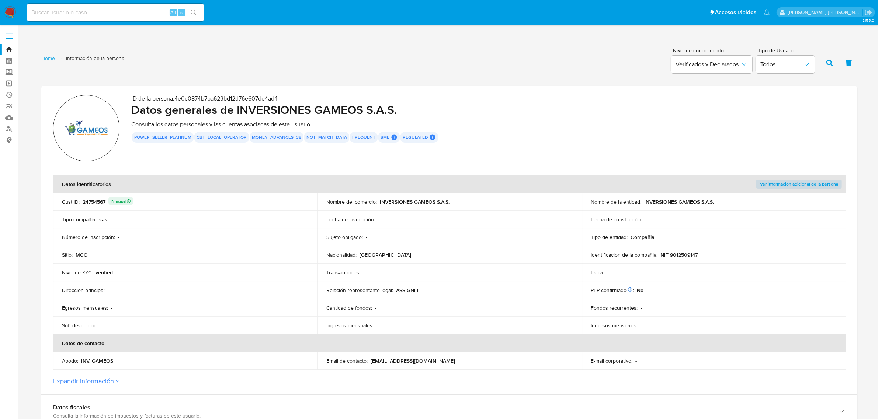
drag, startPoint x: 107, startPoint y: 201, endPoint x: 82, endPoint y: 203, distance: 25.2
click at [83, 203] on div "24754567 Principal" at bounding box center [108, 202] width 50 height 10
click at [93, 13] on input at bounding box center [115, 13] width 177 height 10
paste input "24754567"
type input "24754567"
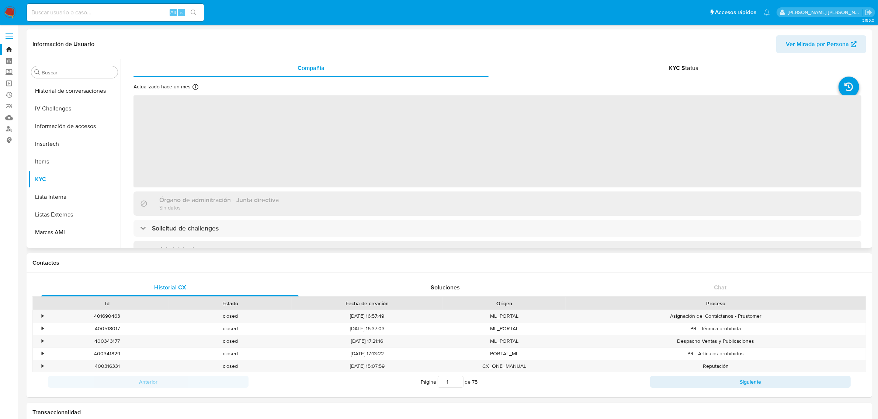
scroll to position [311, 0]
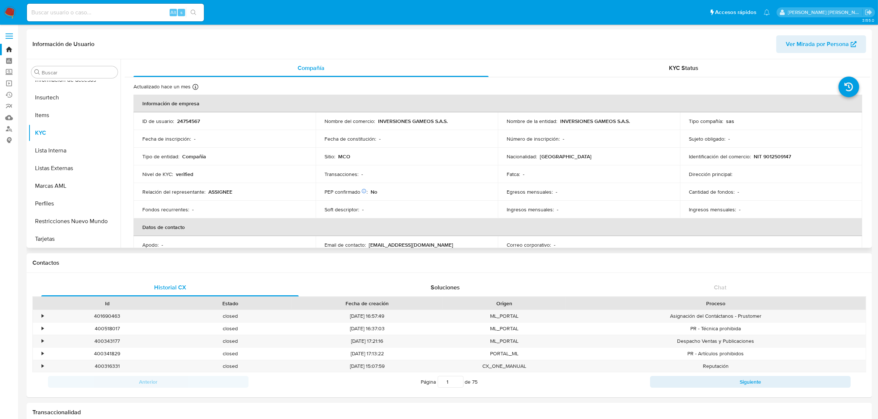
select select "10"
drag, startPoint x: 634, startPoint y: 122, endPoint x: 557, endPoint y: 122, distance: 77.0
click at [557, 122] on div "Nombre de la entidad : INVERSIONES GAMEOS S.A.S." at bounding box center [588, 121] width 164 height 7
copy div "INVERSIONES GAMEOS S.A.S."
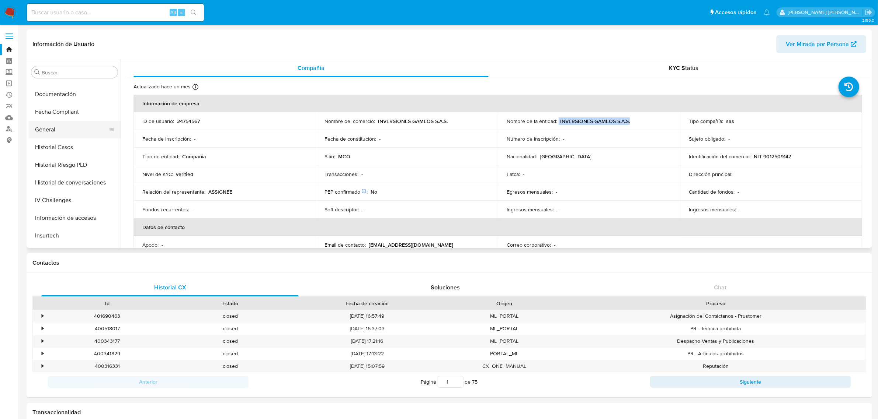
click at [60, 128] on button "General" at bounding box center [71, 130] width 86 height 18
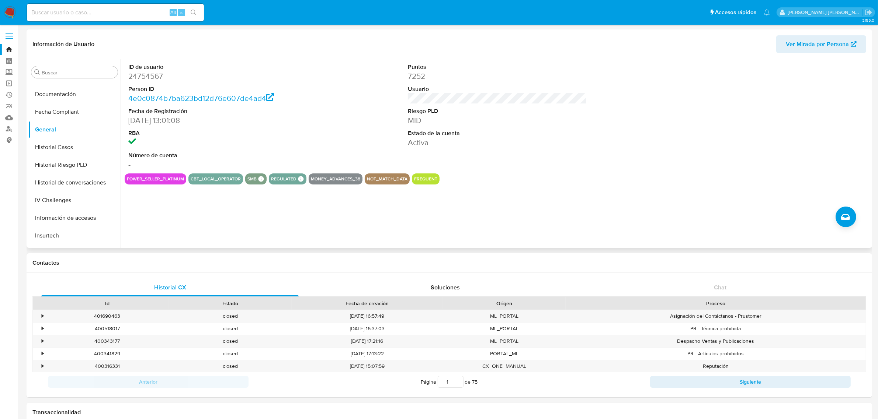
click at [405, 101] on div "Puntos 7252 Usuario Riesgo PLD MID Estado de la cuenta Activa" at bounding box center [497, 116] width 186 height 114
click at [77, 5] on div "Alt s" at bounding box center [115, 13] width 177 height 18
click at [82, 13] on input at bounding box center [115, 13] width 177 height 10
paste input "2053936711"
type input "2053936711"
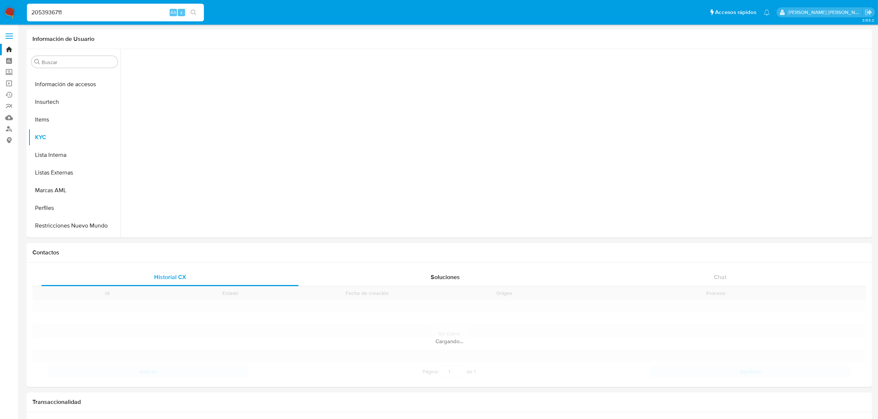
scroll to position [311, 0]
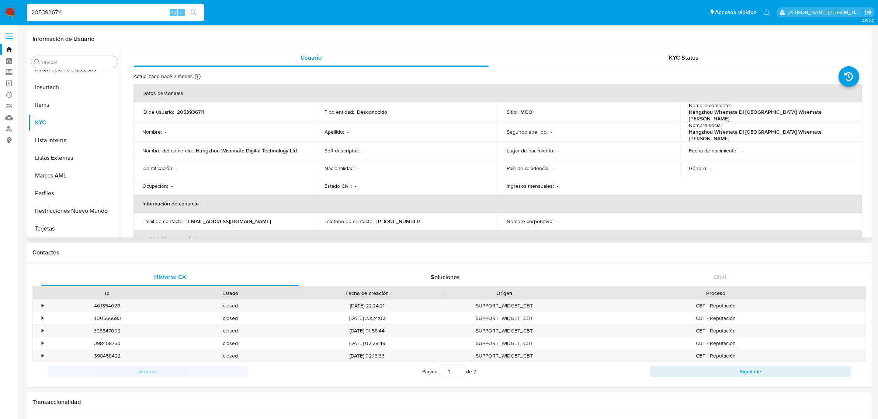
select select "10"
drag, startPoint x: 841, startPoint y: 111, endPoint x: 731, endPoint y: 113, distance: 109.9
click at [731, 113] on div "Nombre completo : Hangzhou Wisemate Di [GEOGRAPHIC_DATA] Wisemate [PERSON_NAME]" at bounding box center [770, 112] width 164 height 20
copy p "Hangzhou Wisemate Di [GEOGRAPHIC_DATA] Wisemate [PERSON_NAME]"
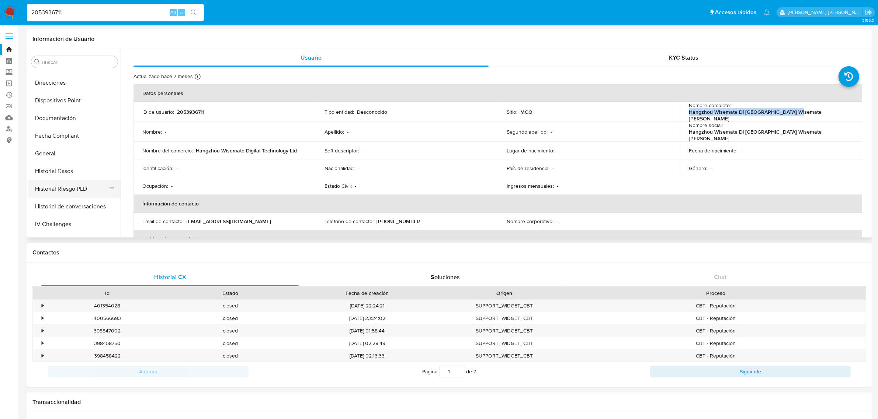
scroll to position [92, 0]
click at [50, 198] on button "General" at bounding box center [71, 200] width 86 height 18
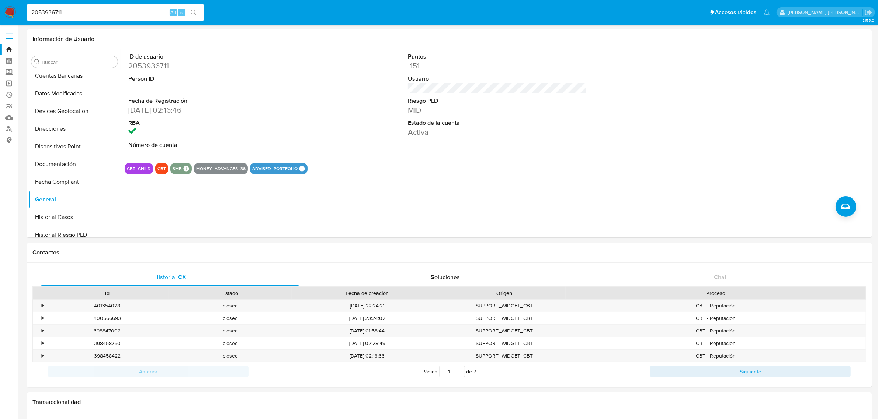
drag, startPoint x: 121, startPoint y: 14, endPoint x: 0, endPoint y: 2, distance: 121.1
click at [0, 2] on nav "Pausado Ver notificaciones 2053936711 Alt s Accesos rápidos Presiona las siguie…" at bounding box center [439, 12] width 878 height 25
paste input "4.754.567"
click at [51, 12] on input "24.754.567" at bounding box center [115, 13] width 177 height 10
type input "24754567"
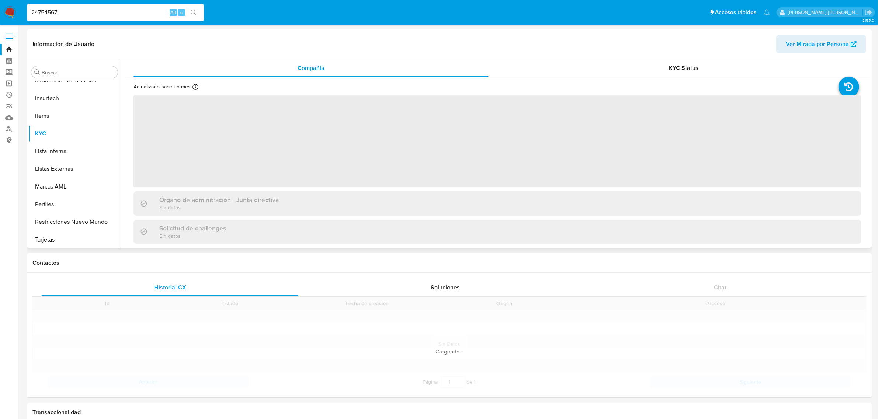
scroll to position [311, 0]
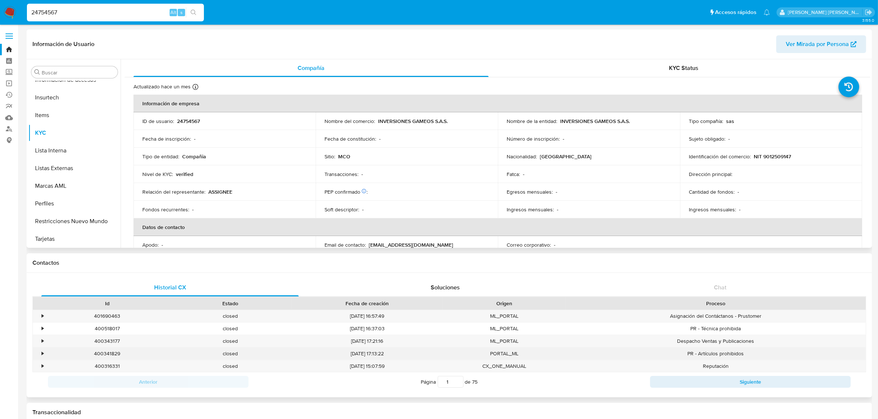
select select "10"
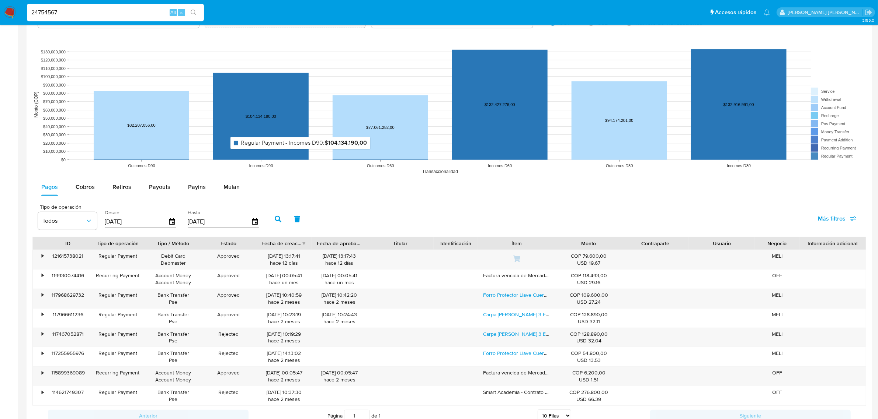
scroll to position [553, 0]
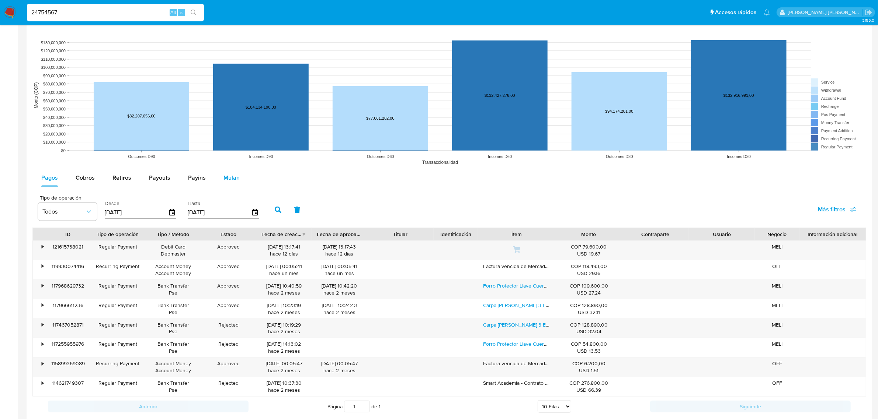
click at [236, 174] on span "Mulan" at bounding box center [231, 178] width 16 height 8
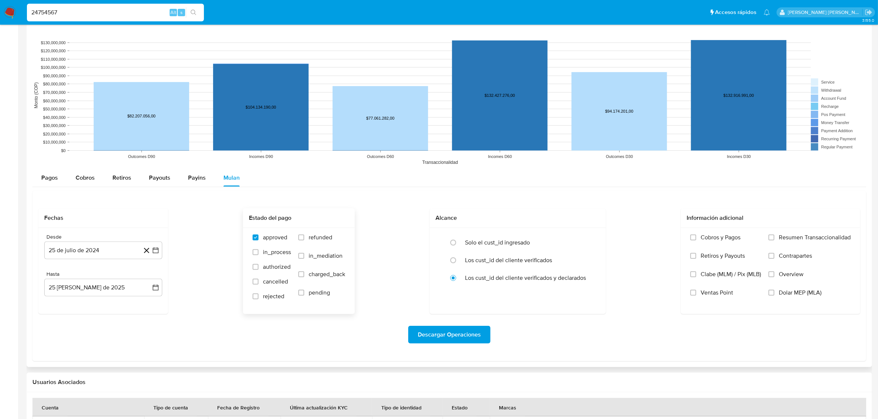
click at [304, 237] on label "refunded" at bounding box center [321, 243] width 47 height 18
click at [304, 237] on input "refunded" at bounding box center [301, 238] width 6 height 6
checkbox input "true"
click at [264, 278] on span "cancelled" at bounding box center [275, 281] width 25 height 7
click at [258, 279] on input "cancelled" at bounding box center [255, 282] width 6 height 6
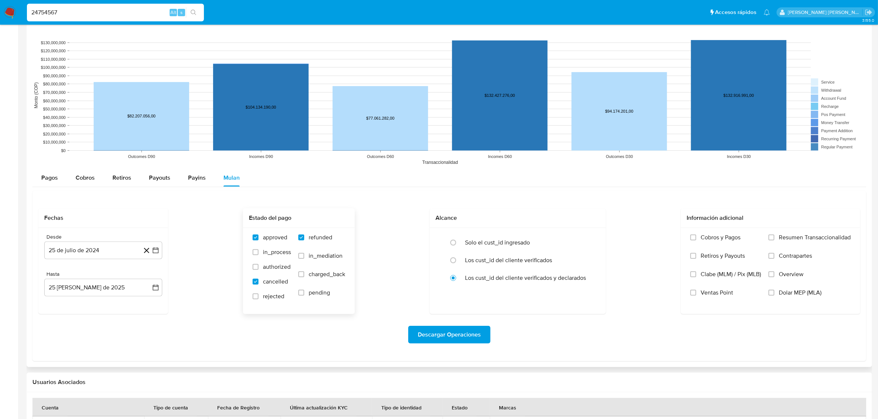
checkbox input "true"
click at [268, 296] on span "rejected" at bounding box center [273, 296] width 21 height 7
click at [258, 296] on input "rejected" at bounding box center [255, 297] width 6 height 6
checkbox input "true"
click at [463, 338] on span "Descargar Operaciones" at bounding box center [449, 335] width 63 height 16
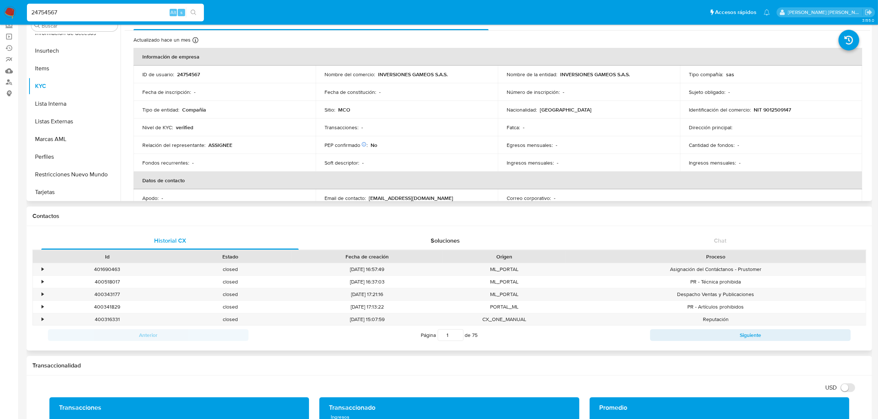
scroll to position [0, 0]
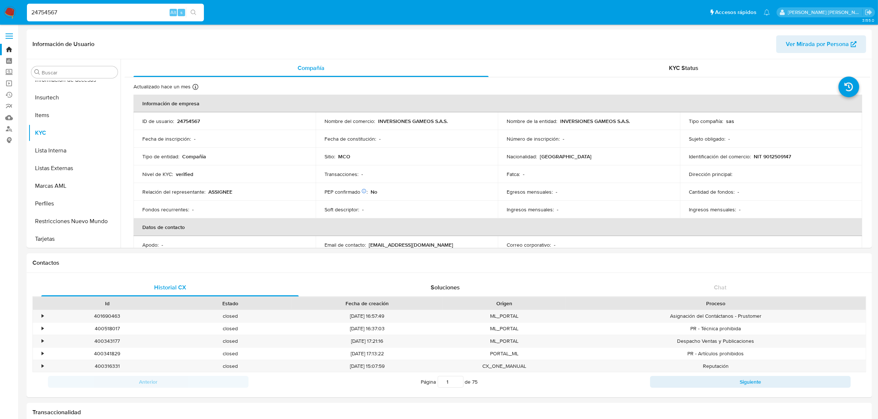
click at [123, 14] on input "24754567" at bounding box center [115, 13] width 177 height 10
drag, startPoint x: 128, startPoint y: 12, endPoint x: 0, endPoint y: 14, distance: 127.5
click at [0, 14] on nav "Pausado Ver notificaciones 24754567 Alt s Accesos rápidos Presiona las siguient…" at bounding box center [439, 12] width 878 height 25
paste input "053936711"
type input "2053936711"
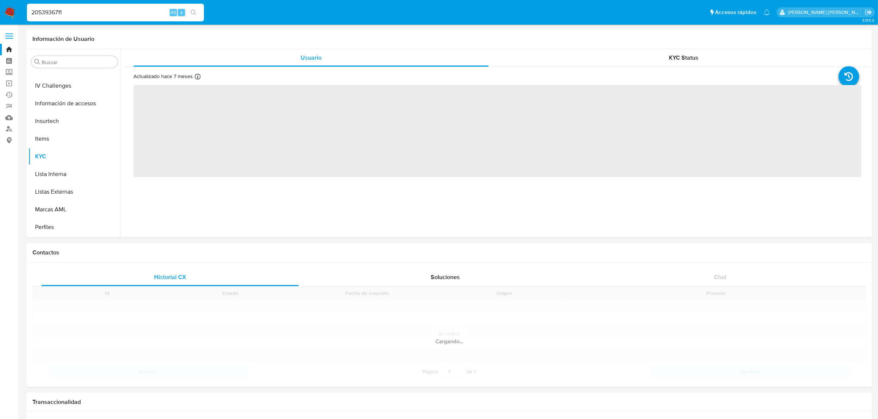
scroll to position [311, 0]
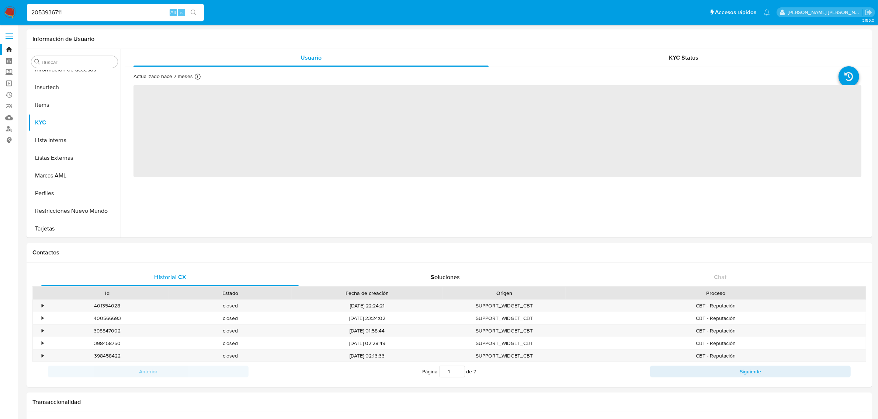
select select "10"
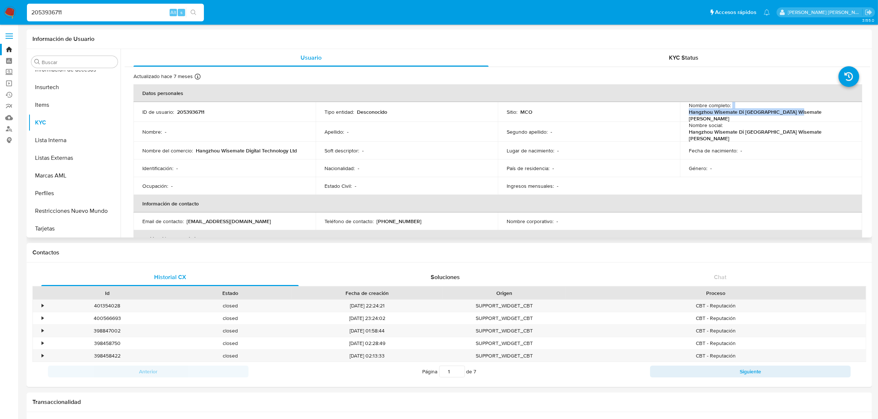
drag, startPoint x: 843, startPoint y: 109, endPoint x: 730, endPoint y: 109, distance: 113.2
click at [730, 109] on div "Nombre completo : Hangzhou Wisemate Di [GEOGRAPHIC_DATA] Wisemate [PERSON_NAME]" at bounding box center [770, 112] width 164 height 20
copy div "Hangzhou Wisemate Di [GEOGRAPHIC_DATA] Wisemate [PERSON_NAME]"
click at [48, 200] on button "General" at bounding box center [71, 200] width 86 height 18
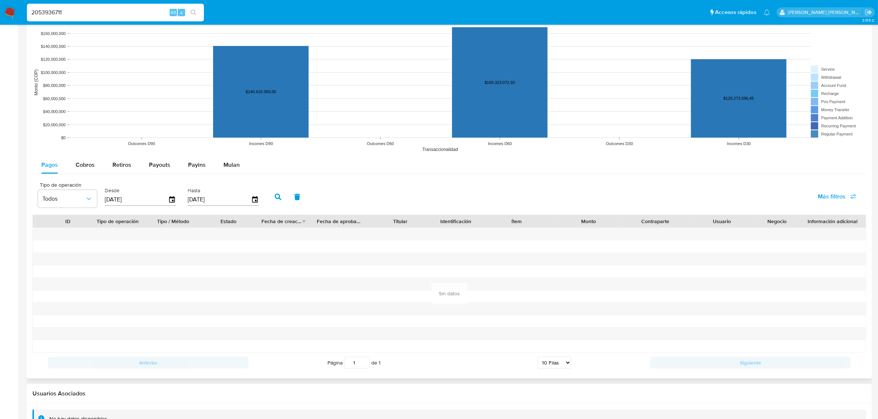
scroll to position [582, 0]
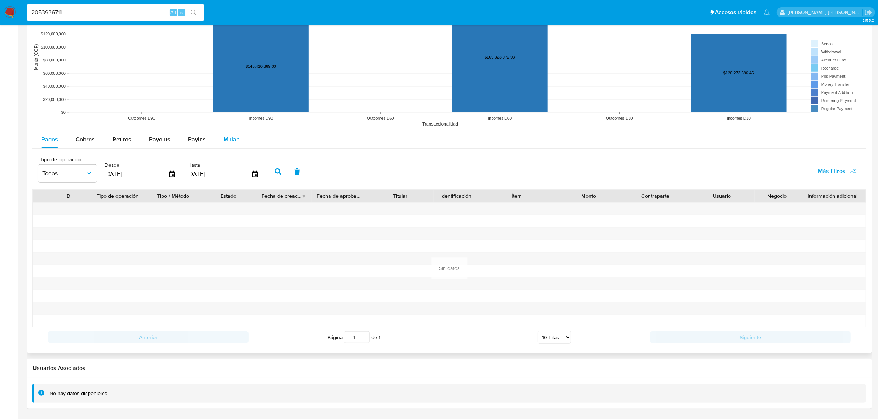
click at [230, 139] on span "Mulan" at bounding box center [231, 139] width 16 height 8
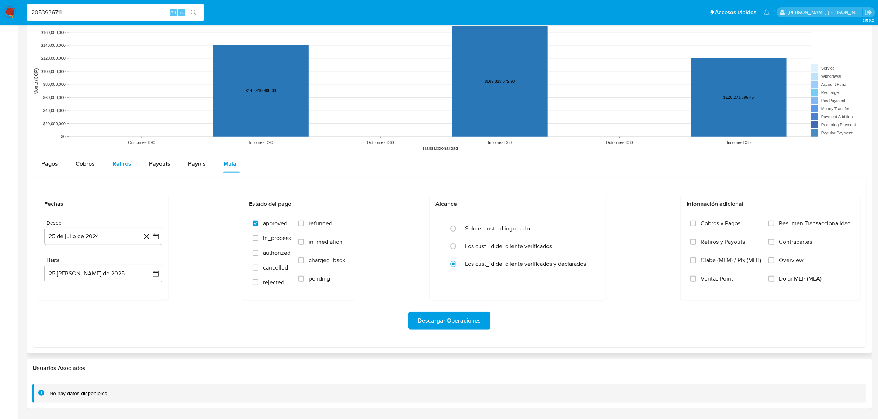
click at [112, 171] on div "Retiros" at bounding box center [121, 164] width 19 height 18
select select "10"
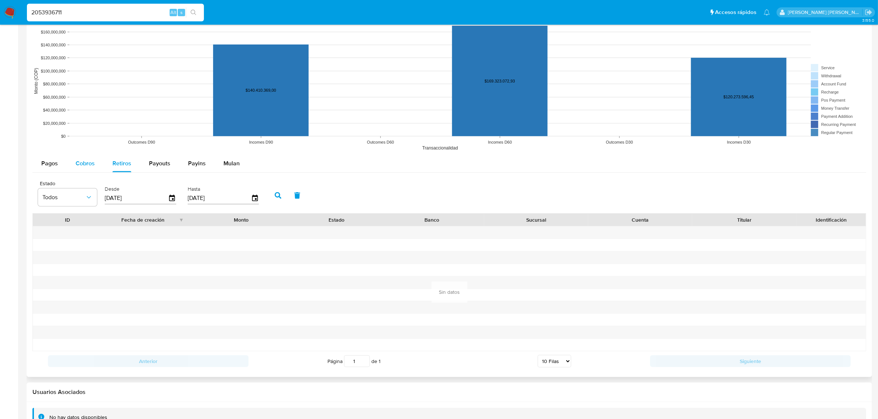
click at [84, 166] on span "Cobros" at bounding box center [85, 163] width 19 height 8
select select "10"
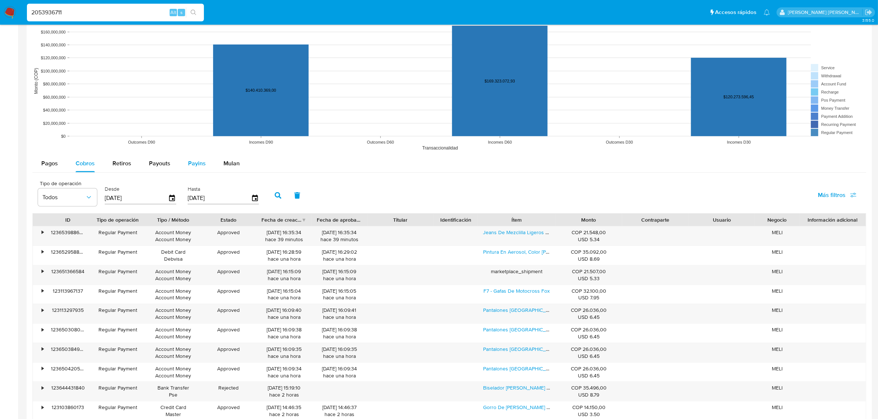
click at [195, 164] on span "Payins" at bounding box center [197, 163] width 18 height 8
select select "10"
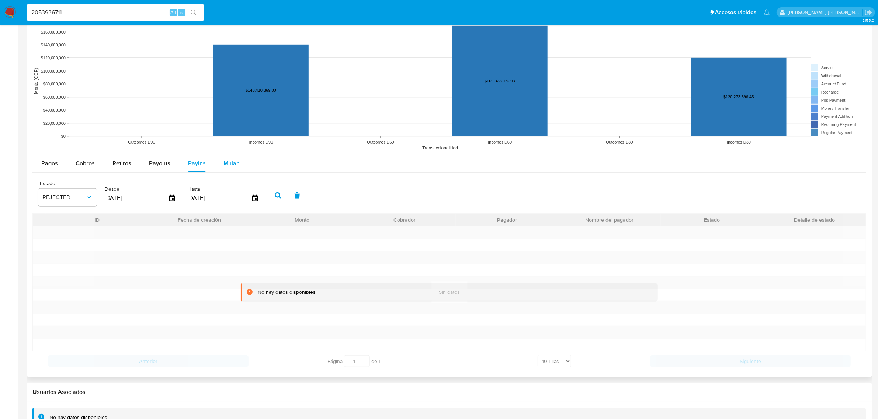
click at [230, 162] on span "Mulan" at bounding box center [231, 163] width 16 height 8
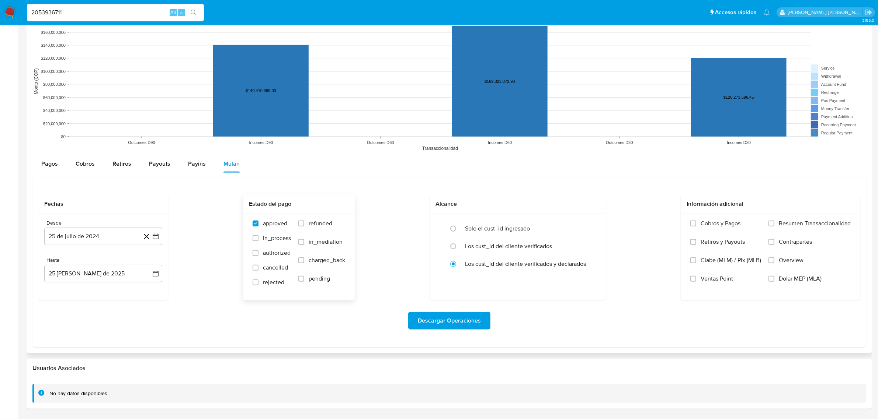
click at [304, 227] on label "refunded" at bounding box center [321, 229] width 47 height 18
click at [304, 227] on input "refunded" at bounding box center [301, 224] width 6 height 6
checkbox input "true"
click at [269, 266] on span "cancelled" at bounding box center [275, 267] width 25 height 7
click at [258, 266] on input "cancelled" at bounding box center [255, 268] width 6 height 6
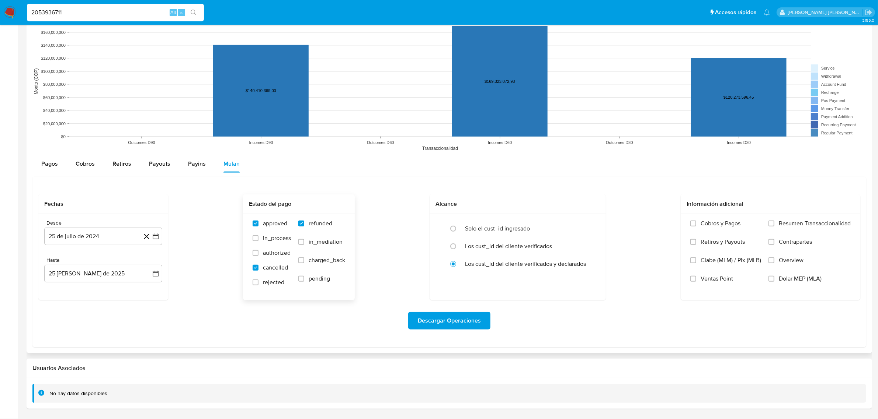
checkbox input "true"
click at [268, 283] on span "rejected" at bounding box center [273, 282] width 21 height 7
click at [258, 283] on input "rejected" at bounding box center [255, 283] width 6 height 6
checkbox input "true"
click at [471, 327] on span "Descargar Operaciones" at bounding box center [449, 321] width 63 height 16
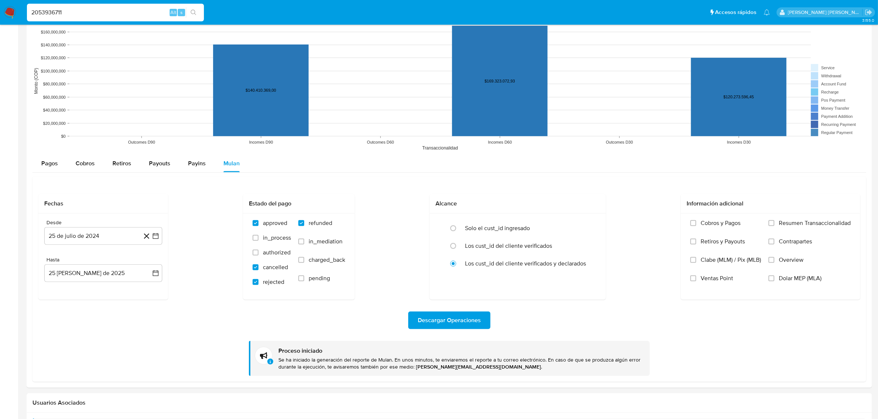
click at [91, 14] on input "2053936711" at bounding box center [115, 13] width 177 height 10
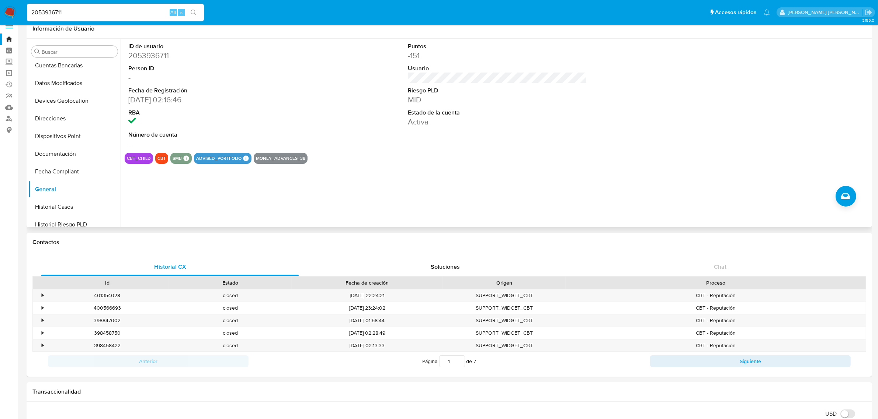
scroll to position [0, 0]
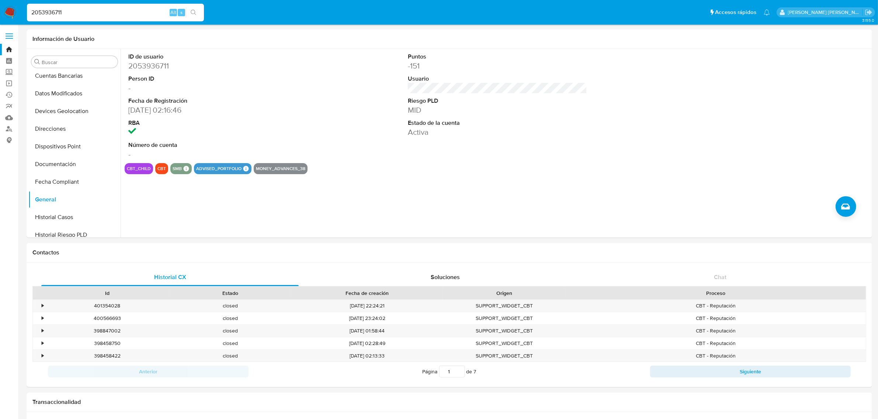
click at [112, 15] on input "2053936711" at bounding box center [115, 13] width 177 height 10
paste input "d36c84c17dfa60e3a18fec373872435b"
type input "d36c84c17dfa60e3a18fec373872435b"
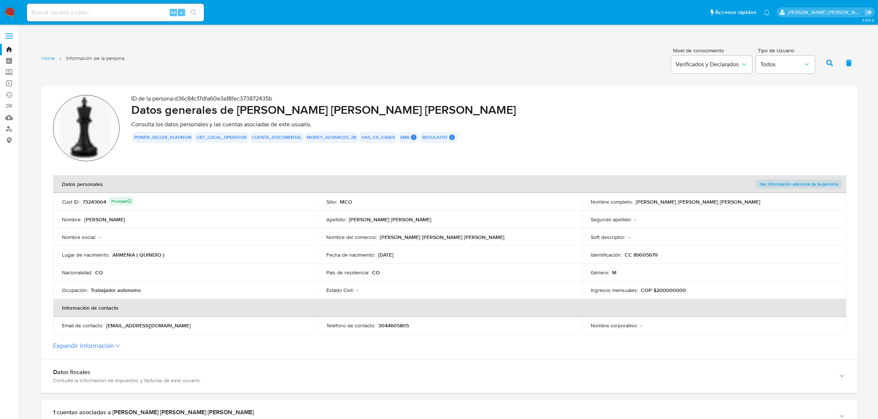
drag, startPoint x: 635, startPoint y: 201, endPoint x: 712, endPoint y: 203, distance: 77.1
click at [712, 203] on div "Nombre completo : [PERSON_NAME] [PERSON_NAME] [PERSON_NAME]" at bounding box center [713, 202] width 247 height 7
drag, startPoint x: 82, startPoint y: 201, endPoint x: 105, endPoint y: 202, distance: 23.6
click at [105, 202] on div "73243604 Principal" at bounding box center [108, 202] width 51 height 10
click at [109, 11] on input at bounding box center [115, 13] width 177 height 10
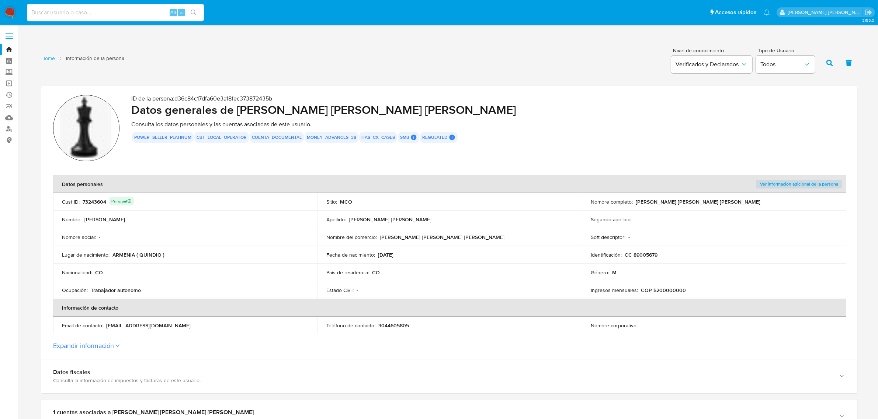
paste input "73243604"
type input "73243604"
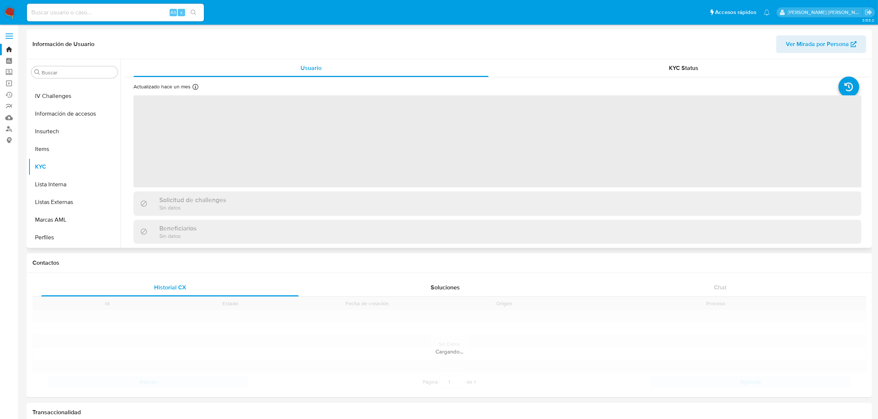
scroll to position [311, 0]
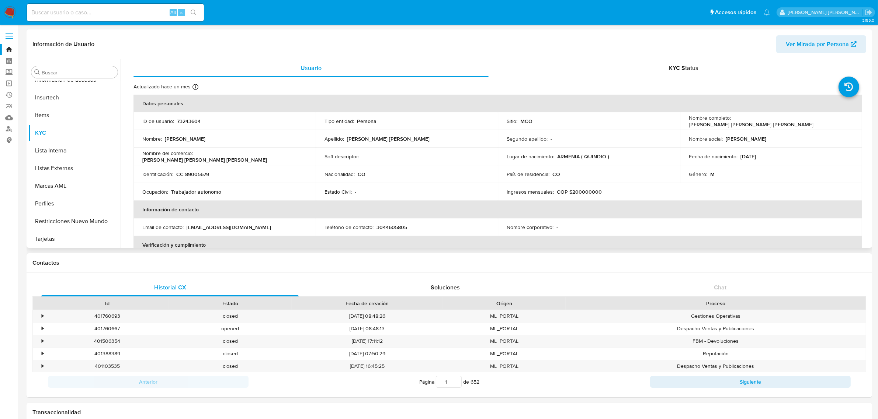
select select "10"
drag, startPoint x: 806, startPoint y: 121, endPoint x: 732, endPoint y: 122, distance: 74.8
click at [732, 122] on div "Nombre completo : [PERSON_NAME] [PERSON_NAME] [PERSON_NAME]" at bounding box center [770, 121] width 164 height 13
copy p "[PERSON_NAME] [PERSON_NAME] [PERSON_NAME]"
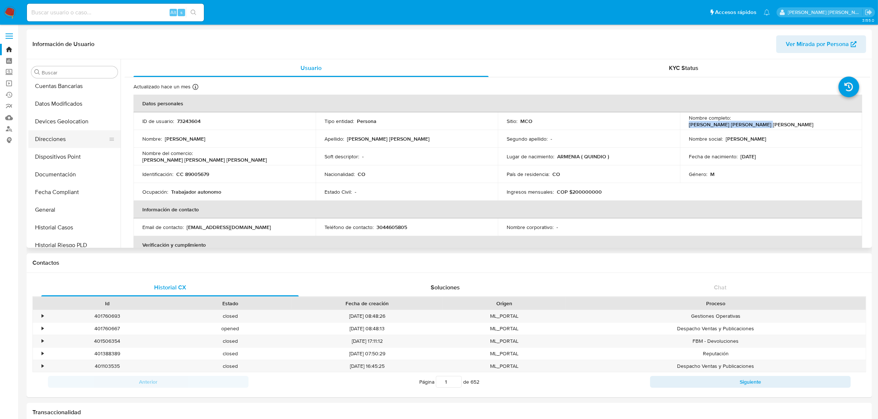
scroll to position [138, 0]
click at [63, 183] on button "Historial Casos" at bounding box center [71, 182] width 86 height 18
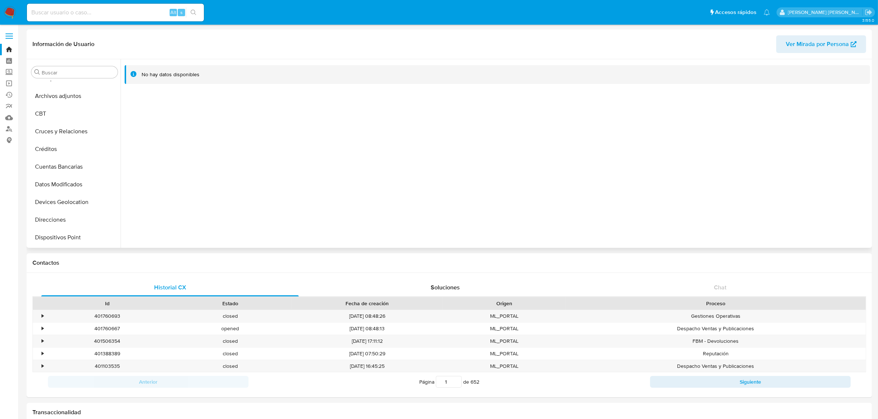
scroll to position [0, 0]
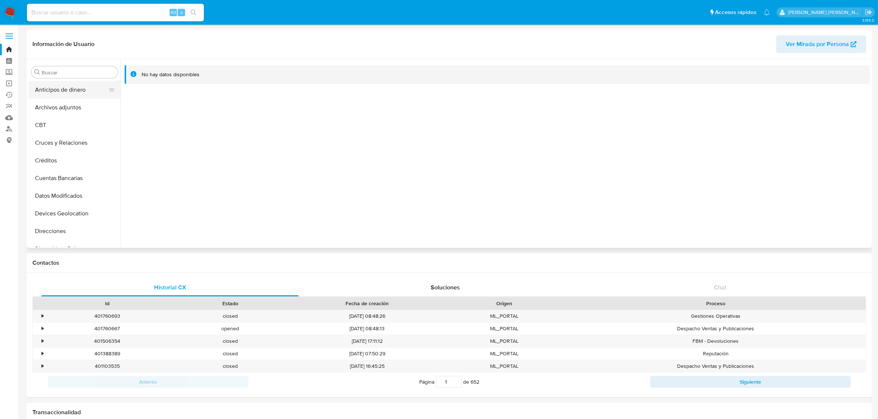
click at [66, 91] on button "Anticipos de dinero" at bounding box center [71, 90] width 86 height 18
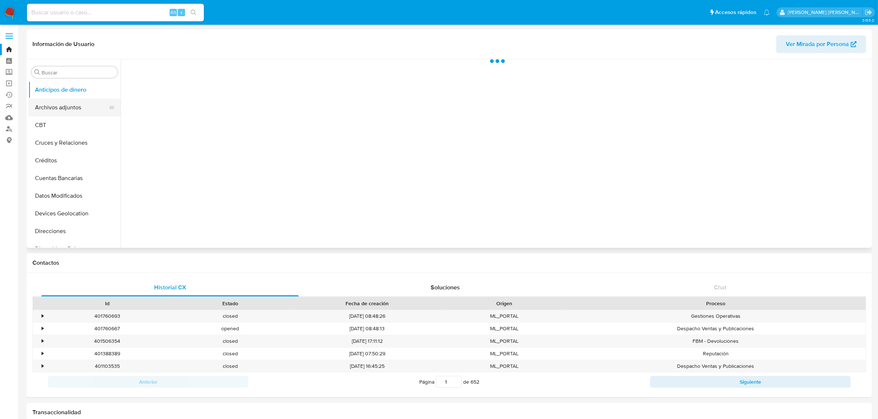
click at [56, 107] on button "Archivos adjuntos" at bounding box center [71, 108] width 86 height 18
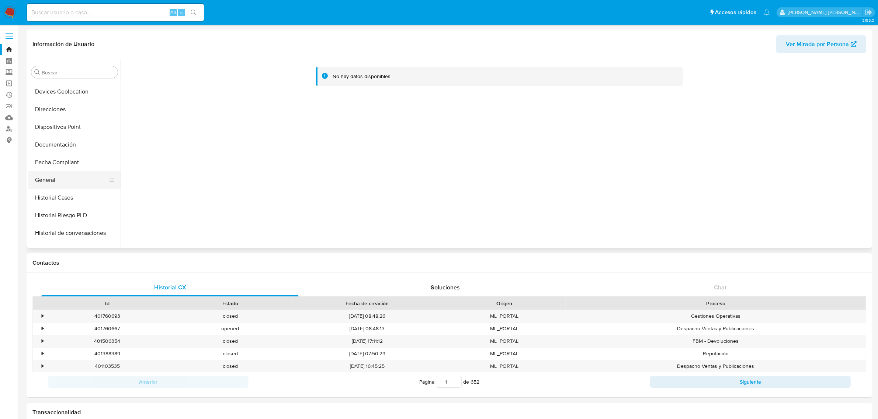
scroll to position [138, 0]
click at [57, 165] on button "General" at bounding box center [71, 164] width 86 height 18
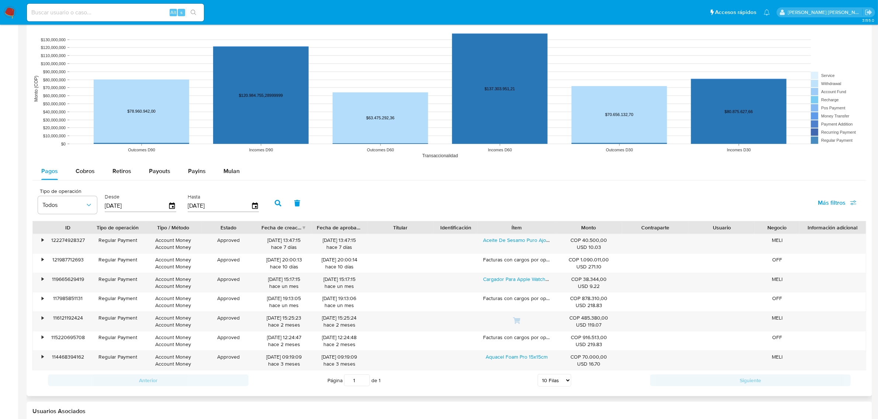
scroll to position [599, 0]
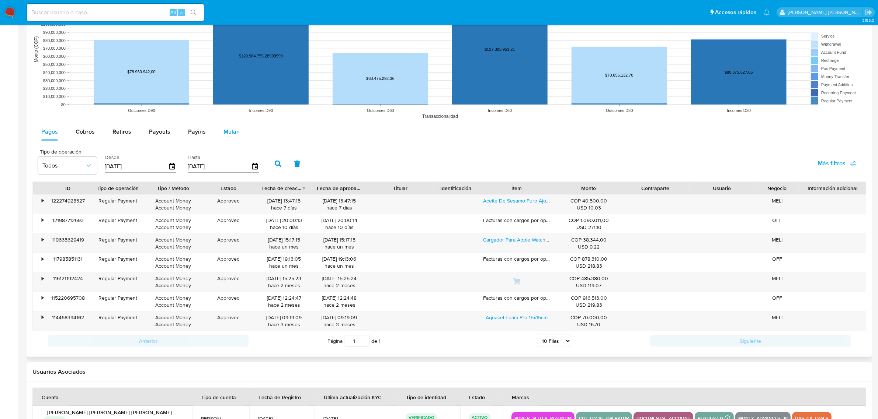
click at [228, 133] on span "Mulan" at bounding box center [231, 132] width 16 height 8
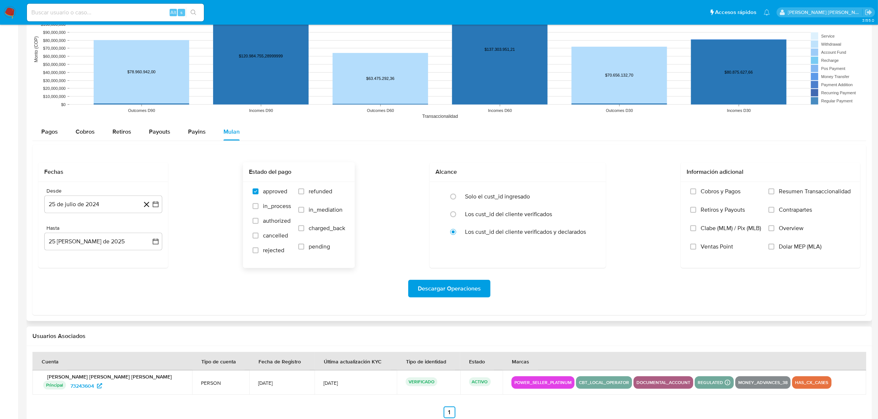
click at [312, 193] on span "refunded" at bounding box center [320, 191] width 24 height 7
click at [304, 193] on input "refunded" at bounding box center [301, 192] width 6 height 6
checkbox input "true"
click at [269, 234] on span "cancelled" at bounding box center [275, 235] width 25 height 7
click at [258, 234] on input "cancelled" at bounding box center [255, 236] width 6 height 6
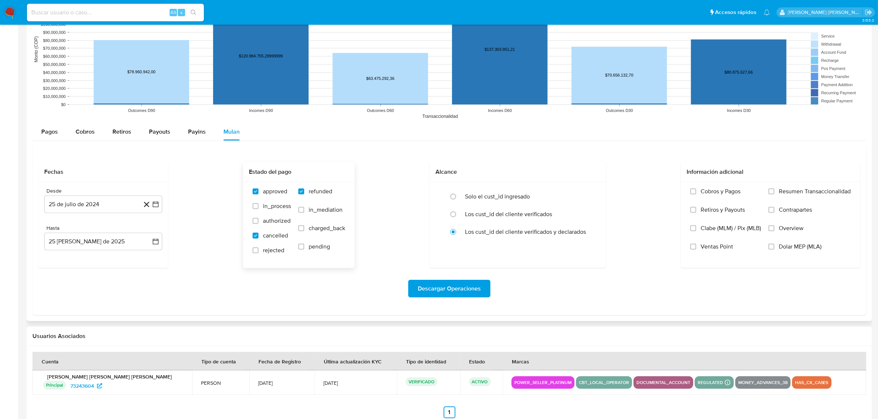
checkbox input "true"
click at [264, 254] on span "rejected" at bounding box center [273, 250] width 21 height 7
click at [258, 254] on input "rejected" at bounding box center [255, 251] width 6 height 6
checkbox input "true"
click at [456, 289] on span "Descargar Operaciones" at bounding box center [449, 289] width 63 height 16
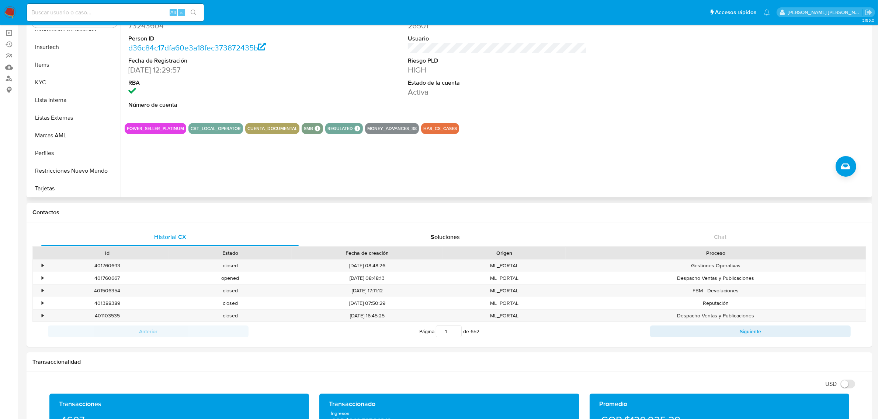
scroll to position [0, 0]
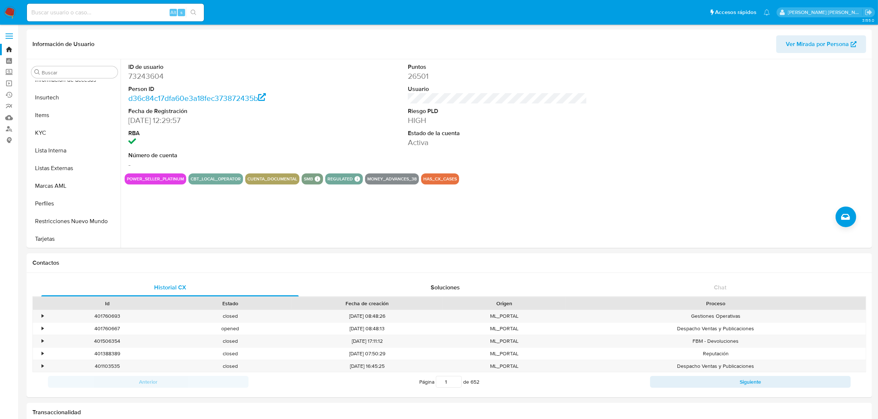
click at [105, 18] on div "Alt s" at bounding box center [115, 13] width 177 height 18
click at [109, 17] on input at bounding box center [115, 13] width 177 height 10
paste input "2225692694"
type input "2225692694"
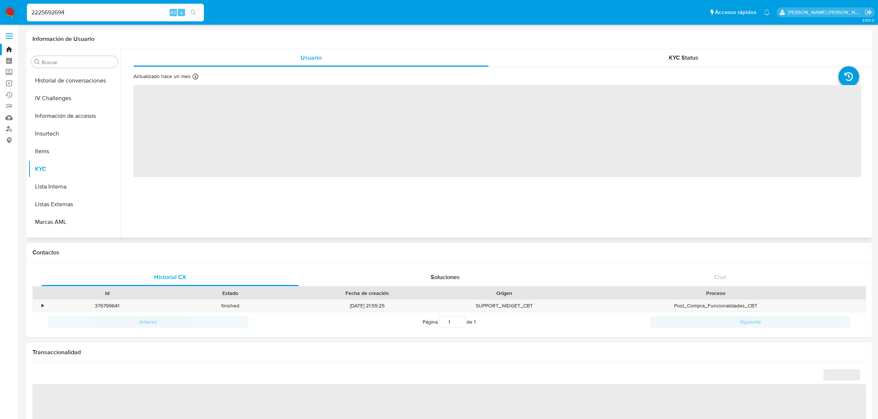
scroll to position [311, 0]
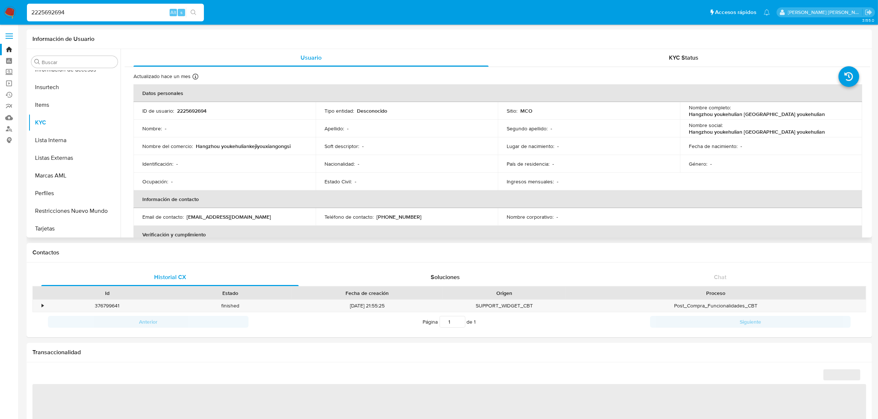
select select "10"
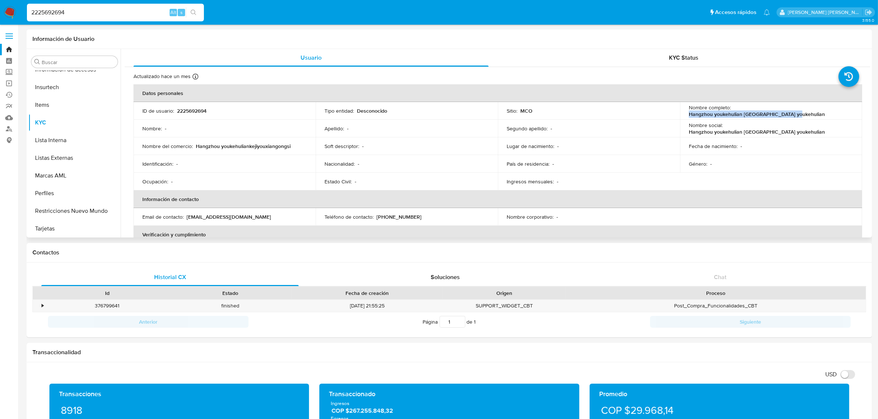
drag, startPoint x: 843, startPoint y: 109, endPoint x: 731, endPoint y: 111, distance: 112.4
click at [731, 111] on div "Nombre completo : [GEOGRAPHIC_DATA] youkehulian [GEOGRAPHIC_DATA] youkehulian" at bounding box center [770, 110] width 164 height 13
copy p "Hangzhou youkehulian [GEOGRAPHIC_DATA] youkehulian"
click at [53, 198] on button "General" at bounding box center [71, 200] width 86 height 18
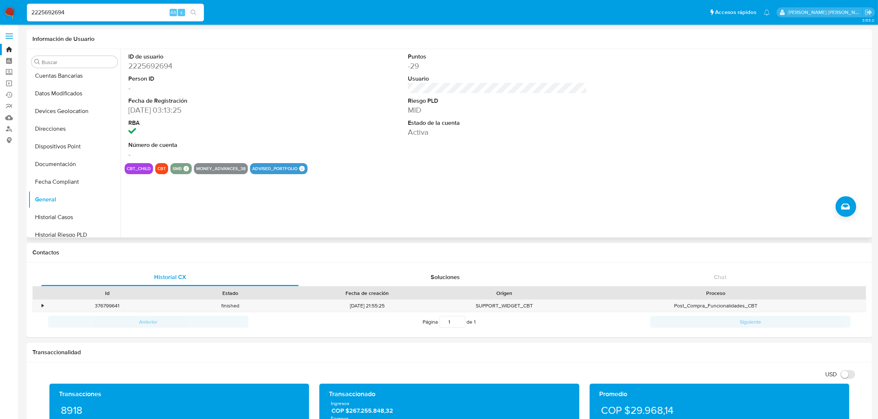
click at [401, 91] on div "ID de usuario 2225692694 Person ID - Fecha de Registración [DATE] 03:13:25 RBA …" at bounding box center [497, 106] width 745 height 114
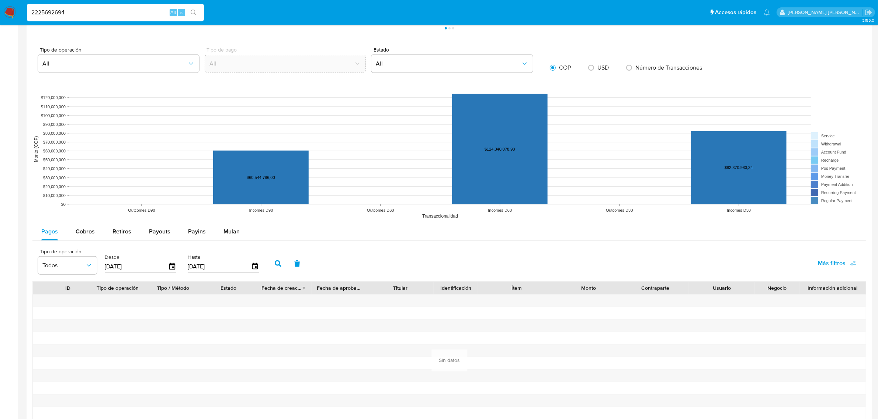
scroll to position [439, 0]
click at [233, 234] on span "Mulan" at bounding box center [231, 231] width 16 height 8
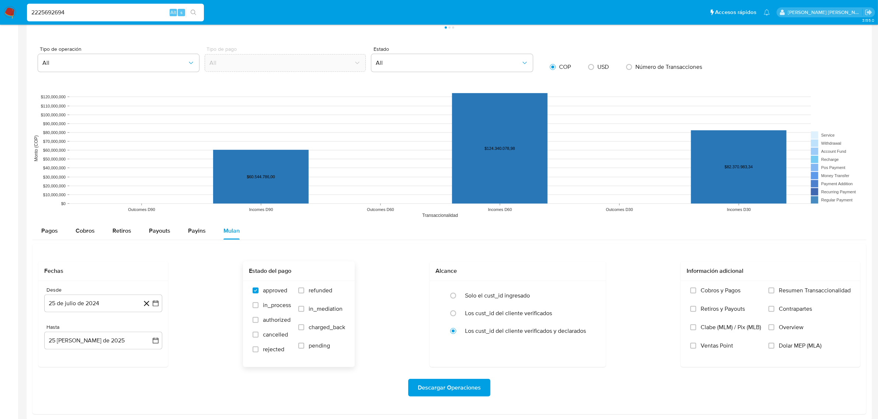
click at [319, 292] on span "refunded" at bounding box center [320, 290] width 24 height 7
click at [304, 292] on input "refunded" at bounding box center [301, 291] width 6 height 6
checkbox input "true"
click at [270, 306] on span "in_process" at bounding box center [277, 305] width 28 height 7
click at [258, 306] on input "in_process" at bounding box center [255, 306] width 6 height 6
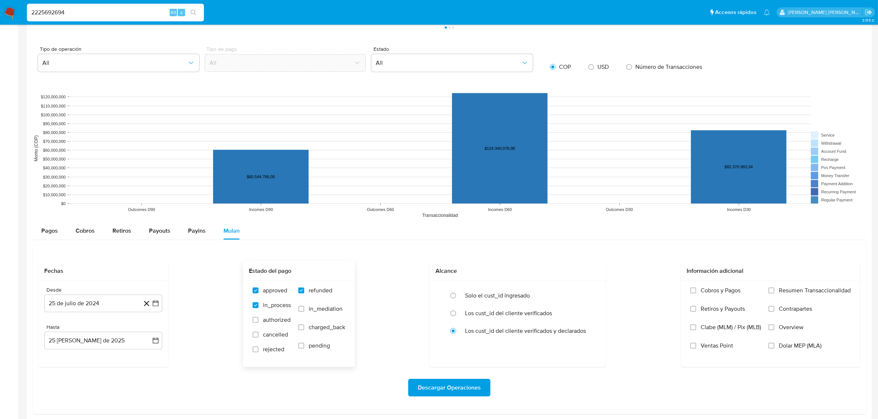
click at [272, 305] on span "in_process" at bounding box center [277, 305] width 28 height 7
click at [258, 305] on input "in_process" at bounding box center [255, 306] width 6 height 6
checkbox input "false"
click at [266, 331] on label "authorized" at bounding box center [271, 324] width 38 height 15
click at [258, 323] on input "authorized" at bounding box center [255, 320] width 6 height 6
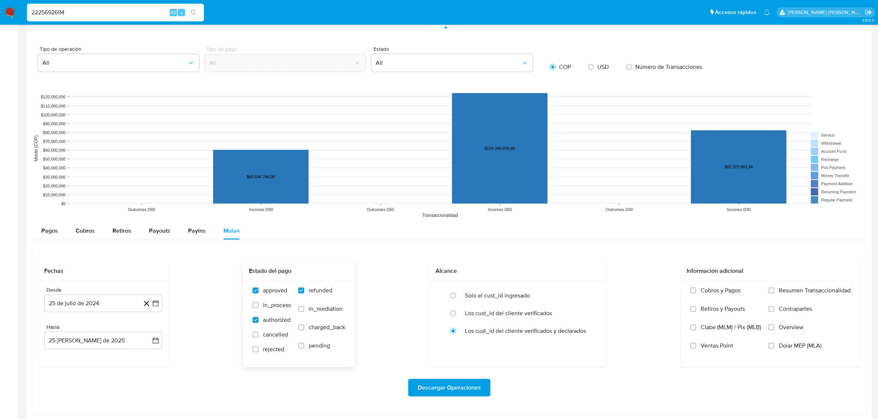
checkbox input "true"
drag, startPoint x: 271, startPoint y: 348, endPoint x: 276, endPoint y: 349, distance: 5.2
click at [272, 347] on span "rejected" at bounding box center [273, 349] width 21 height 7
click at [258, 347] on input "rejected" at bounding box center [255, 350] width 6 height 6
checkbox input "true"
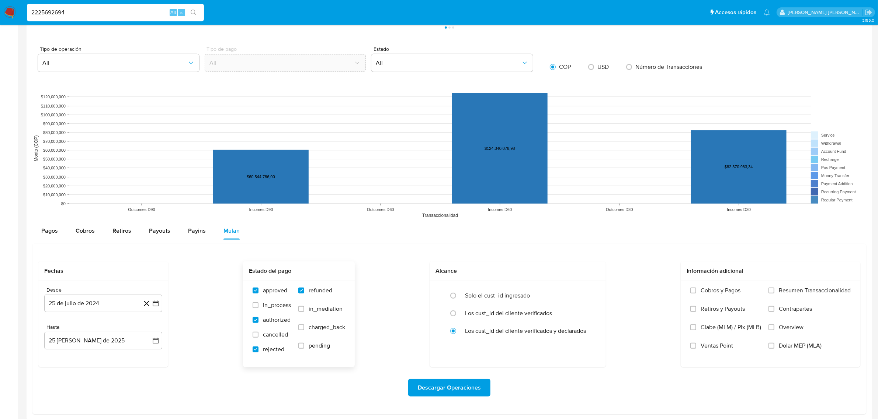
click at [268, 335] on span "cancelled" at bounding box center [275, 334] width 25 height 7
click at [258, 335] on input "cancelled" at bounding box center [255, 335] width 6 height 6
checkbox input "true"
click at [264, 317] on span "authorized" at bounding box center [277, 320] width 28 height 7
click at [258, 317] on input "authorized" at bounding box center [255, 320] width 6 height 6
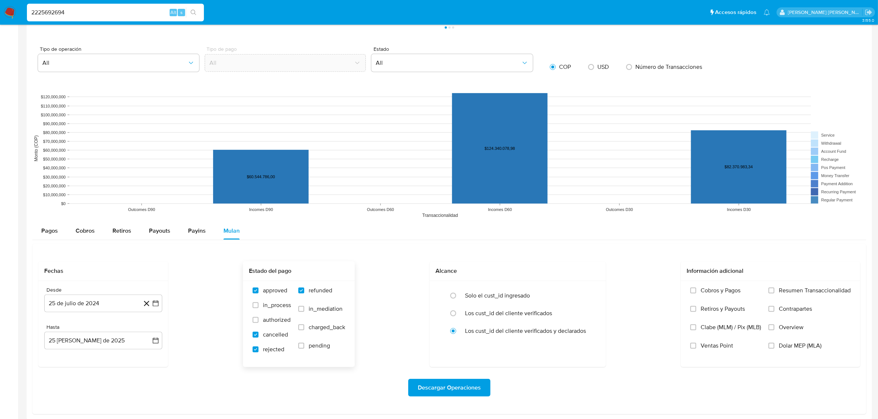
checkbox input "false"
click at [452, 391] on span "Descargar Operaciones" at bounding box center [449, 388] width 63 height 16
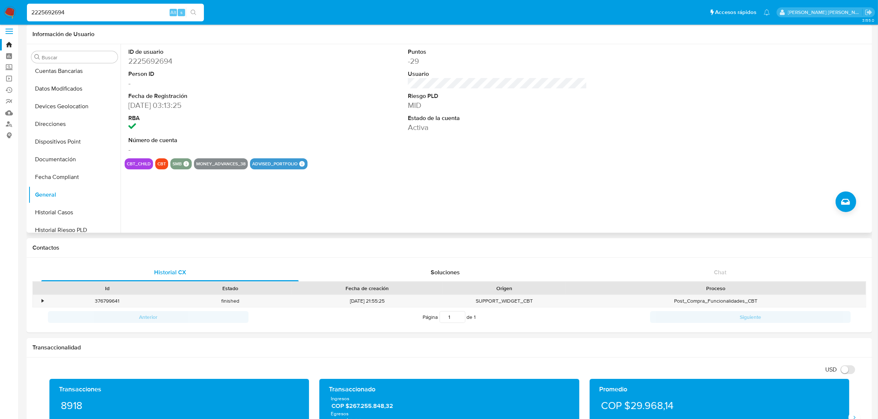
scroll to position [0, 0]
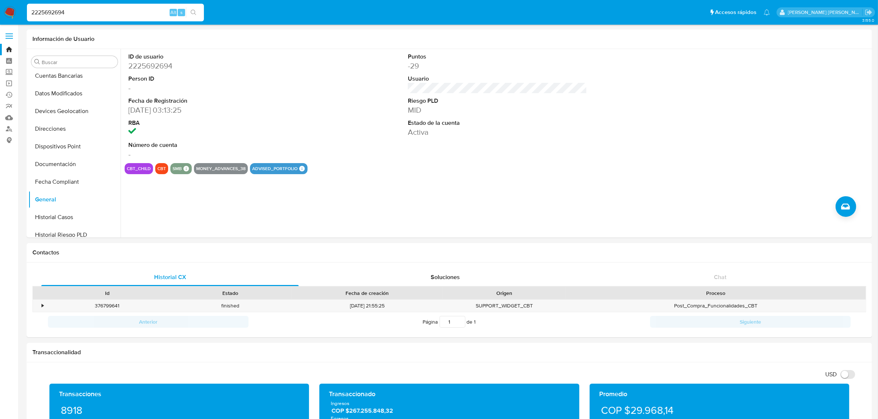
click at [111, 12] on input "2225692694" at bounding box center [115, 13] width 177 height 10
paste input "05251916"
type input "2052519164"
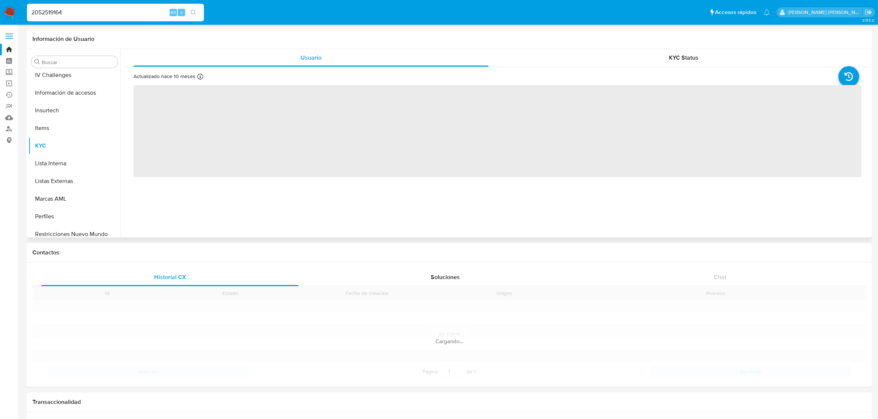
scroll to position [311, 0]
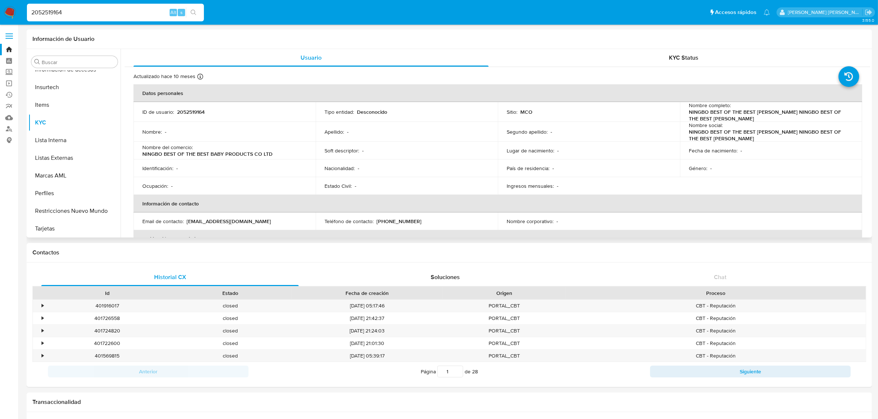
select select "10"
drag, startPoint x: 685, startPoint y: 111, endPoint x: 712, endPoint y: 116, distance: 27.4
click at [712, 116] on td "Nombre completo : NINGBO BEST OF THE BEST [PERSON_NAME] NINGBO BEST OF THE BEST…" at bounding box center [771, 112] width 182 height 20
copy p "NINGBO BEST OF THE BEST [PERSON_NAME] NINGBO BEST OF THE BEST [PERSON_NAME]"
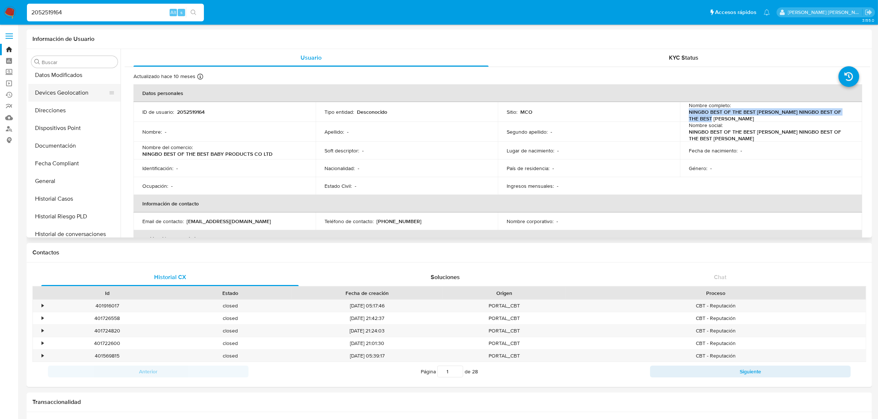
scroll to position [126, 0]
click at [53, 163] on button "General" at bounding box center [71, 166] width 86 height 18
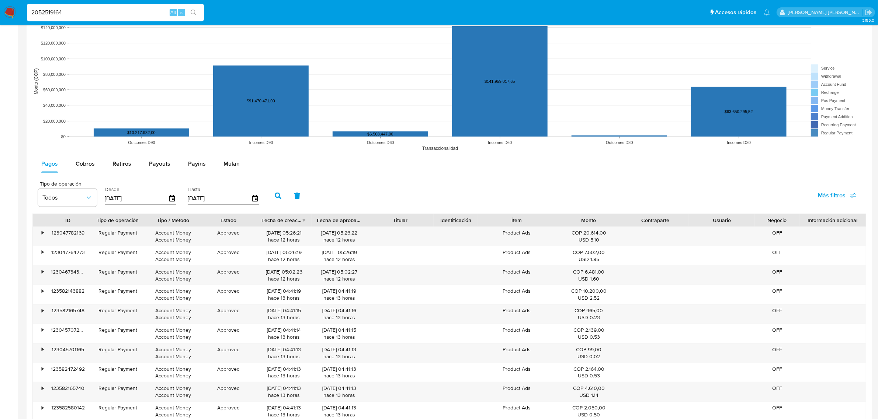
scroll to position [553, 0]
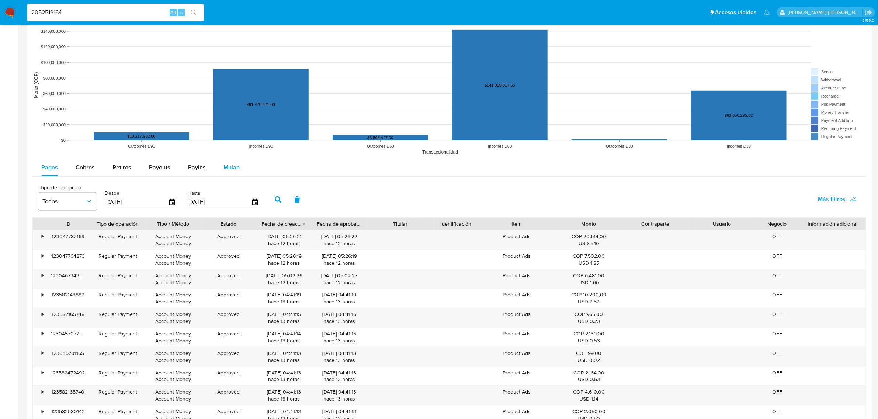
click at [227, 170] on span "Mulan" at bounding box center [231, 167] width 16 height 8
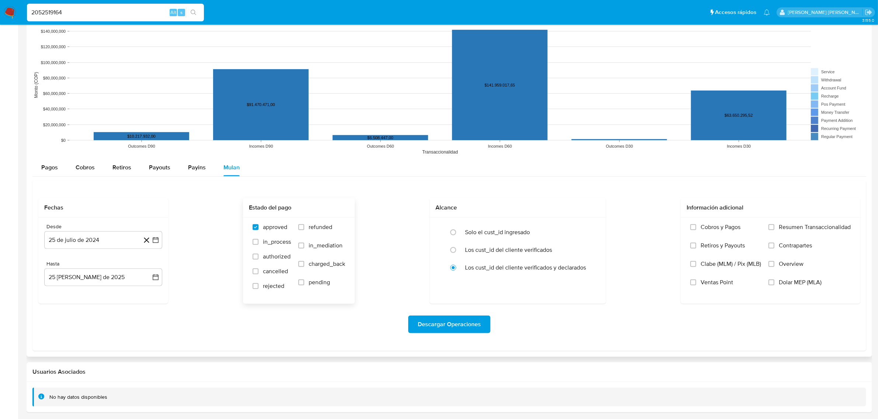
click at [312, 229] on span "refunded" at bounding box center [320, 227] width 24 height 7
click at [304, 229] on input "refunded" at bounding box center [301, 227] width 6 height 6
checkbox input "true"
click at [269, 272] on span "cancelled" at bounding box center [275, 271] width 25 height 7
click at [258, 272] on input "cancelled" at bounding box center [255, 272] width 6 height 6
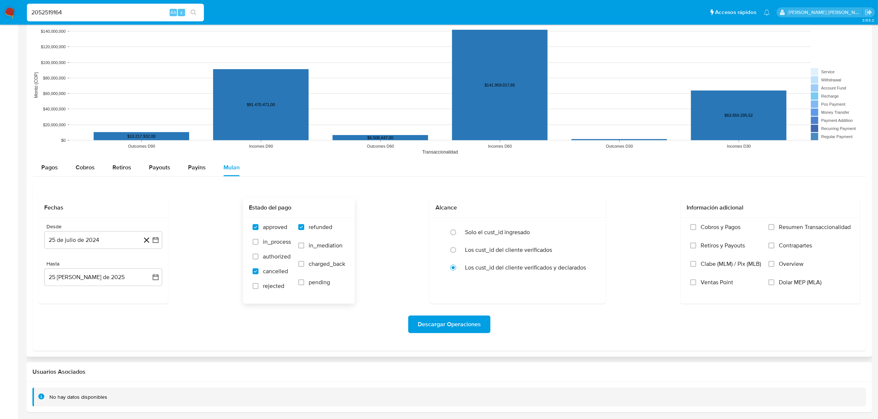
checkbox input "true"
click at [267, 286] on span "rejected" at bounding box center [273, 286] width 21 height 7
click at [258, 286] on input "rejected" at bounding box center [255, 286] width 6 height 6
checkbox input "true"
click at [452, 318] on span "Descargar Operaciones" at bounding box center [449, 325] width 63 height 16
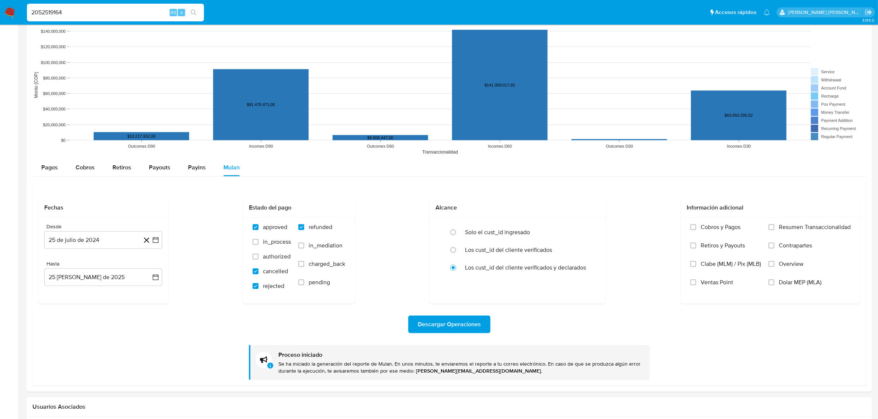
click at [112, 17] on input "2052519164" at bounding box center [115, 13] width 177 height 10
paste input "fb7477834d8de50ad85d15d770cfd9b"
type input "fb7477834d8de50ad85d15d770cfd9b4"
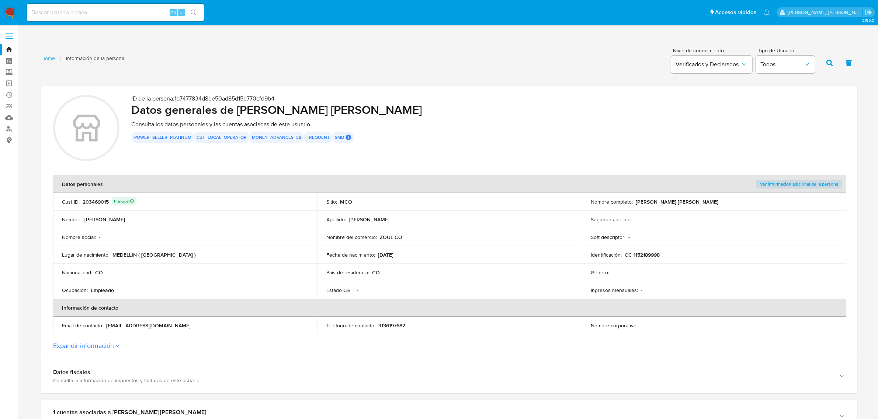
drag, startPoint x: 107, startPoint y: 205, endPoint x: 81, endPoint y: 203, distance: 26.3
click at [81, 203] on div "Cust ID : 203469015 Principal" at bounding box center [185, 202] width 247 height 10
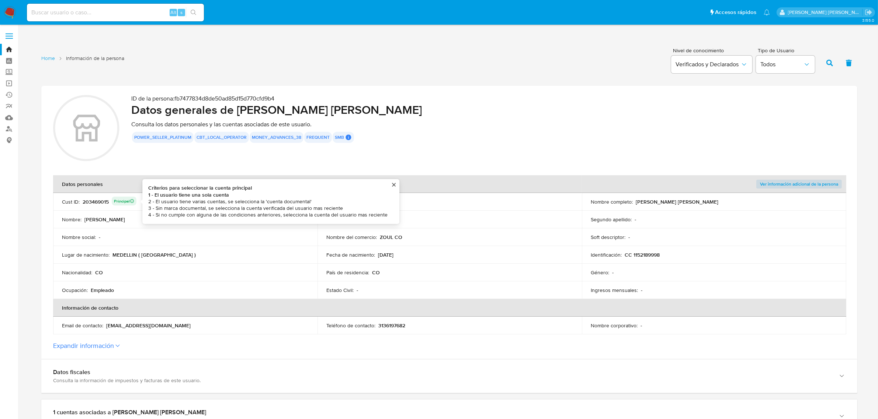
click at [83, 204] on div "203469015 Principal Criterios para seleccionar la cuenta principal 1 - El usuar…" at bounding box center [110, 202] width 54 height 10
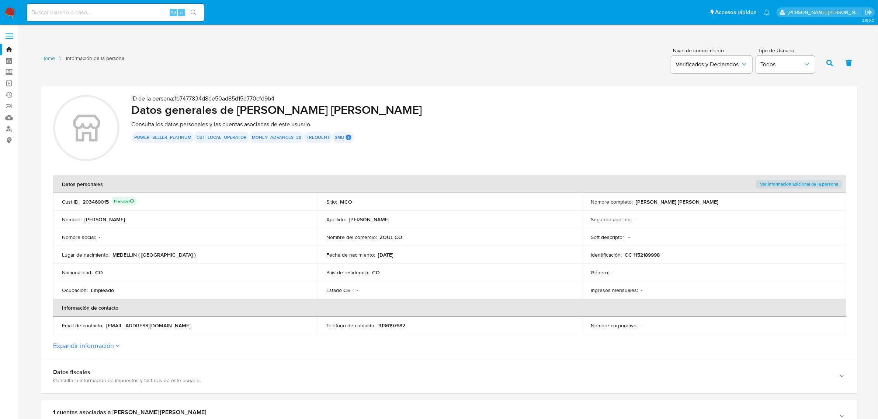
click at [81, 203] on div "Cust ID : 203469015 Principal" at bounding box center [185, 202] width 247 height 10
drag, startPoint x: 82, startPoint y: 201, endPoint x: 109, endPoint y: 203, distance: 27.0
click at [109, 203] on div "203469015 Principal" at bounding box center [110, 202] width 54 height 10
click at [101, 12] on input at bounding box center [115, 13] width 177 height 10
paste input "203469015"
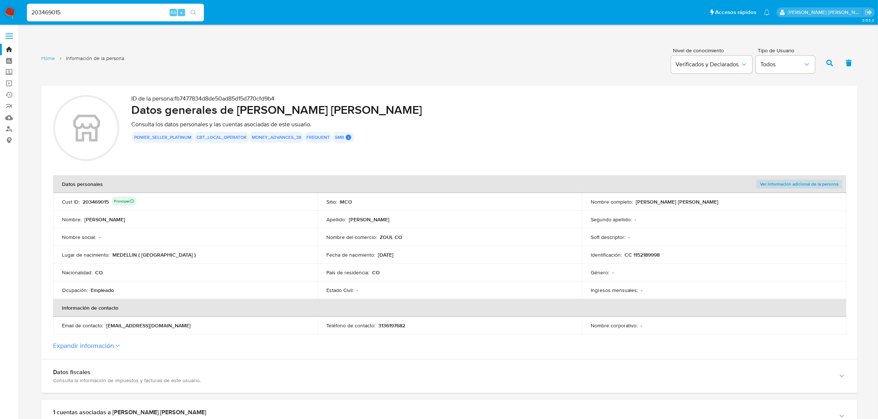
type input "203469015"
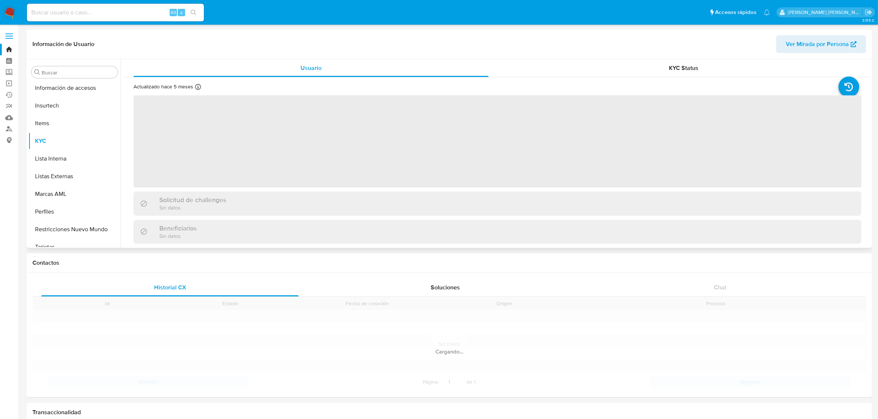
scroll to position [311, 0]
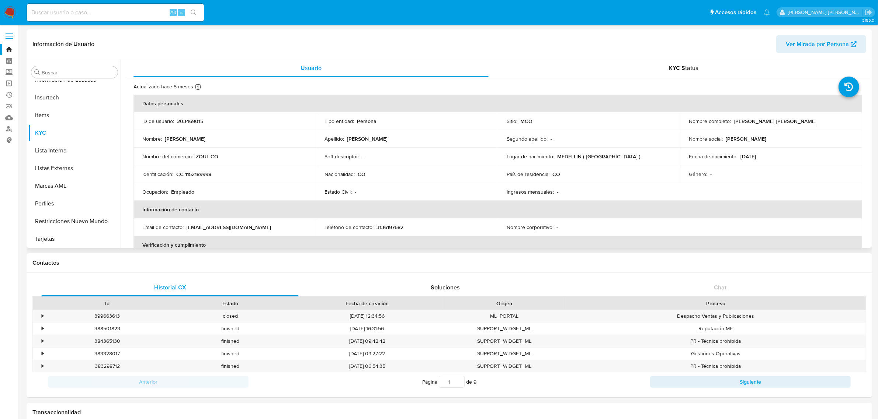
select select "10"
drag, startPoint x: 733, startPoint y: 122, endPoint x: 806, endPoint y: 124, distance: 73.0
click at [806, 124] on div "Nombre completo : [PERSON_NAME] [PERSON_NAME]" at bounding box center [770, 121] width 164 height 7
drag, startPoint x: 730, startPoint y: 121, endPoint x: 786, endPoint y: 125, distance: 55.8
click at [786, 125] on td "Nombre completo : [PERSON_NAME] [PERSON_NAME]" at bounding box center [771, 121] width 182 height 18
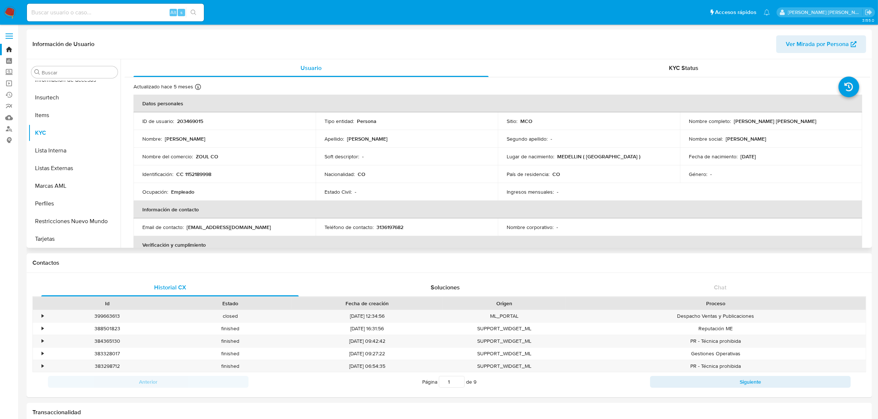
click at [769, 122] on p "[PERSON_NAME] [PERSON_NAME]" at bounding box center [774, 121] width 83 height 7
drag, startPoint x: 731, startPoint y: 122, endPoint x: 801, endPoint y: 122, distance: 70.4
click at [801, 122] on div "Nombre completo : [PERSON_NAME] [PERSON_NAME]" at bounding box center [770, 121] width 164 height 7
copy p "[PERSON_NAME] [PERSON_NAME]"
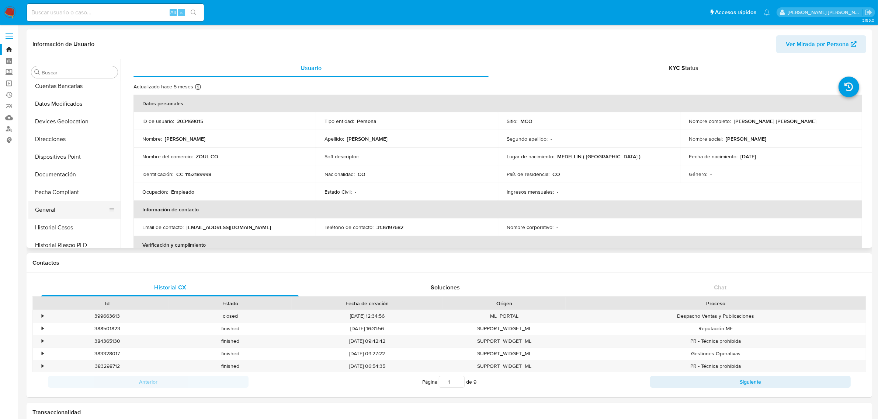
click at [50, 207] on button "General" at bounding box center [71, 210] width 86 height 18
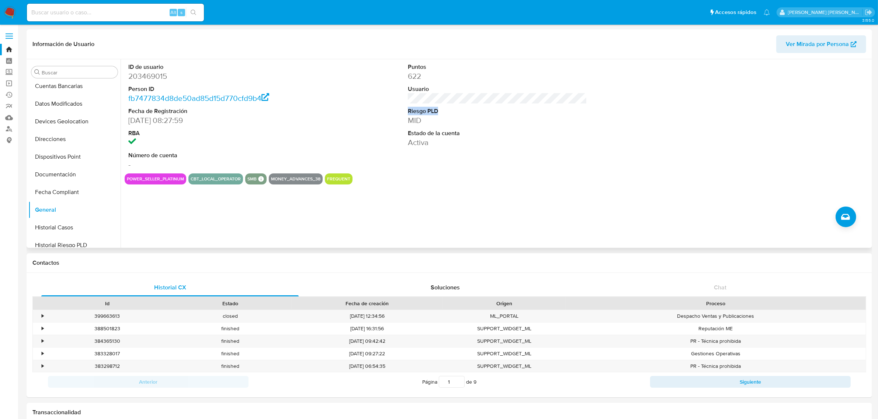
click at [489, 105] on dl "Puntos 622 Usuario Riesgo PLD MID Estado de la cuenta Activa" at bounding box center [497, 105] width 179 height 85
click at [408, 109] on dt "Riesgo PLD" at bounding box center [497, 111] width 179 height 8
click at [496, 100] on div "Puntos 622 Usuario Riesgo PLD MID Estado de la cuenta Activa" at bounding box center [497, 116] width 186 height 114
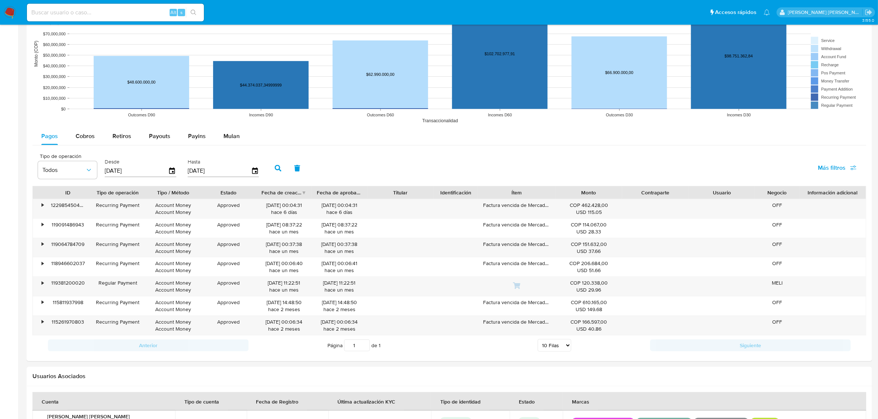
scroll to position [599, 0]
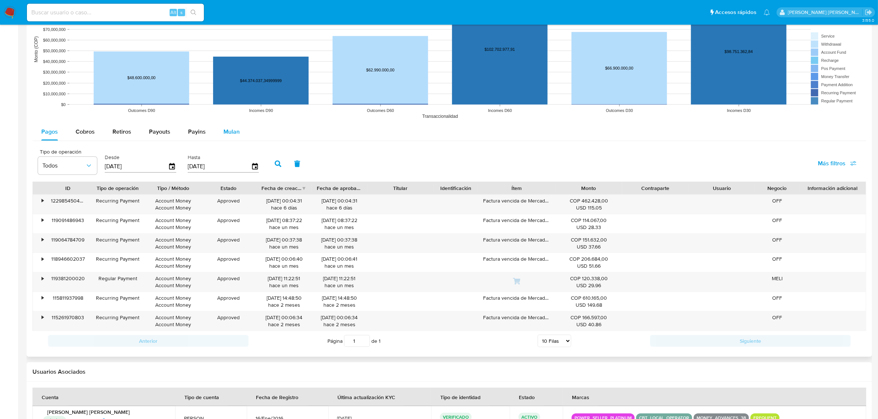
click at [228, 132] on span "Mulan" at bounding box center [231, 132] width 16 height 8
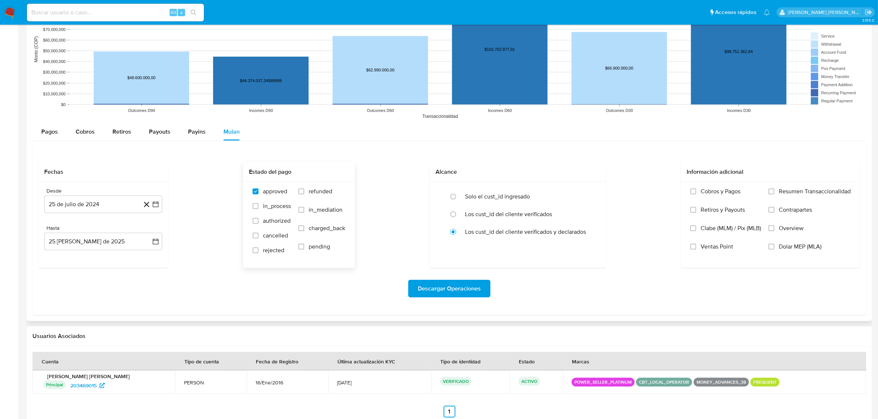
click at [307, 196] on label "refunded" at bounding box center [321, 197] width 47 height 18
click at [304, 195] on input "refunded" at bounding box center [301, 192] width 6 height 6
checkbox input "true"
click at [275, 233] on span "cancelled" at bounding box center [275, 235] width 25 height 7
click at [258, 233] on input "cancelled" at bounding box center [255, 236] width 6 height 6
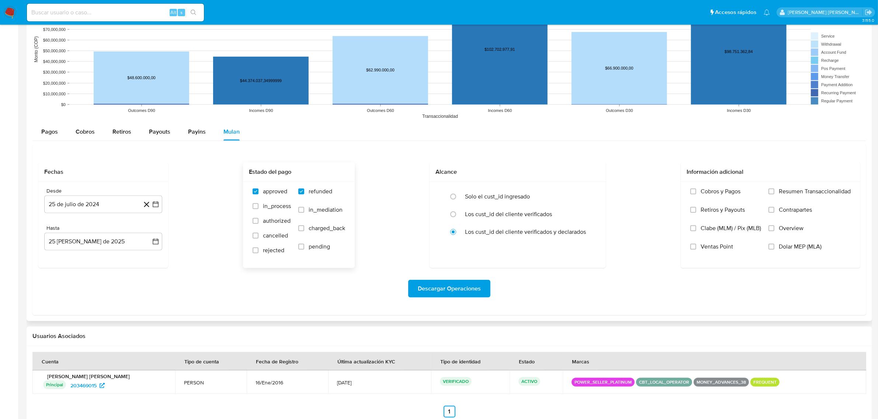
checkbox input "true"
click at [272, 254] on span "rejected" at bounding box center [273, 250] width 21 height 7
click at [258, 254] on input "rejected" at bounding box center [255, 251] width 6 height 6
checkbox input "true"
click at [455, 292] on span "Descargar Operaciones" at bounding box center [449, 289] width 63 height 16
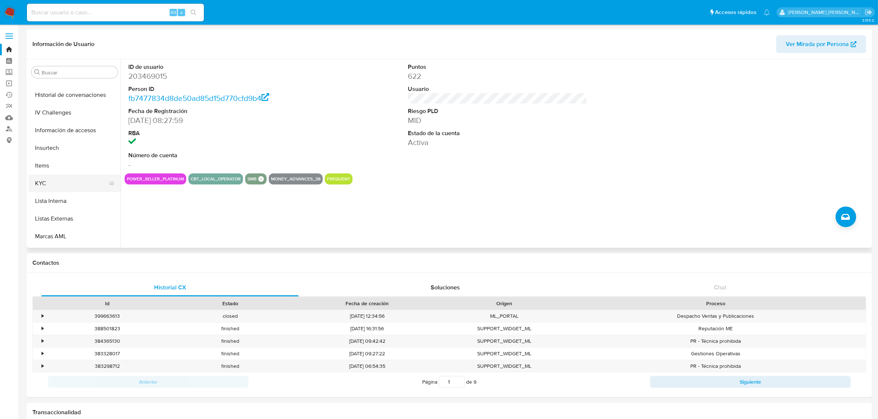
scroll to position [276, 0]
click at [54, 162] on button "KYC" at bounding box center [71, 167] width 86 height 18
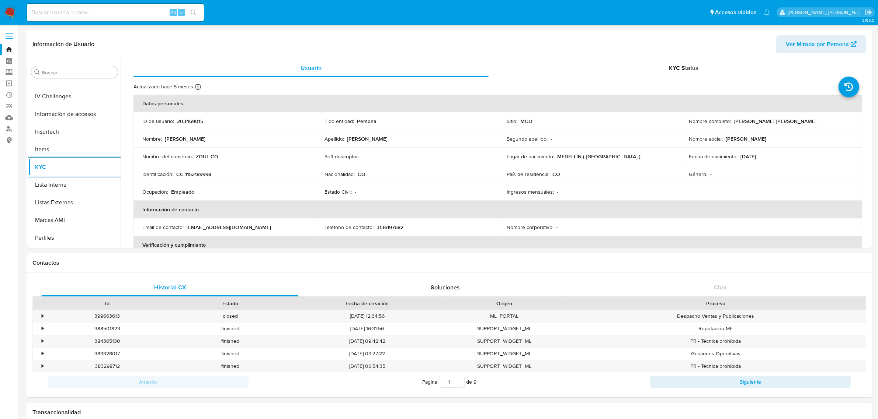
click at [132, 14] on input at bounding box center [115, 13] width 177 height 10
paste input "cea106bcebf000f294e945558be260be"
type input "cea106bcebf000f294e945558be260be"
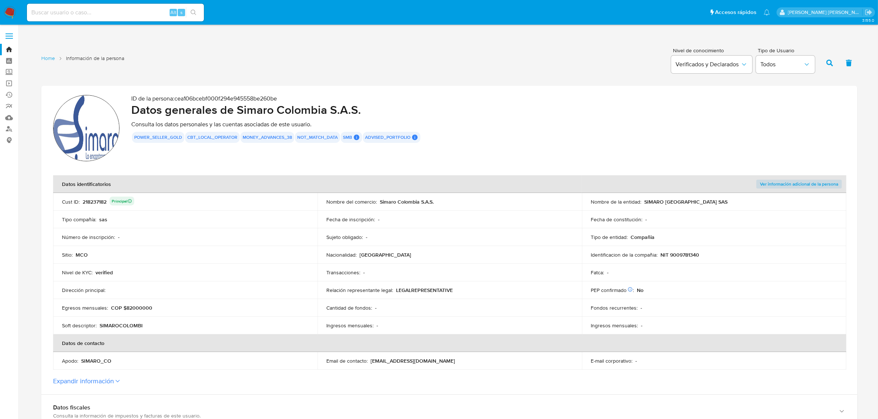
drag, startPoint x: 708, startPoint y: 202, endPoint x: 644, endPoint y: 204, distance: 64.5
click at [644, 204] on div "Nombre de la entidad : SIMARO COLOMBIA SAS" at bounding box center [713, 202] width 247 height 7
drag, startPoint x: 82, startPoint y: 203, endPoint x: 106, endPoint y: 205, distance: 24.1
click at [106, 205] on div "218237182 Principal" at bounding box center [109, 202] width 52 height 10
click at [100, 15] on input at bounding box center [115, 13] width 177 height 10
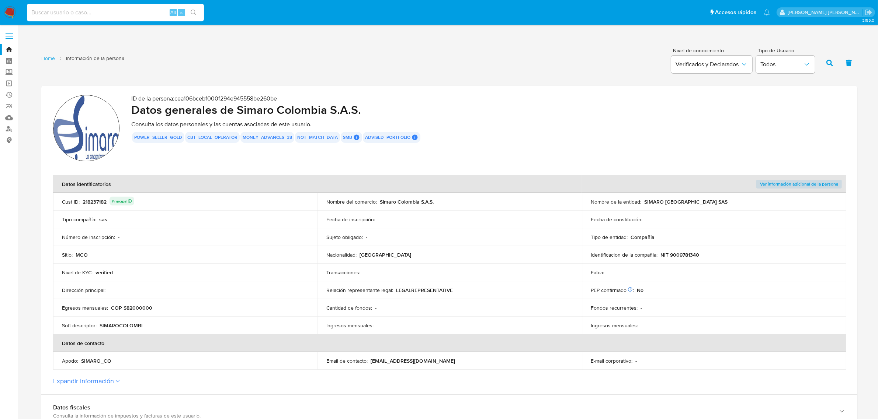
paste input "218237182"
type input "218237182"
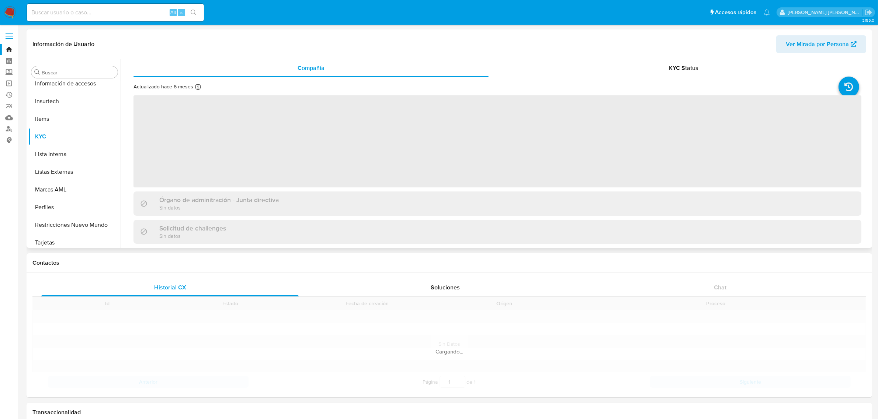
scroll to position [311, 0]
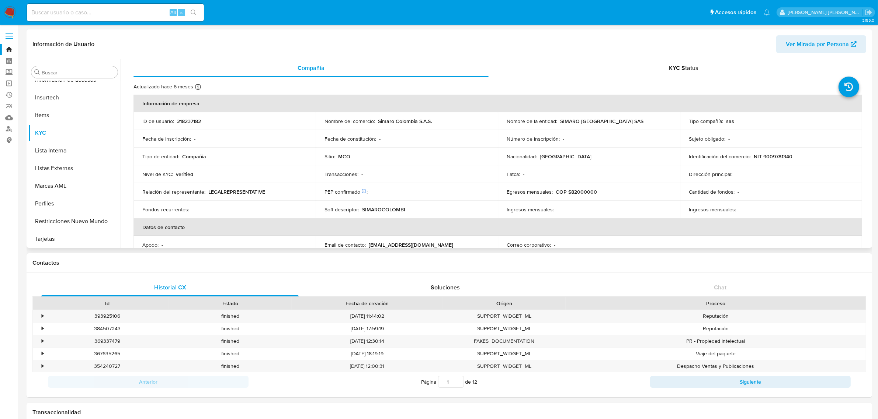
select select "10"
click at [50, 165] on button "General" at bounding box center [71, 164] width 86 height 18
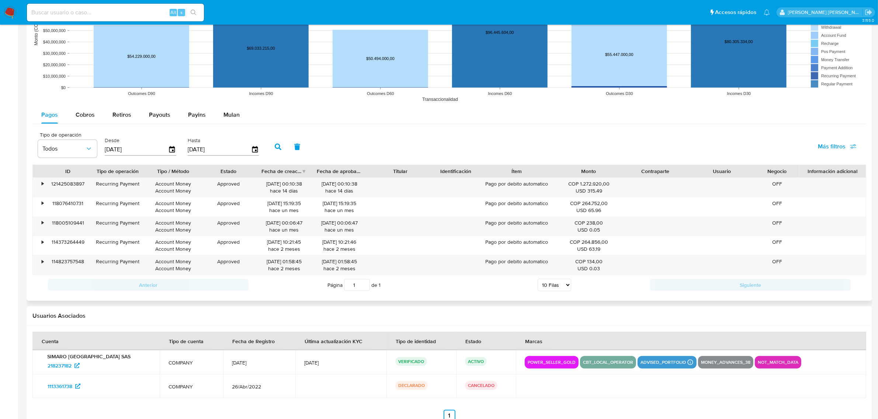
scroll to position [635, 0]
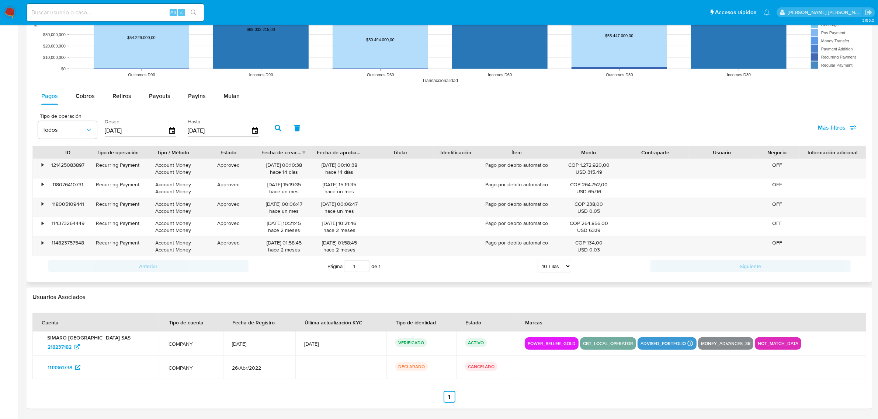
click at [276, 131] on icon "button" at bounding box center [278, 128] width 7 height 7
click at [223, 96] on span "Mulan" at bounding box center [231, 96] width 16 height 8
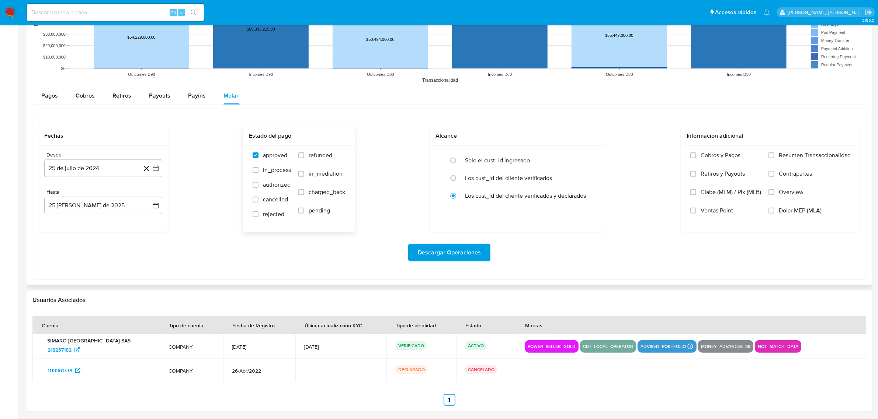
click at [263, 200] on span "cancelled" at bounding box center [275, 199] width 25 height 7
click at [258, 200] on input "cancelled" at bounding box center [255, 200] width 6 height 6
checkbox input "true"
click at [268, 214] on span "rejected" at bounding box center [273, 214] width 21 height 7
click at [258, 214] on input "rejected" at bounding box center [255, 215] width 6 height 6
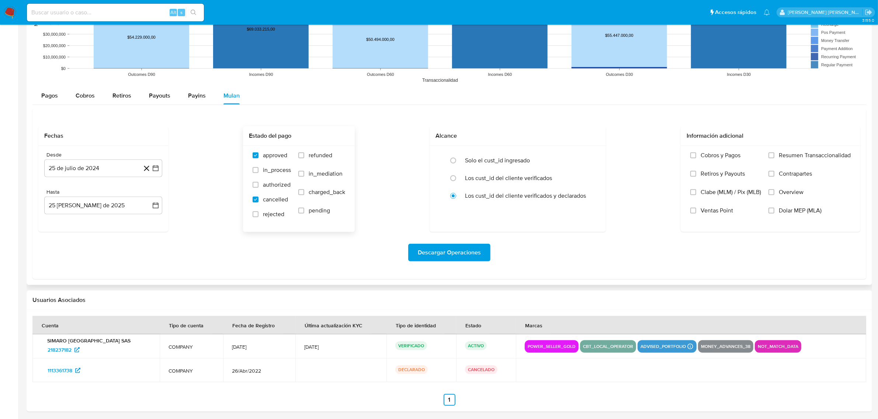
checkbox input "true"
click at [312, 158] on span "refunded" at bounding box center [320, 155] width 24 height 7
click at [304, 158] on input "refunded" at bounding box center [301, 156] width 6 height 6
checkbox input "true"
click at [443, 256] on span "Descargar Operaciones" at bounding box center [449, 253] width 63 height 16
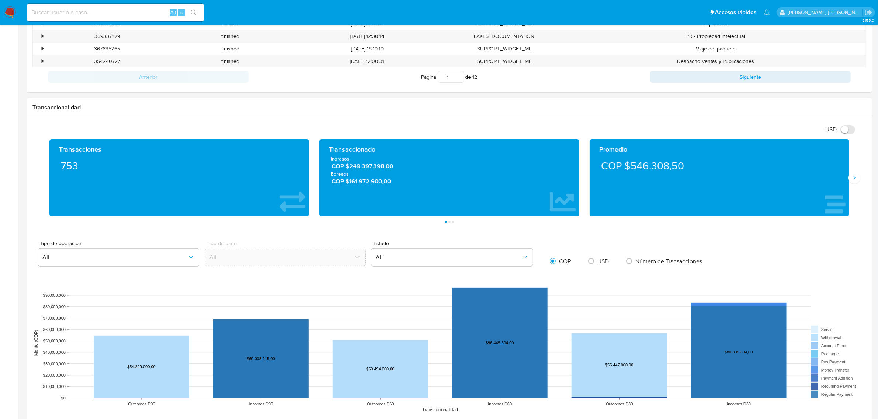
scroll to position [0, 0]
